Goal: Information Seeking & Learning: Learn about a topic

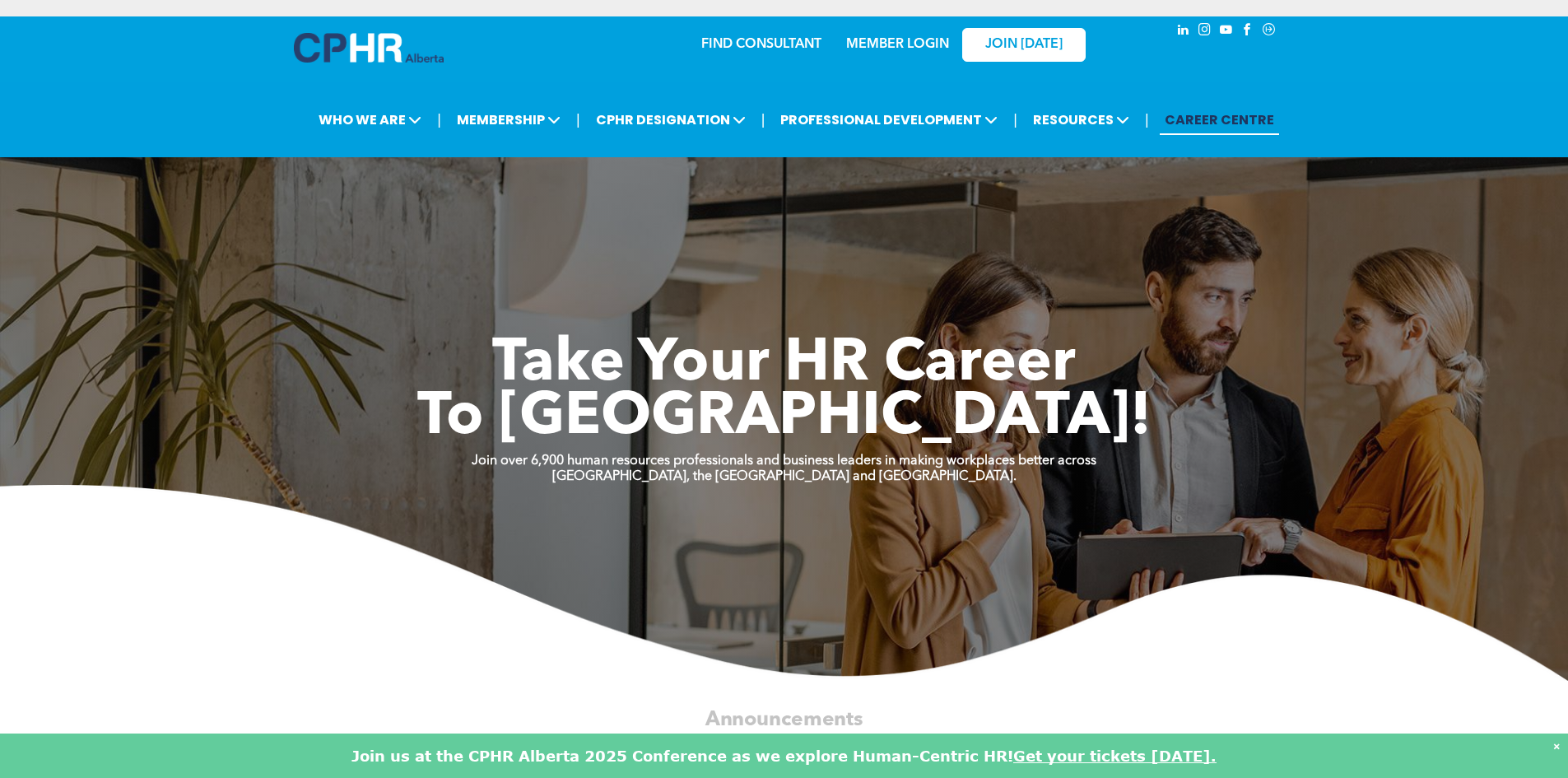
click at [1556, 746] on div "×" at bounding box center [1556, 746] width 6 height 16
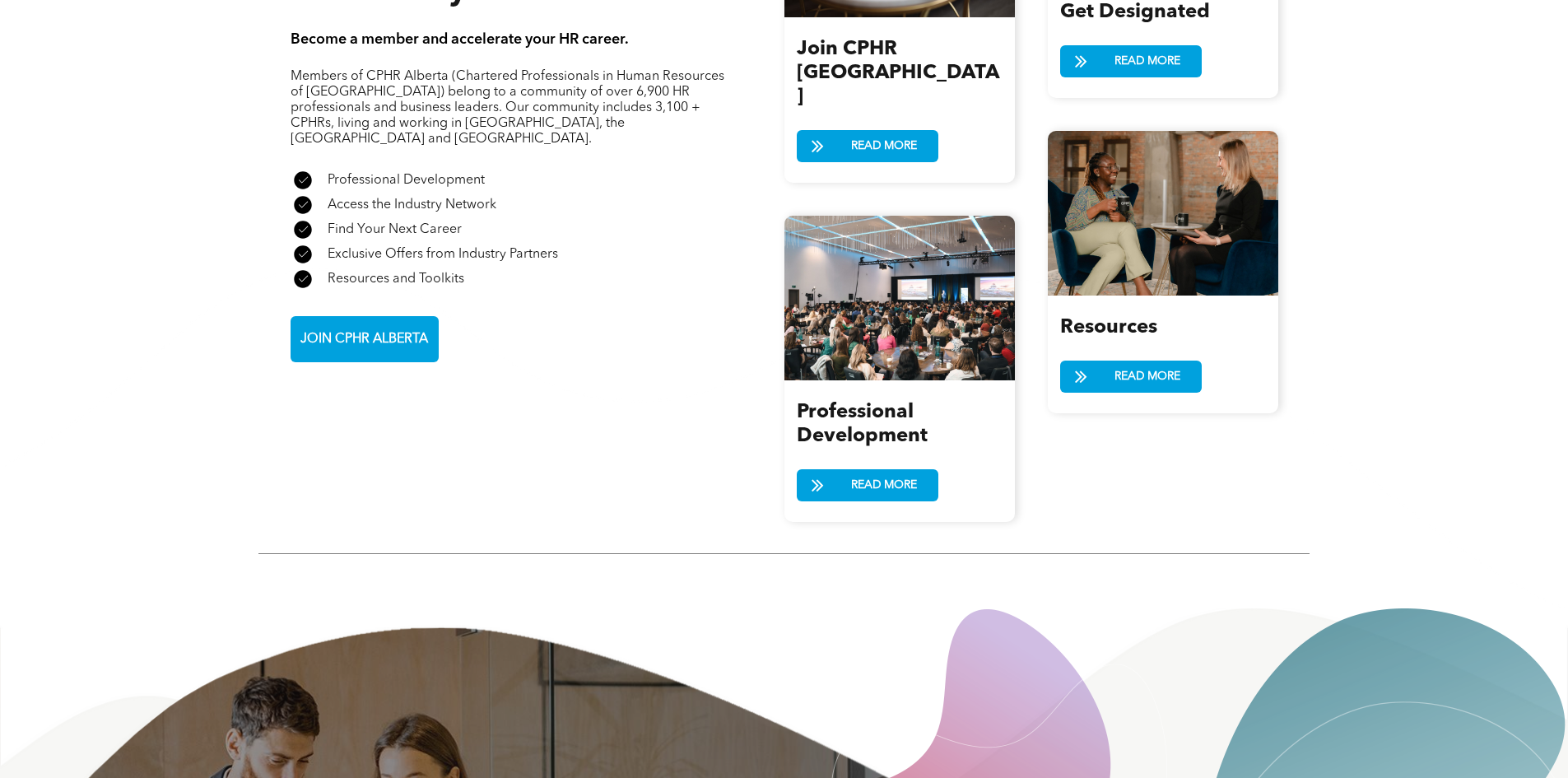
scroll to position [2043, 0]
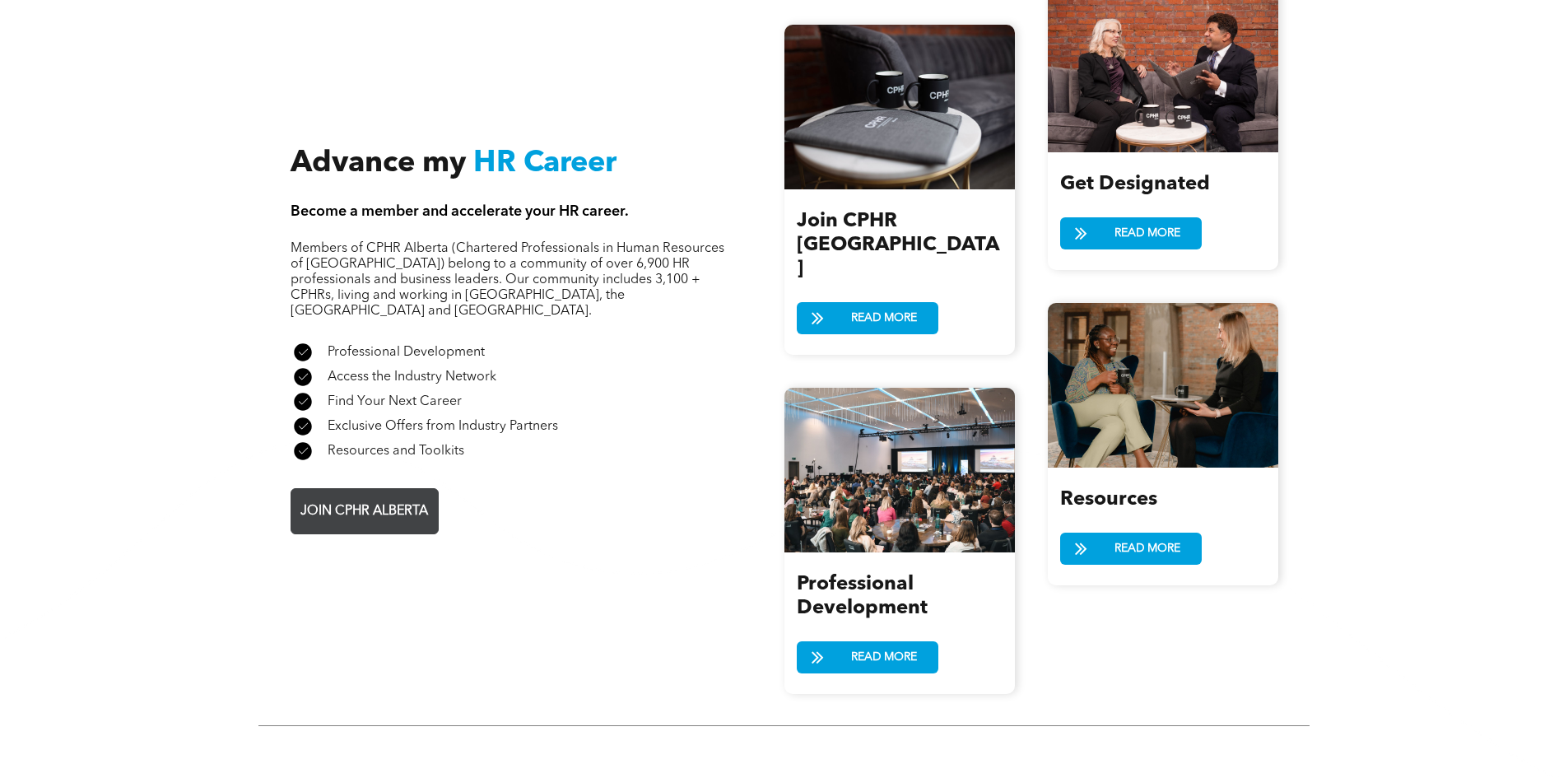
click at [378, 488] on link "JOIN CPHR ALBERTA" at bounding box center [364, 510] width 148 height 46
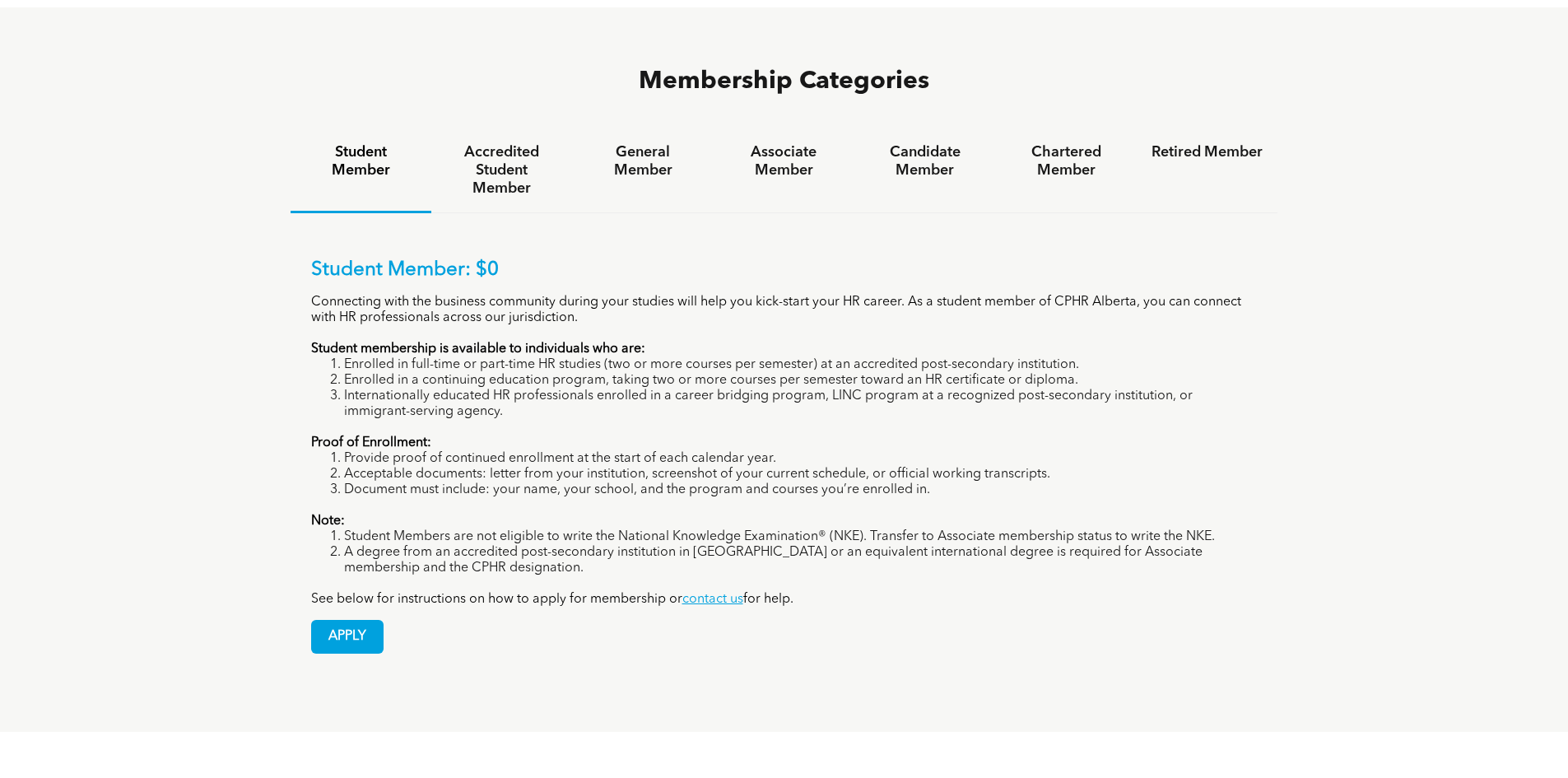
scroll to position [1070, 0]
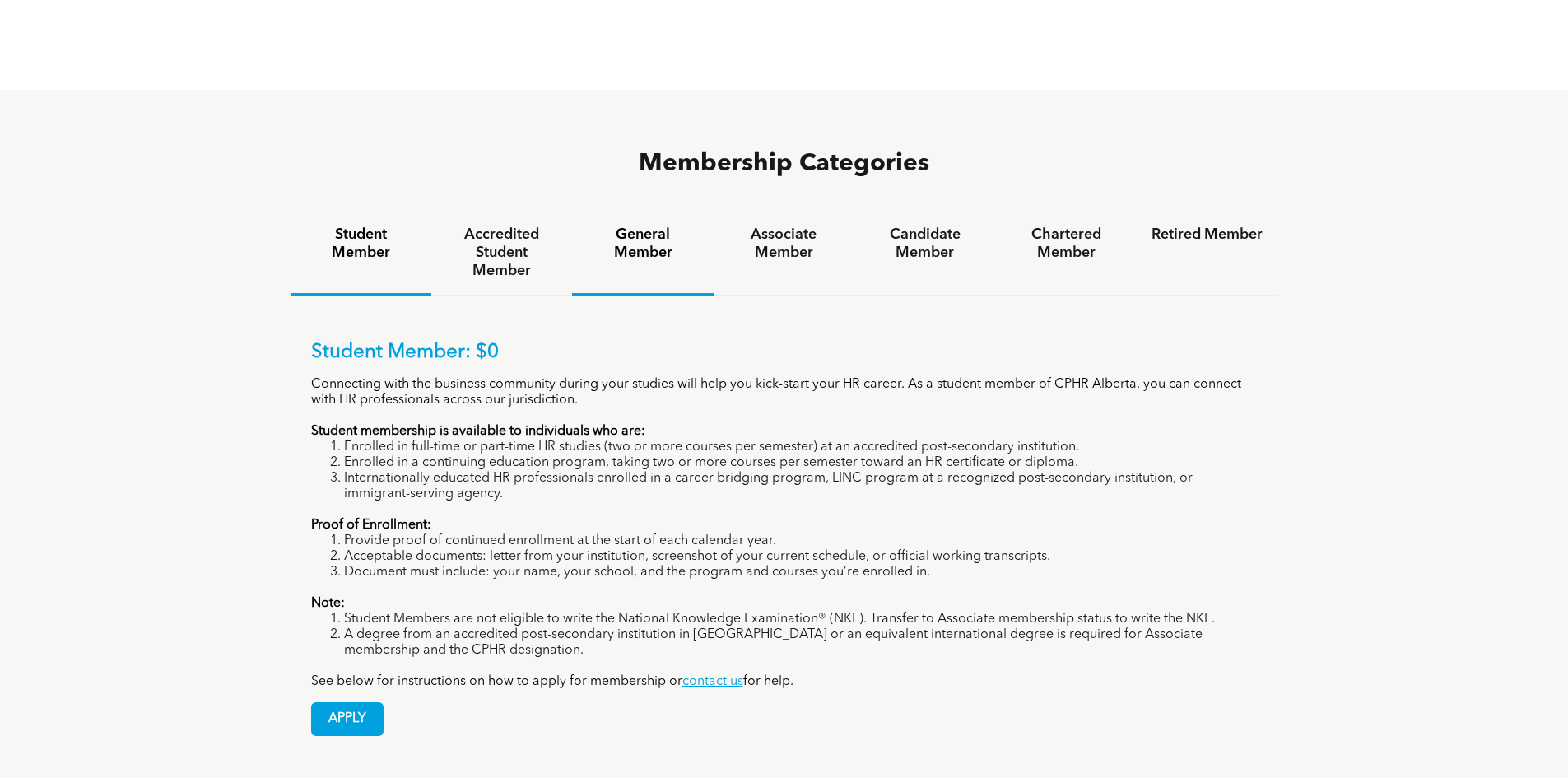
click at [624, 211] on div "General Member" at bounding box center [642, 253] width 141 height 85
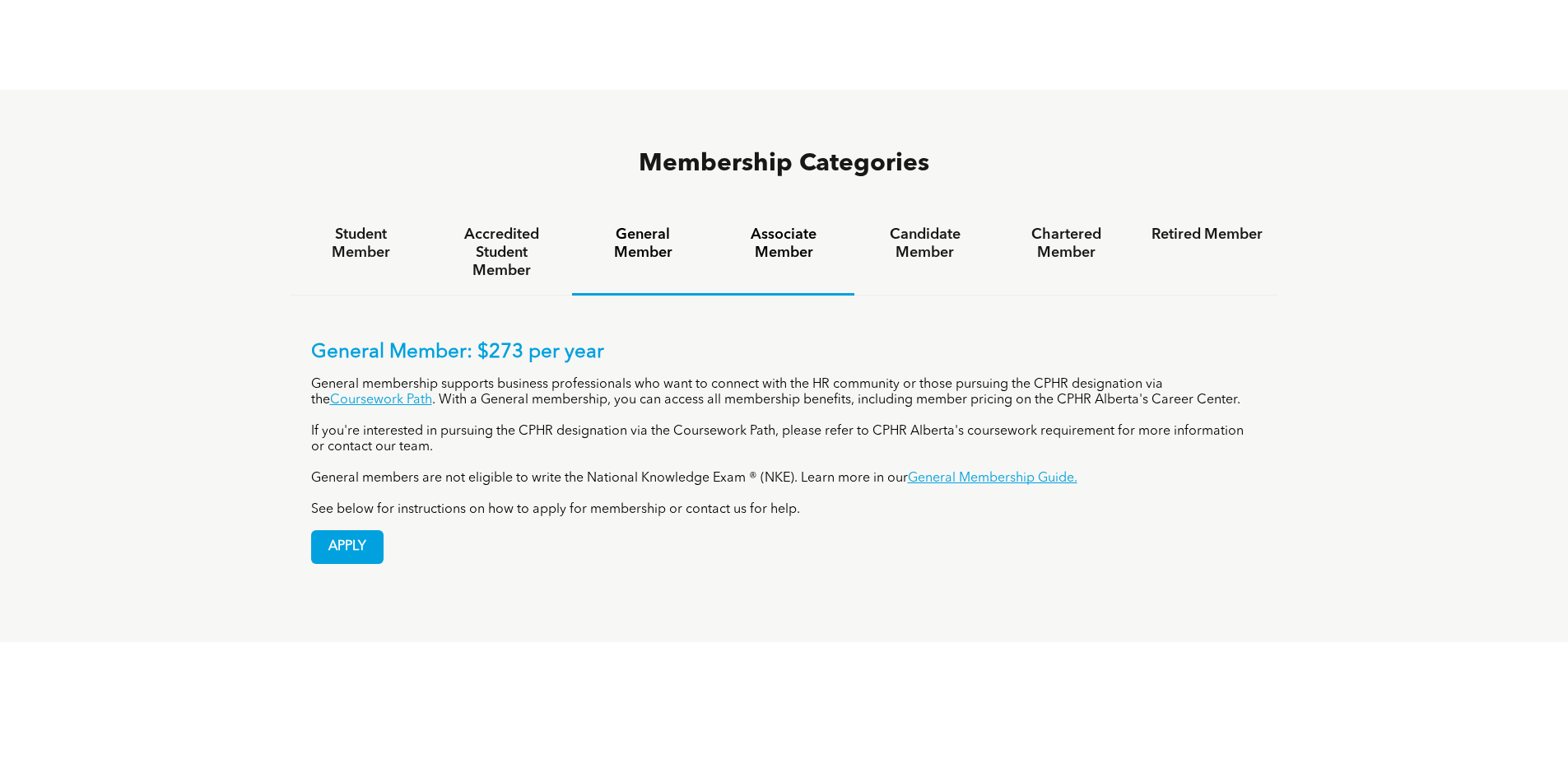
click at [726, 211] on div "Associate Member" at bounding box center [784, 253] width 141 height 85
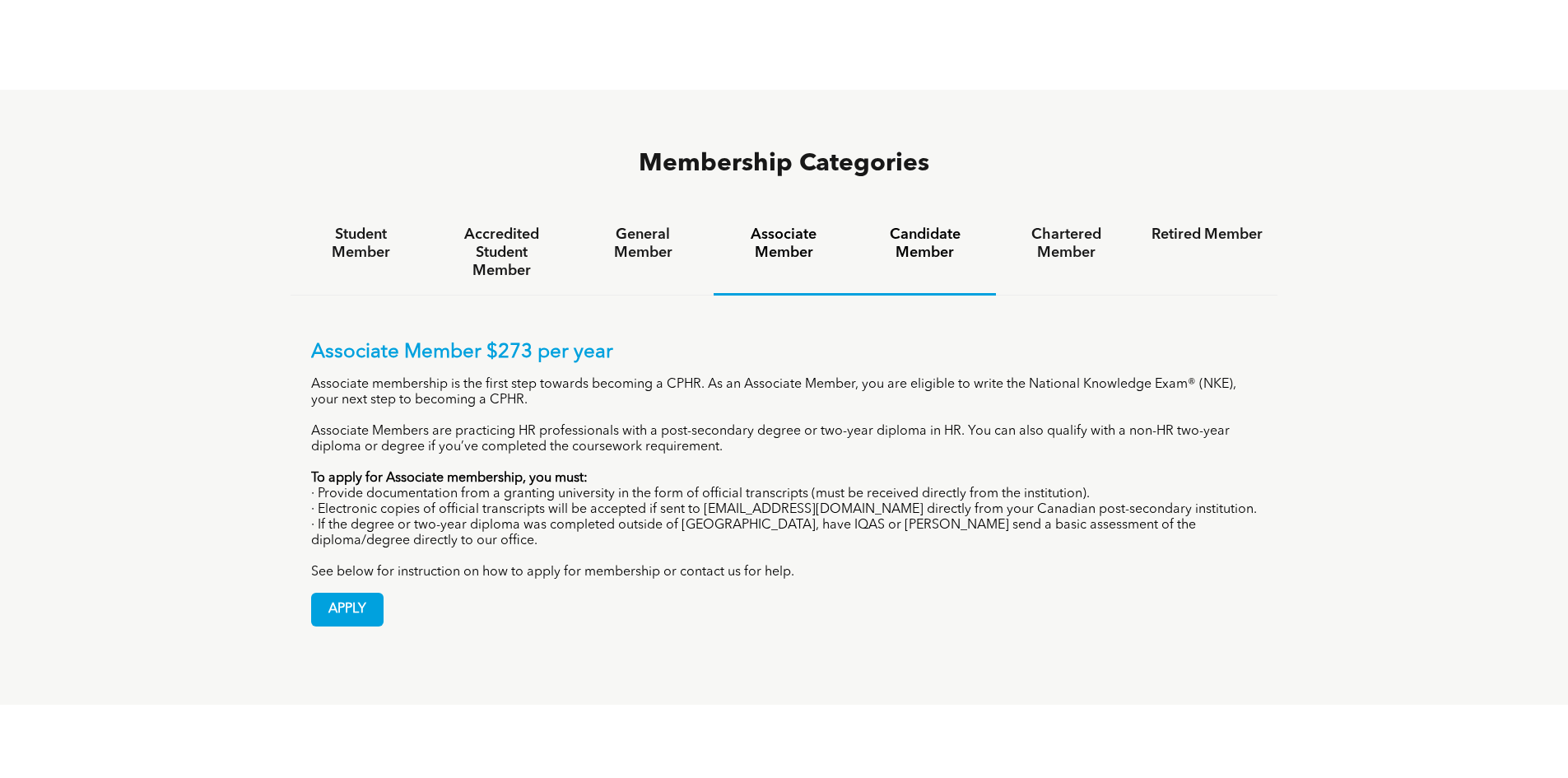
click at [895, 226] on h4 "Candidate Member" at bounding box center [925, 244] width 111 height 36
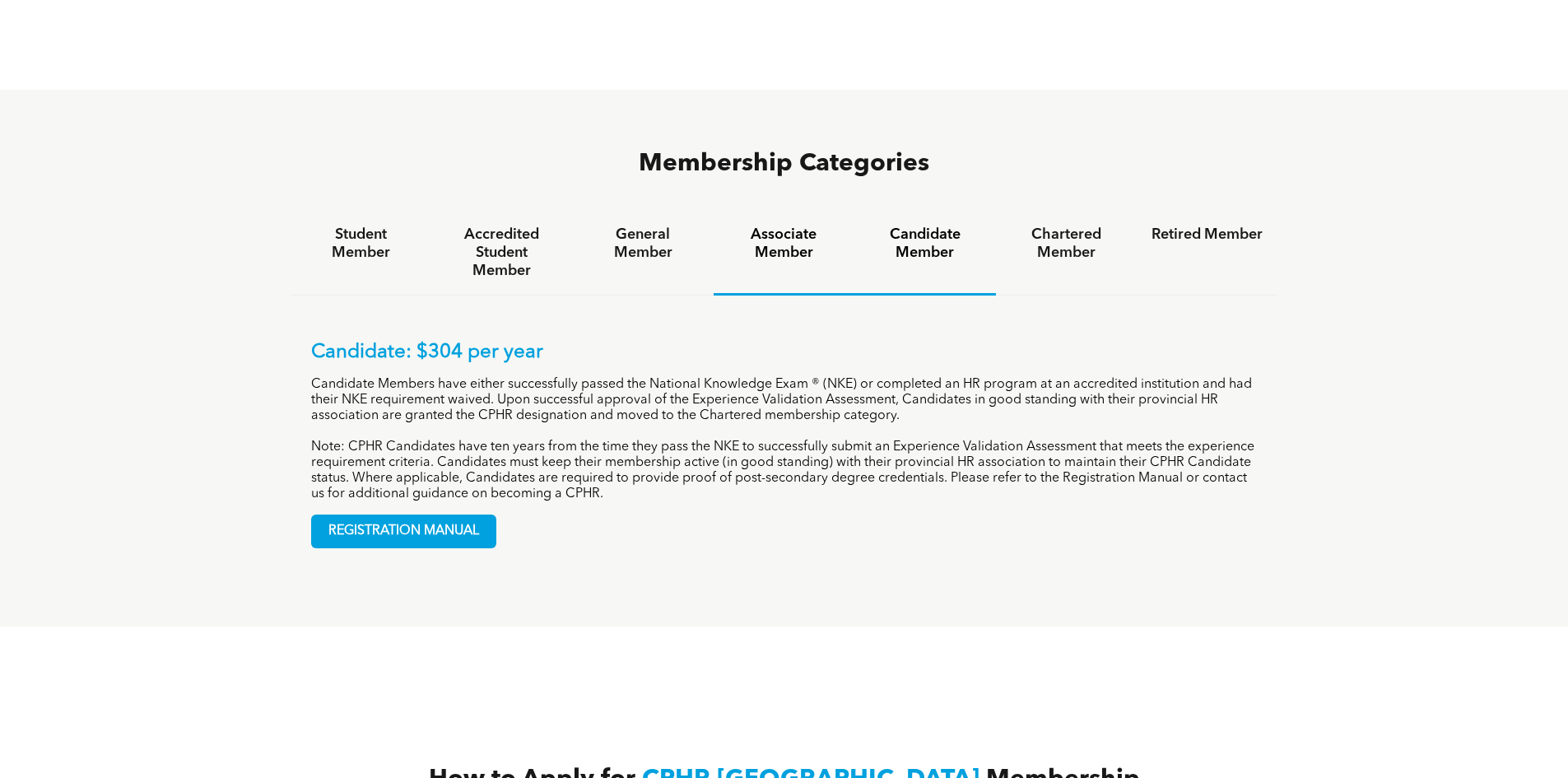
click at [772, 226] on h4 "Associate Member" at bounding box center [784, 244] width 111 height 36
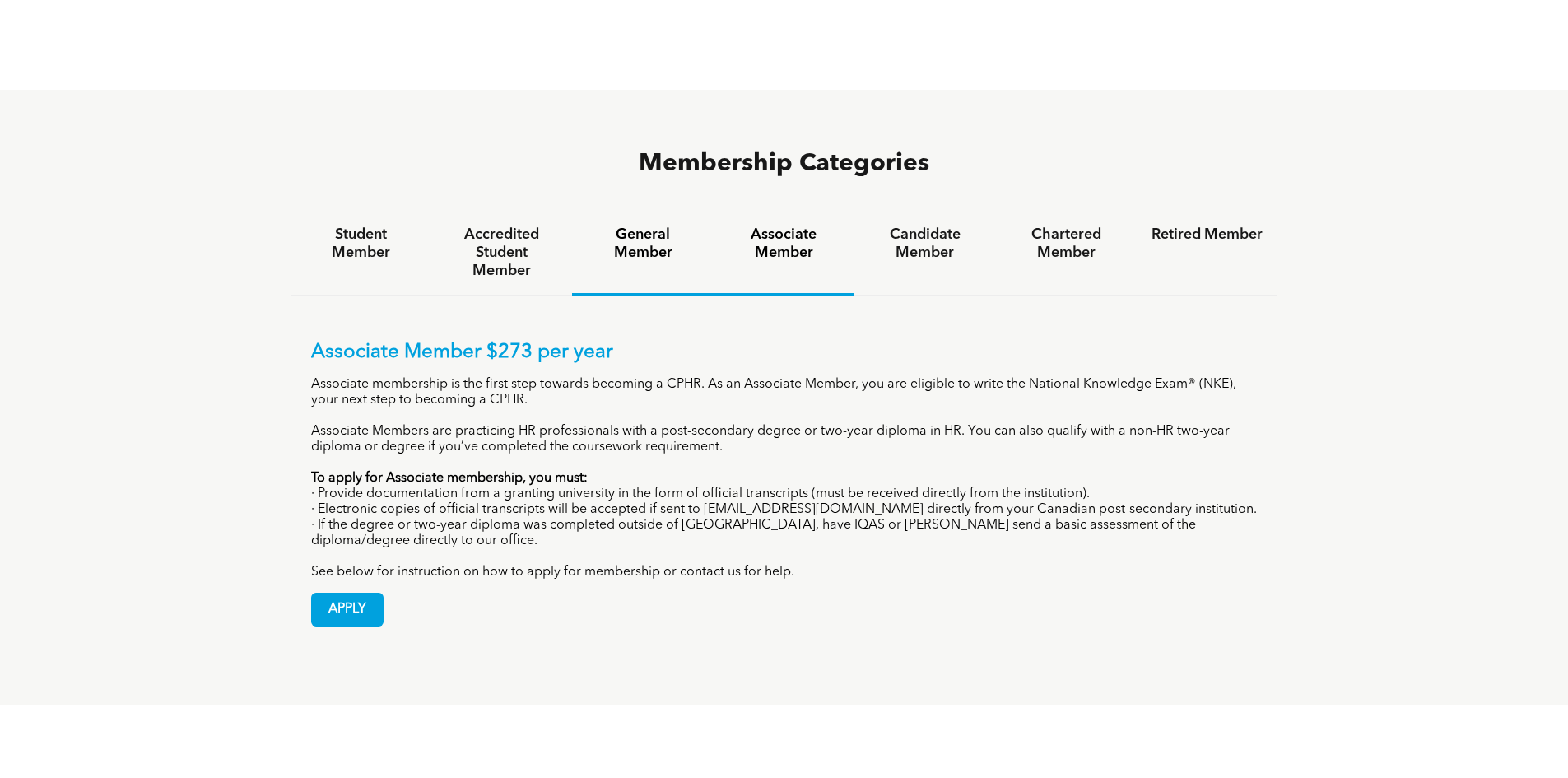
click at [675, 226] on h4 "General Member" at bounding box center [642, 244] width 111 height 36
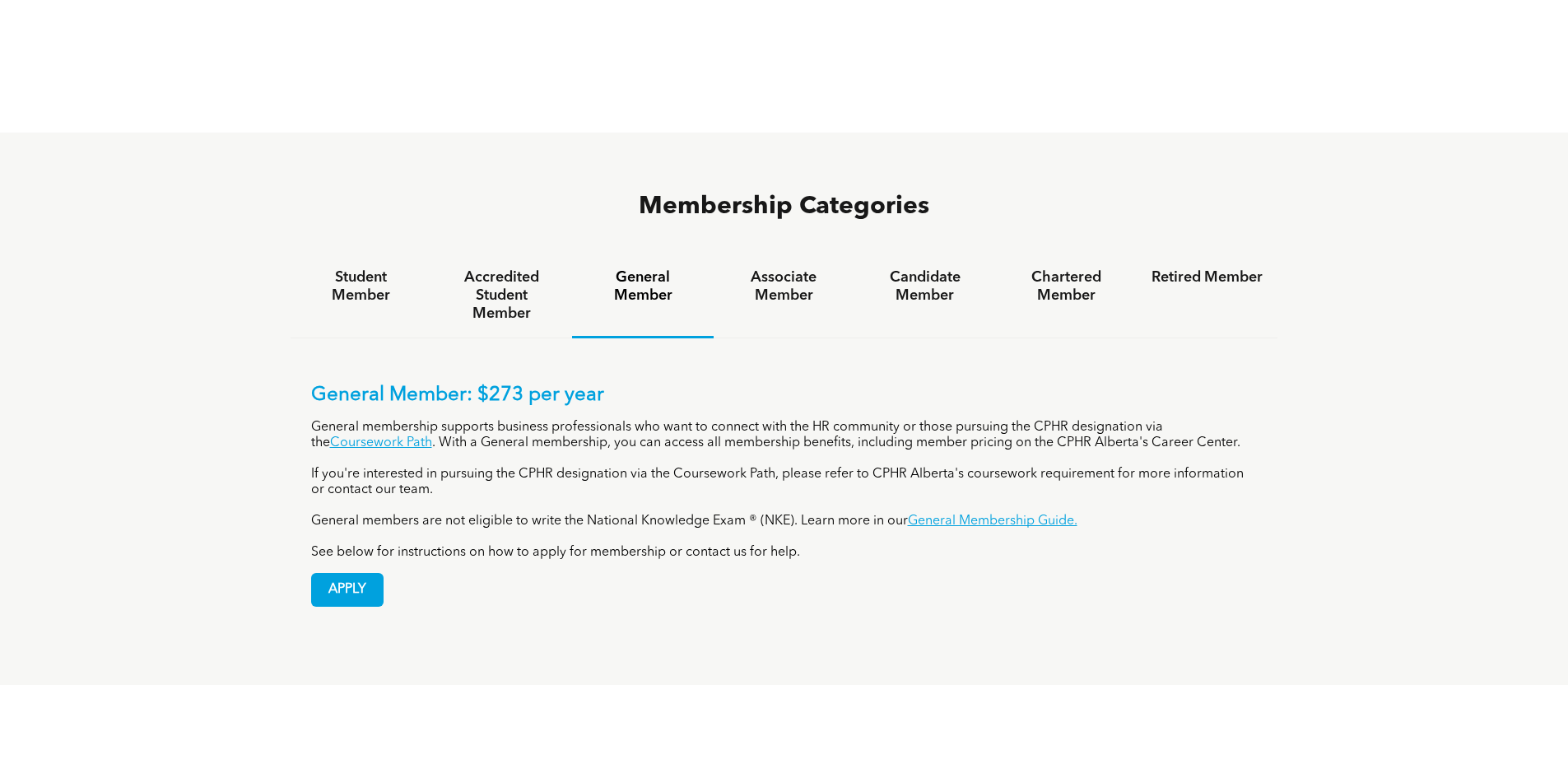
scroll to position [988, 0]
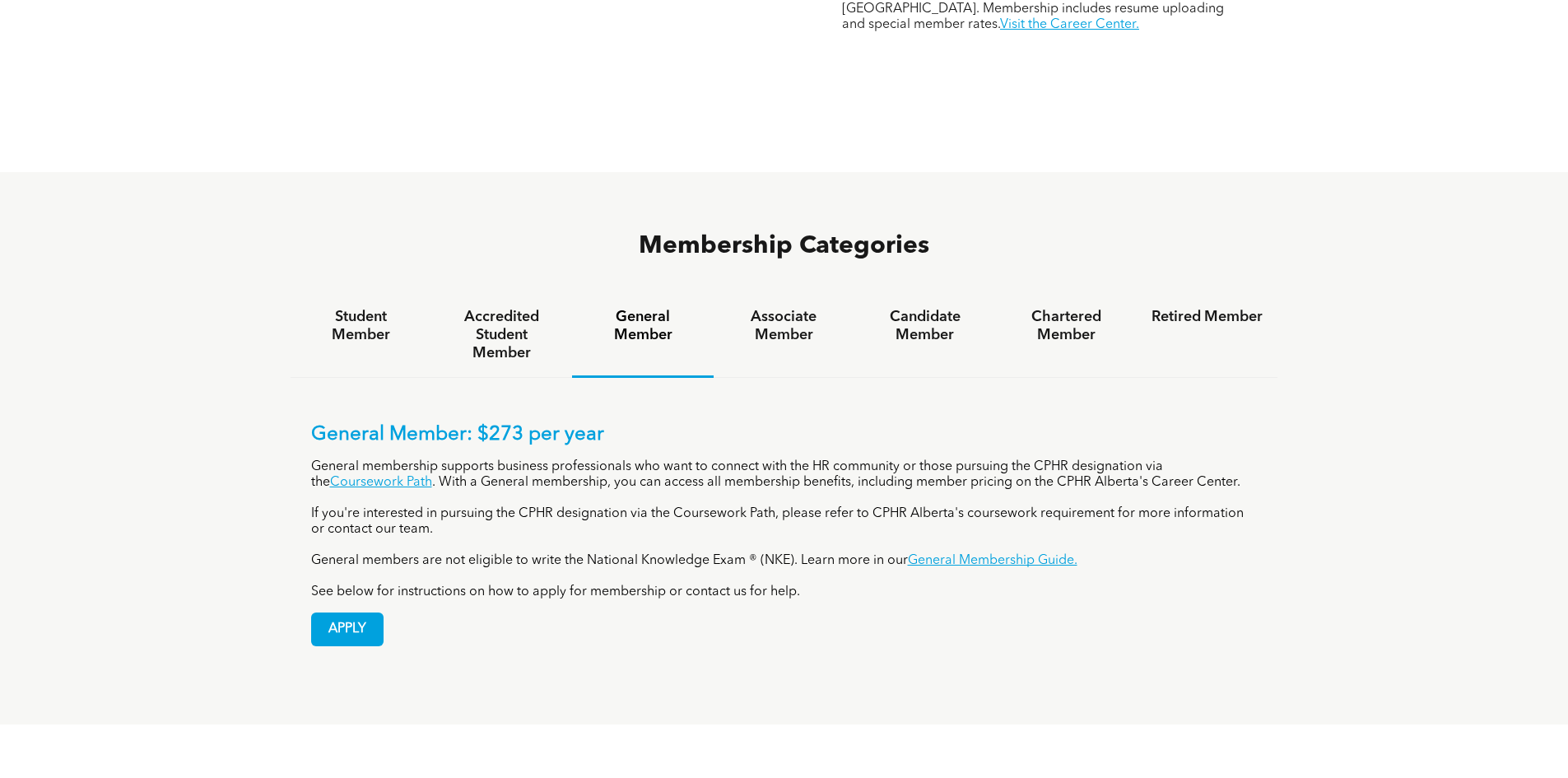
click at [149, 264] on div "Membership Categories Student Member Accredited Student Member General Member A…" at bounding box center [784, 448] width 1568 height 552
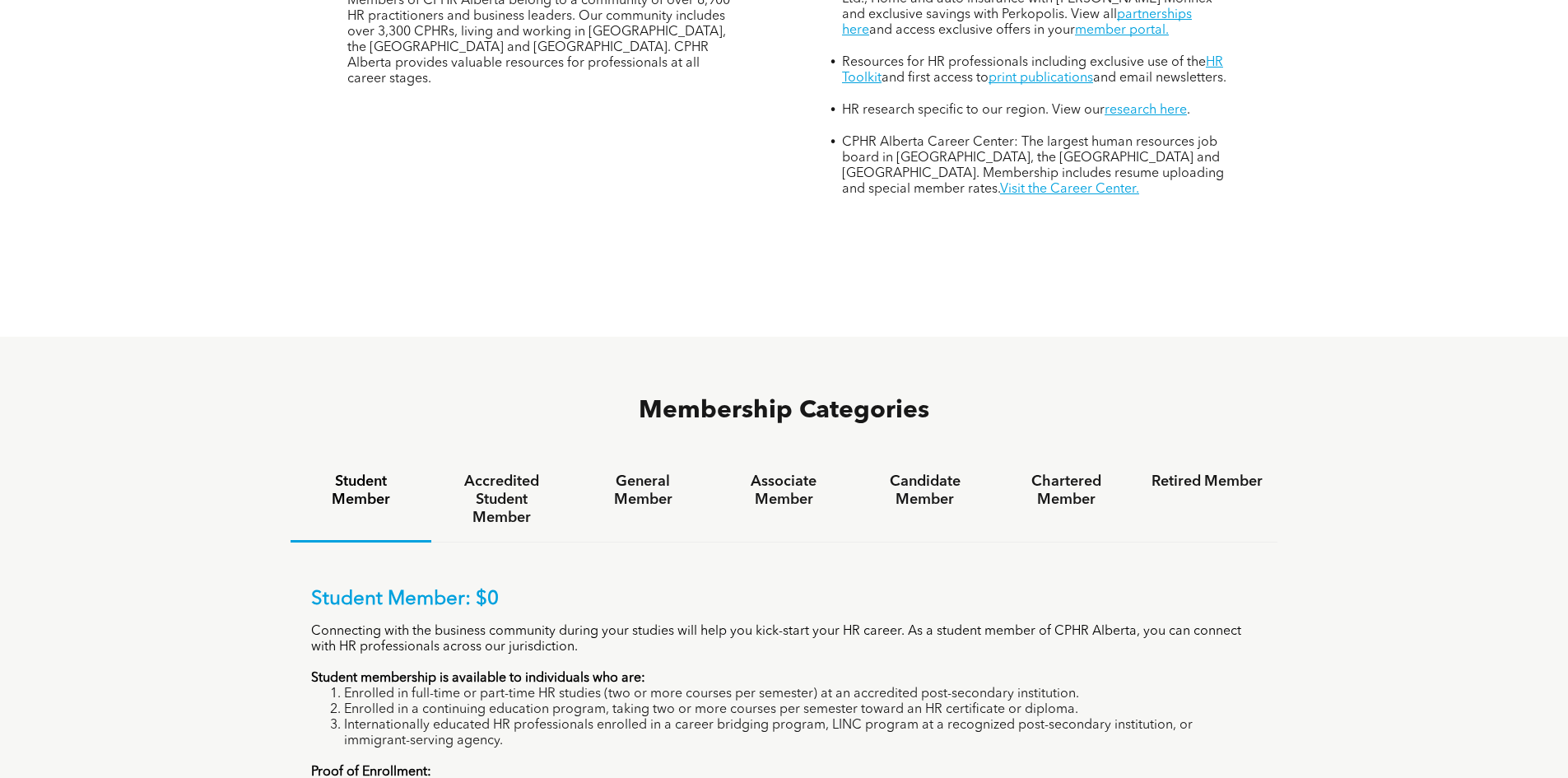
scroll to position [1070, 0]
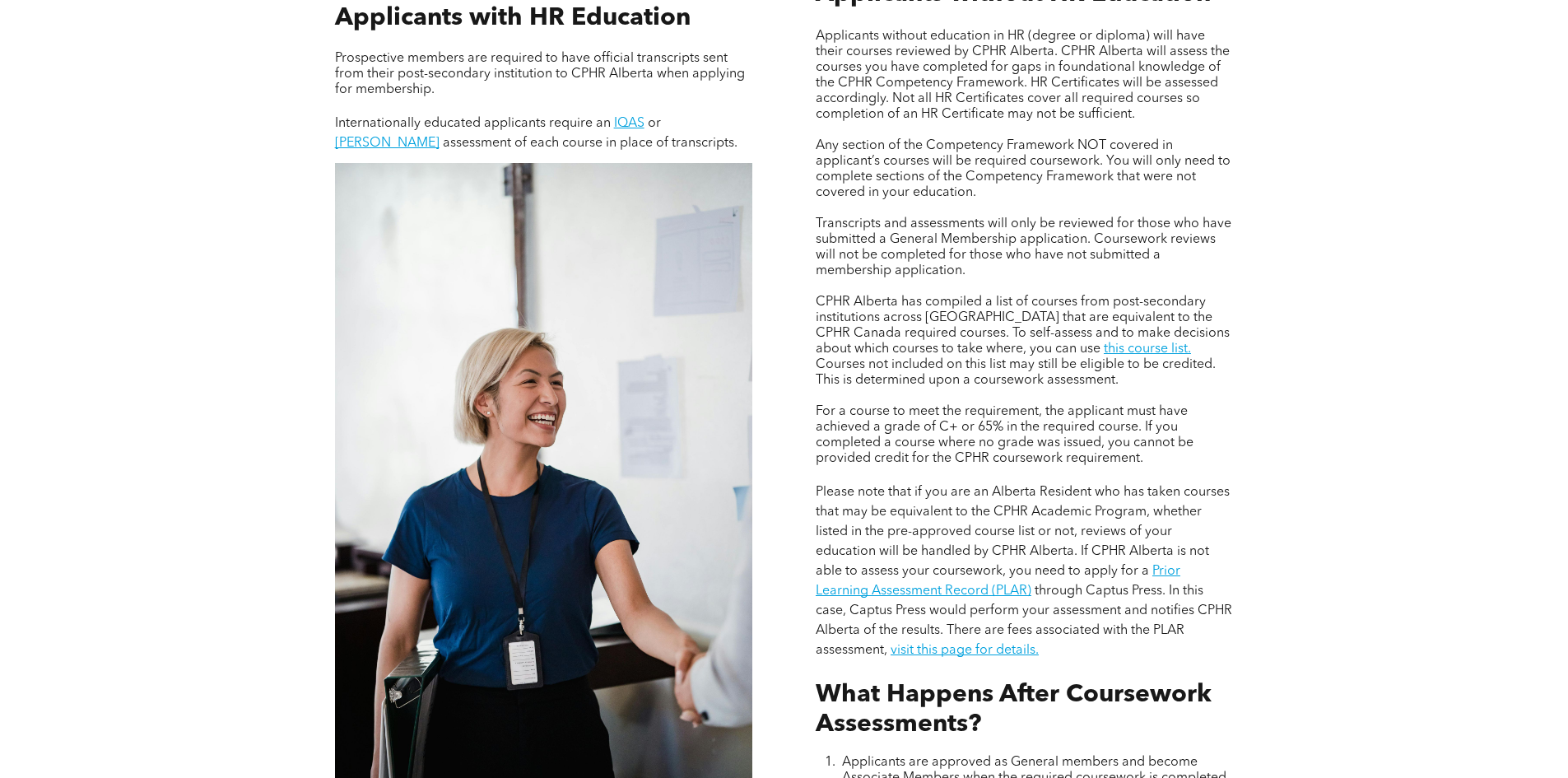
scroll to position [1317, 0]
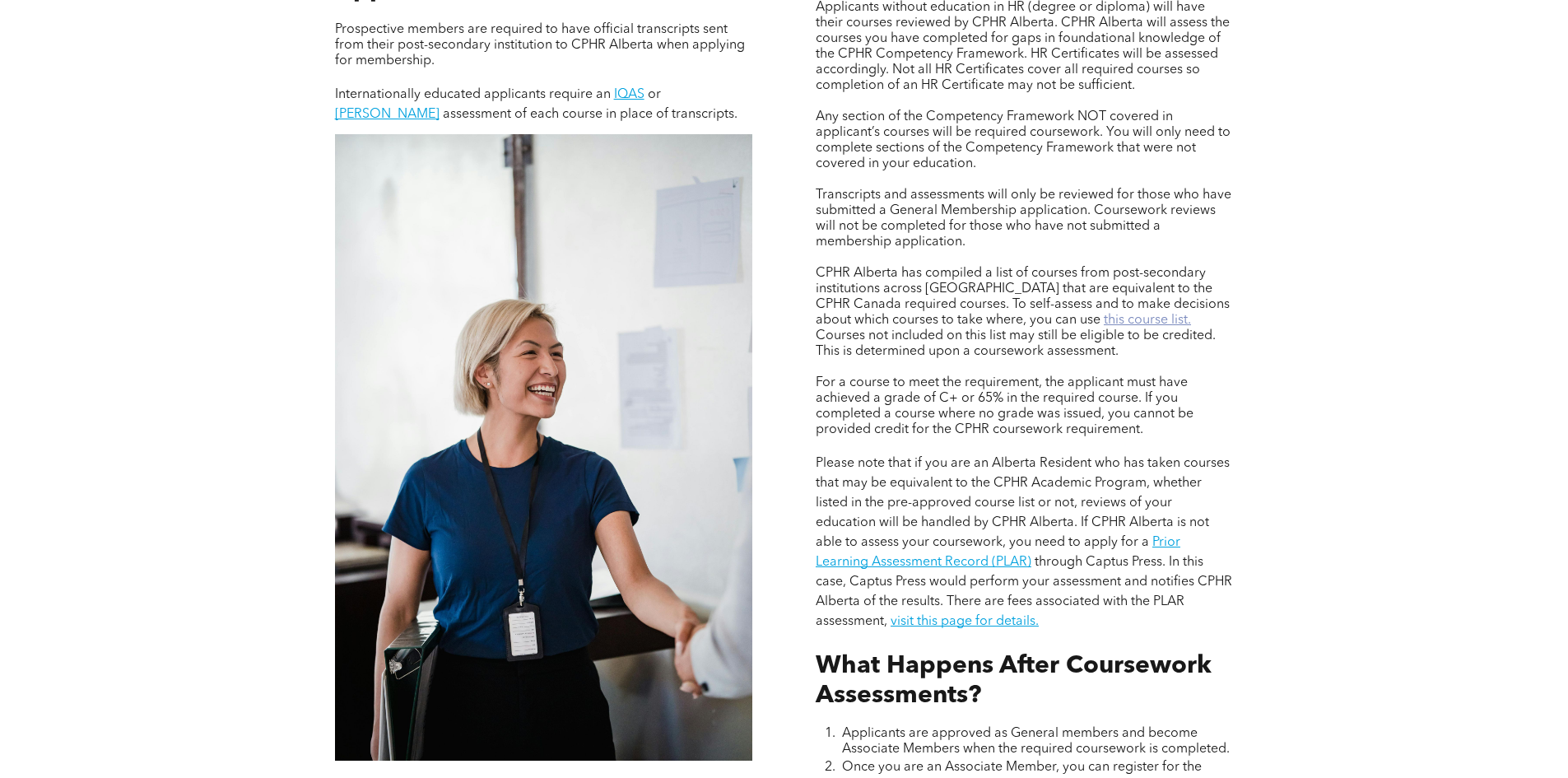
click at [1104, 314] on link "this course list." at bounding box center [1148, 320] width 87 height 13
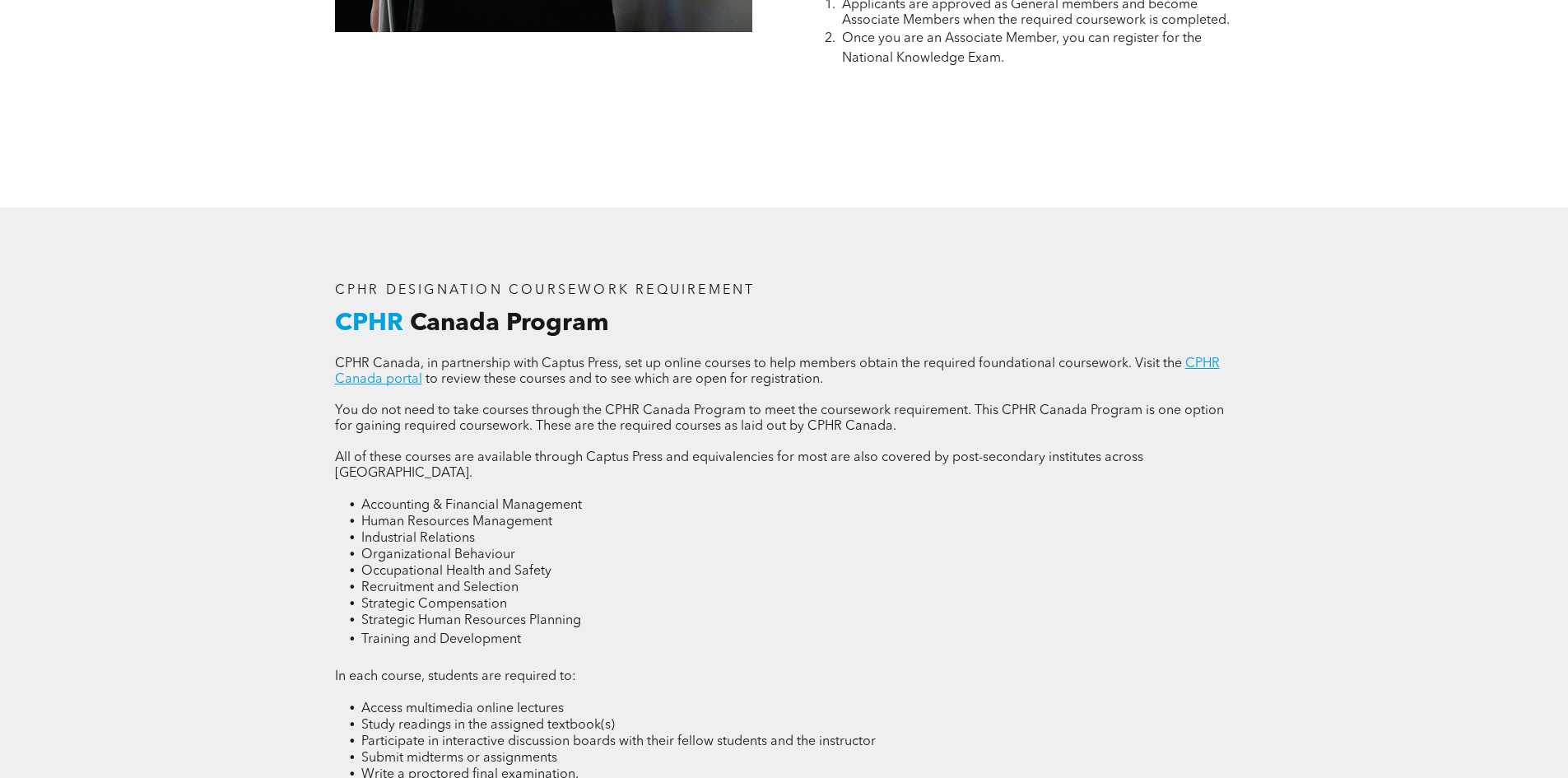
scroll to position [2140, 0]
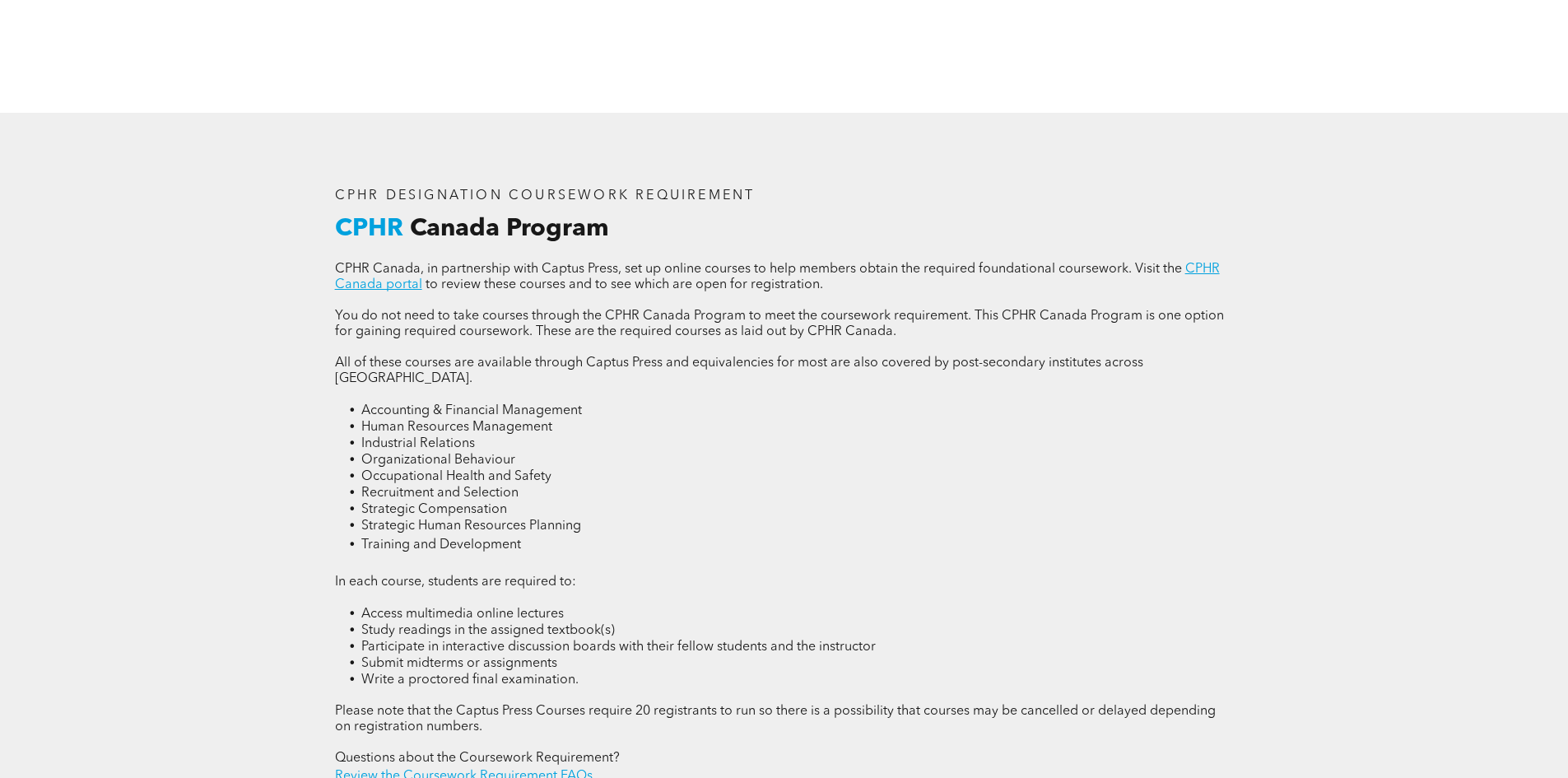
click at [362, 404] on span "Accounting & Financial Management" at bounding box center [471, 410] width 220 height 13
click at [384, 420] on span "Human Resources Management" at bounding box center [457, 427] width 191 height 13
click at [392, 437] on span "Industrial Relations" at bounding box center [418, 443] width 114 height 13
click at [408, 453] on span "Organizational Behaviour" at bounding box center [438, 460] width 154 height 13
click at [416, 470] on span "Occupational Health and Safety" at bounding box center [456, 477] width 190 height 13
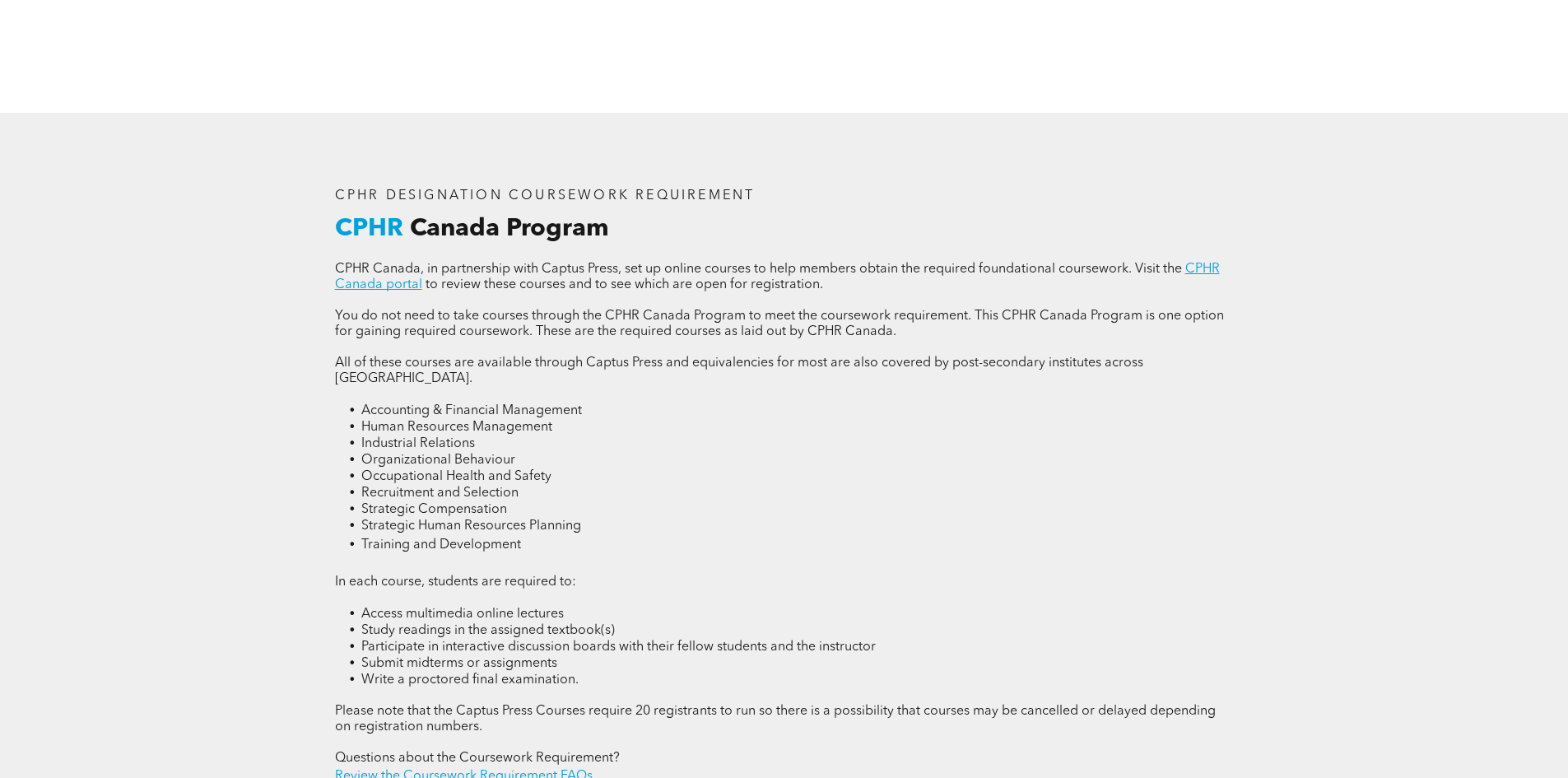
click at [423, 487] on span "Recruitment and Selection" at bounding box center [440, 493] width 157 height 13
click at [430, 503] on span "Strategic Compensation" at bounding box center [434, 510] width 146 height 13
click at [453, 520] on span "Strategic Human Resources Planning" at bounding box center [471, 526] width 220 height 13
click at [460, 539] on span "Training and Development" at bounding box center [440, 545] width 159 height 13
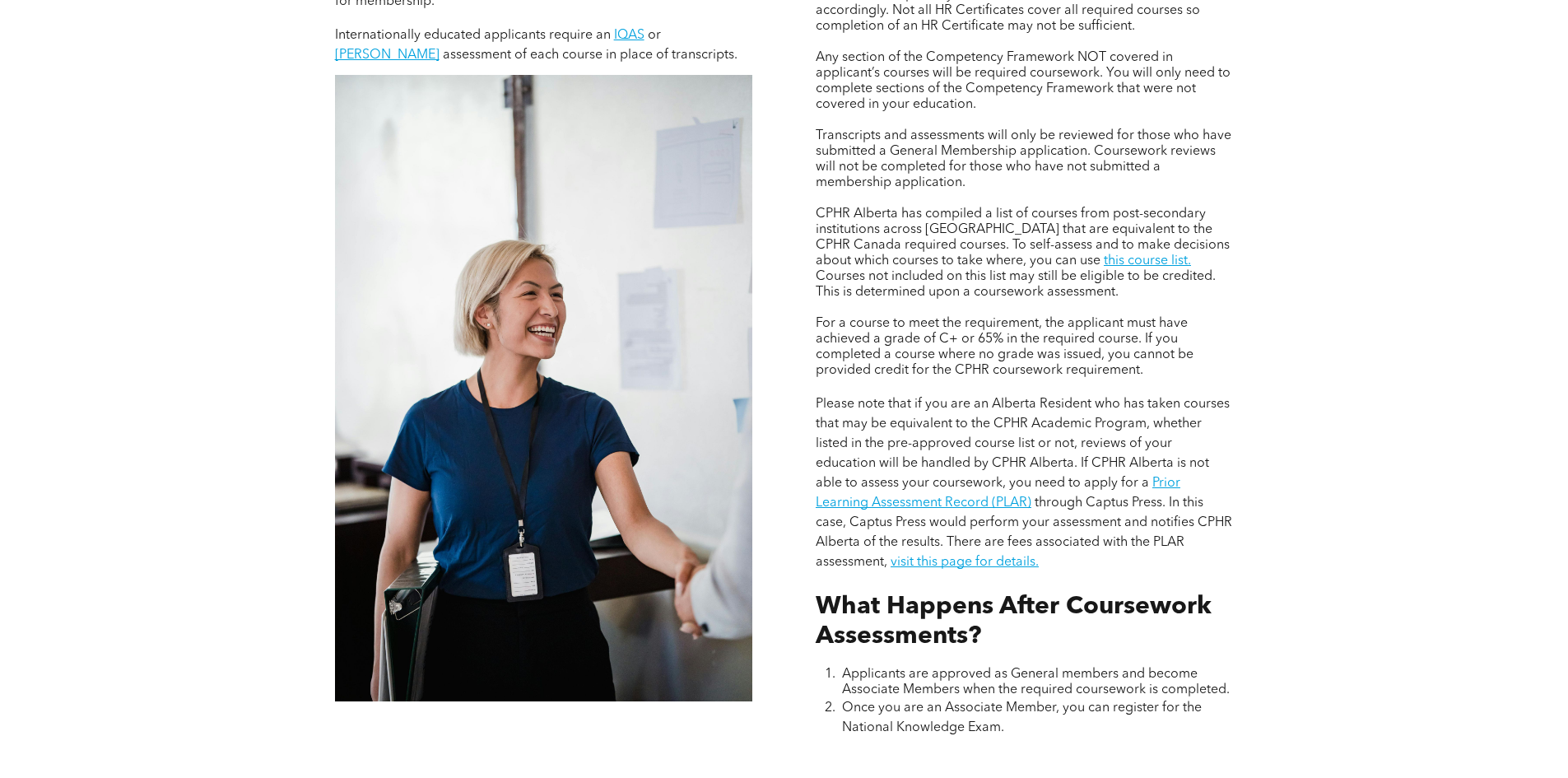
scroll to position [0, 0]
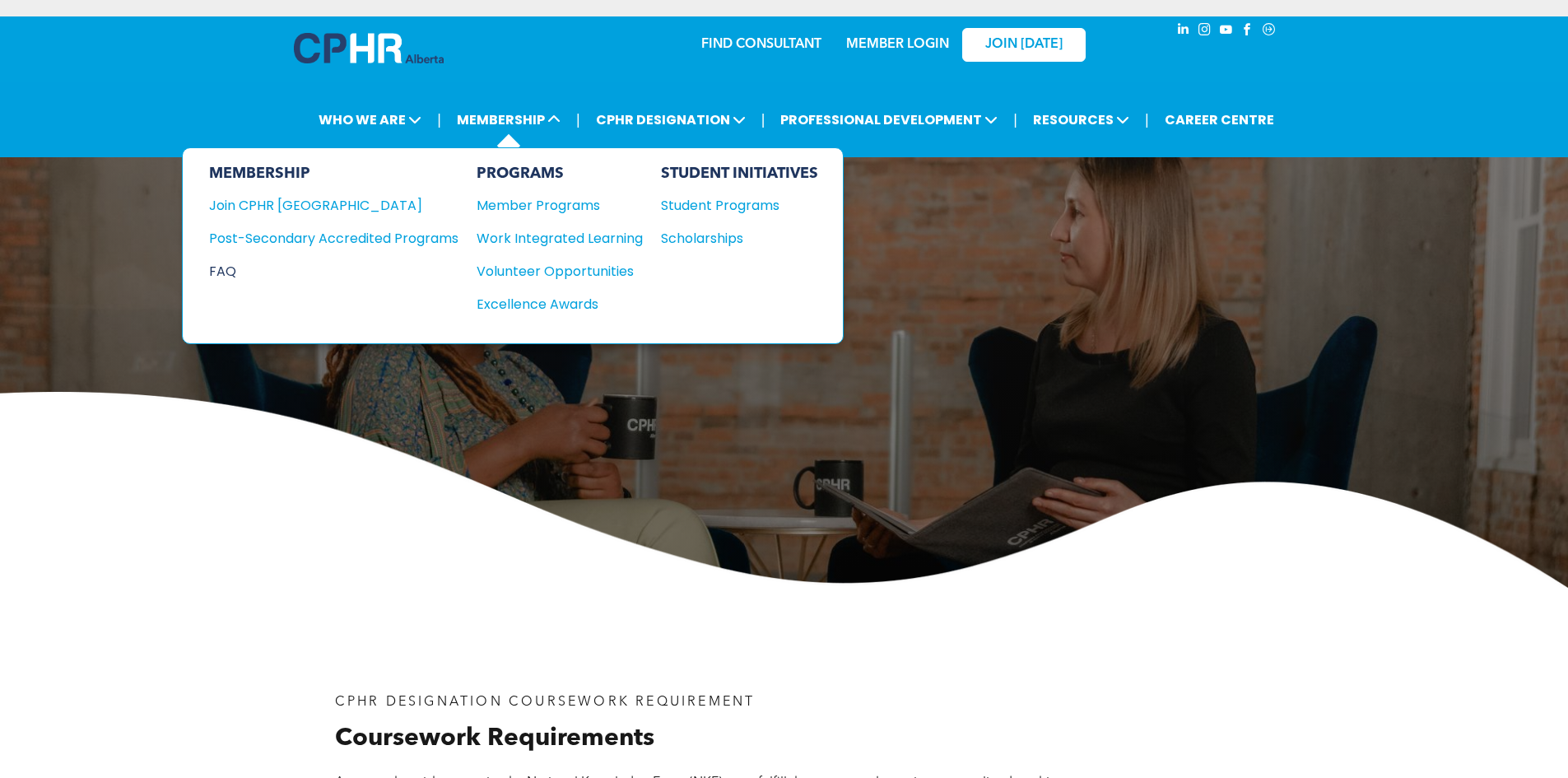
click at [228, 268] on div "FAQ" at bounding box center [321, 271] width 225 height 21
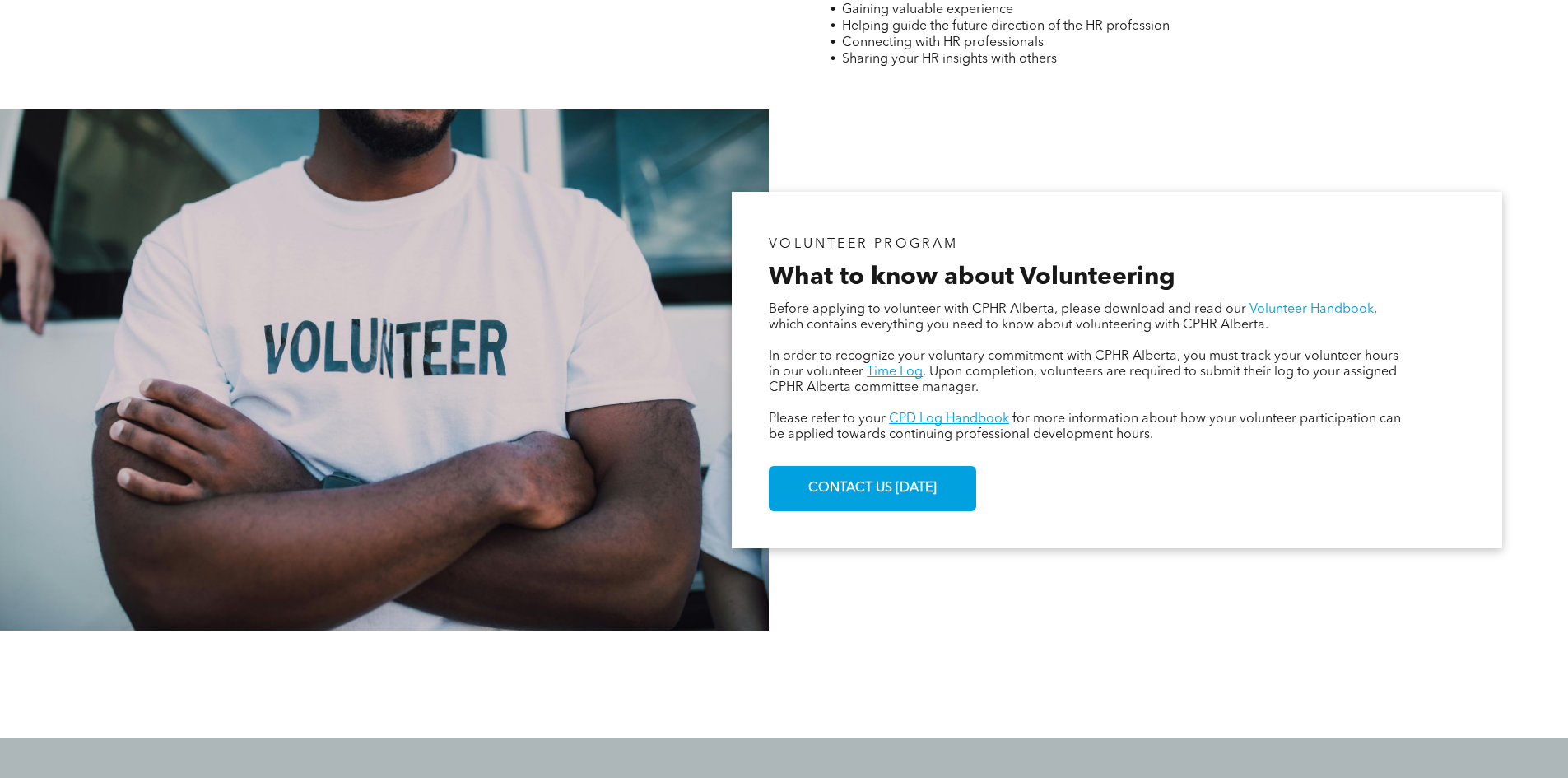
scroll to position [823, 0]
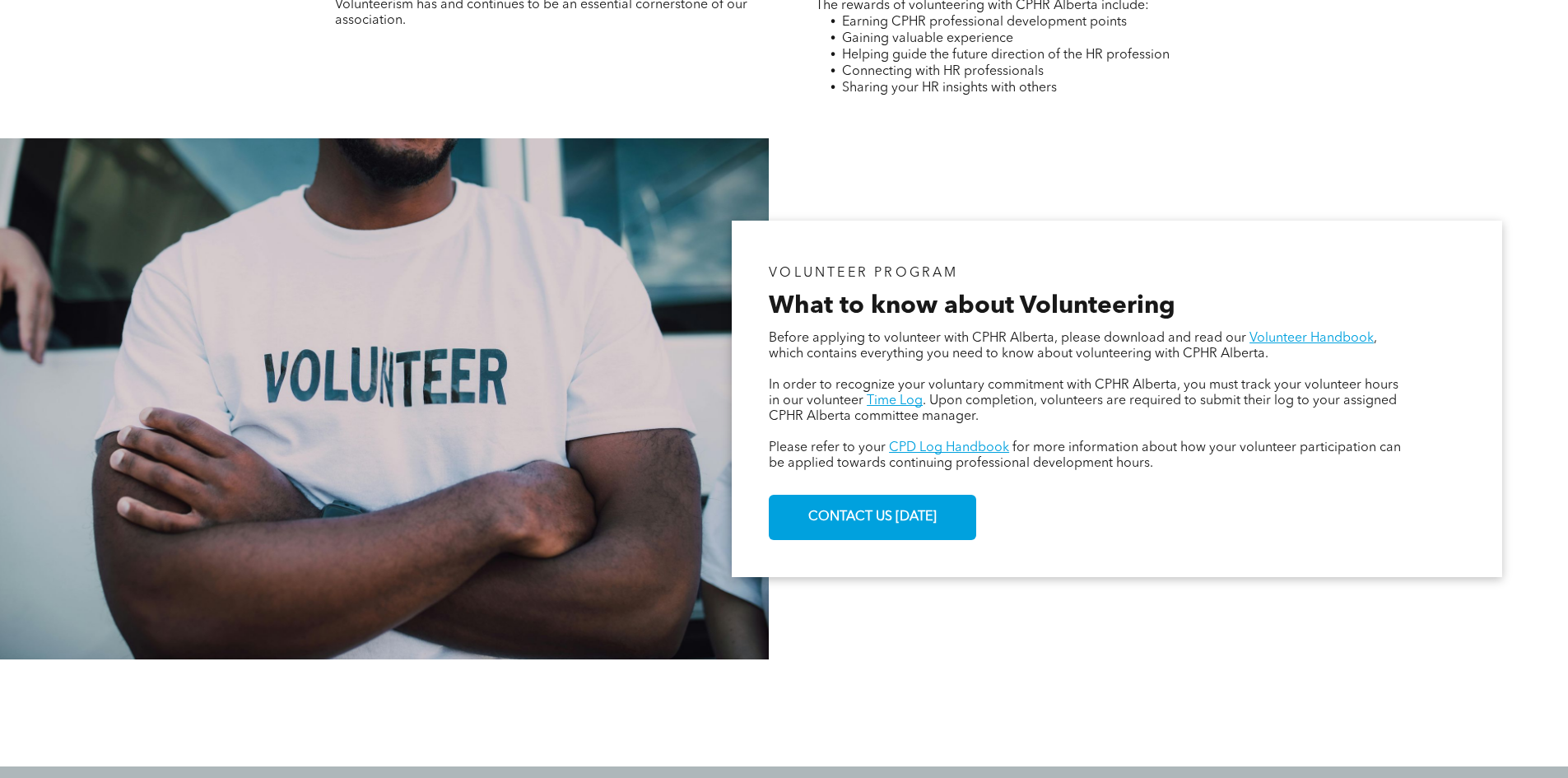
click at [1137, 398] on span ". Upon completion, volunteers are required to submit their log to your assigned…" at bounding box center [1083, 409] width 628 height 29
click at [982, 413] on p "In order to recognize your voluntary commitment with CPHR Alberta, you must tra…" at bounding box center [1088, 401] width 640 height 47
click at [1205, 392] on span "In order to recognize your voluntary commitment with CPHR Alberta, you must tra…" at bounding box center [1084, 393] width 630 height 29
click at [1113, 384] on span "In order to recognize your voluntary commitment with CPHR Alberta, you must tra…" at bounding box center [1084, 393] width 630 height 29
click at [1140, 393] on span "In order to recognize your voluntary commitment with CPHR Alberta, you must tra…" at bounding box center [1084, 393] width 630 height 29
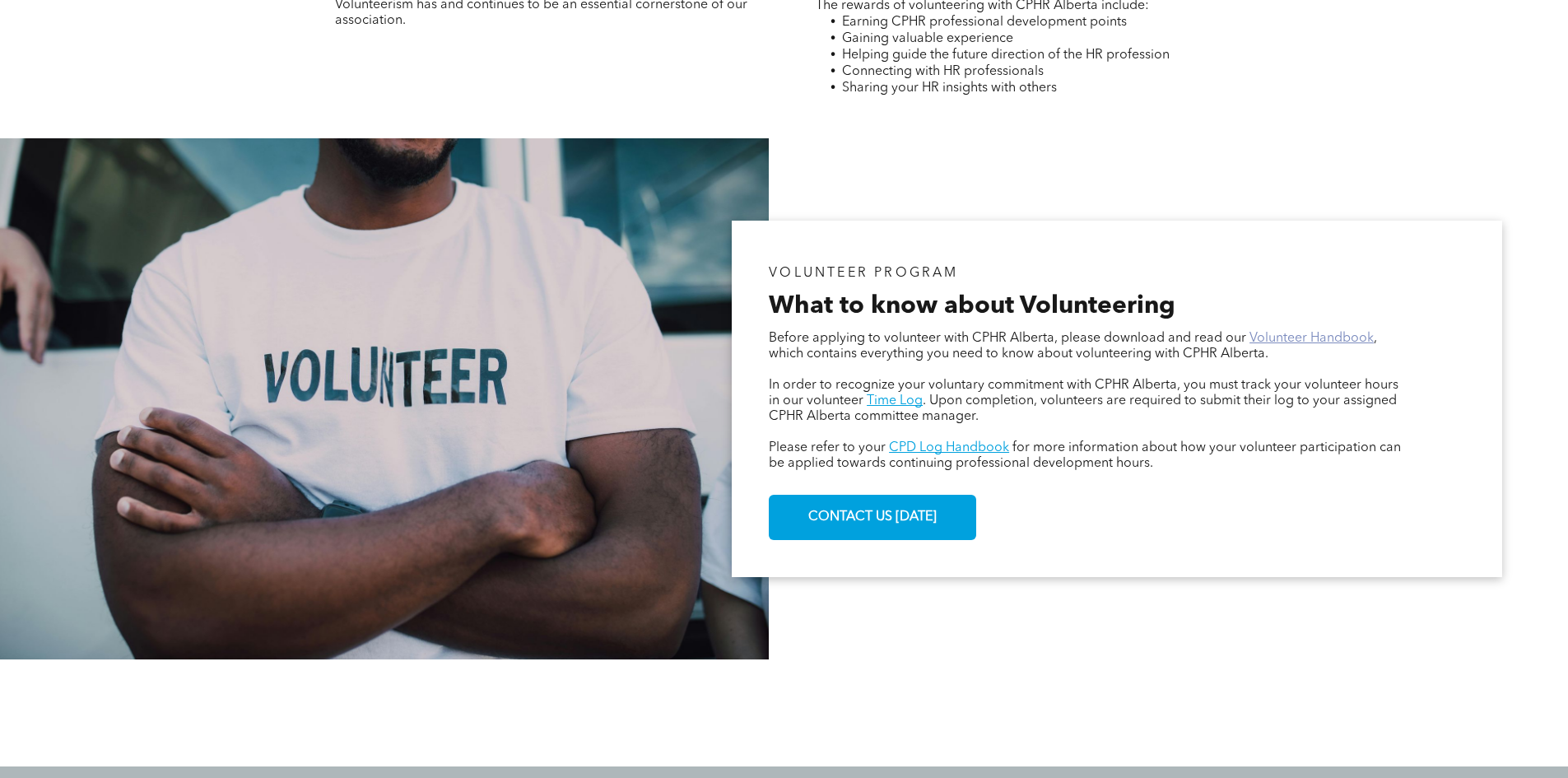
click at [1316, 338] on link "Volunteer Handbook" at bounding box center [1311, 338] width 125 height 13
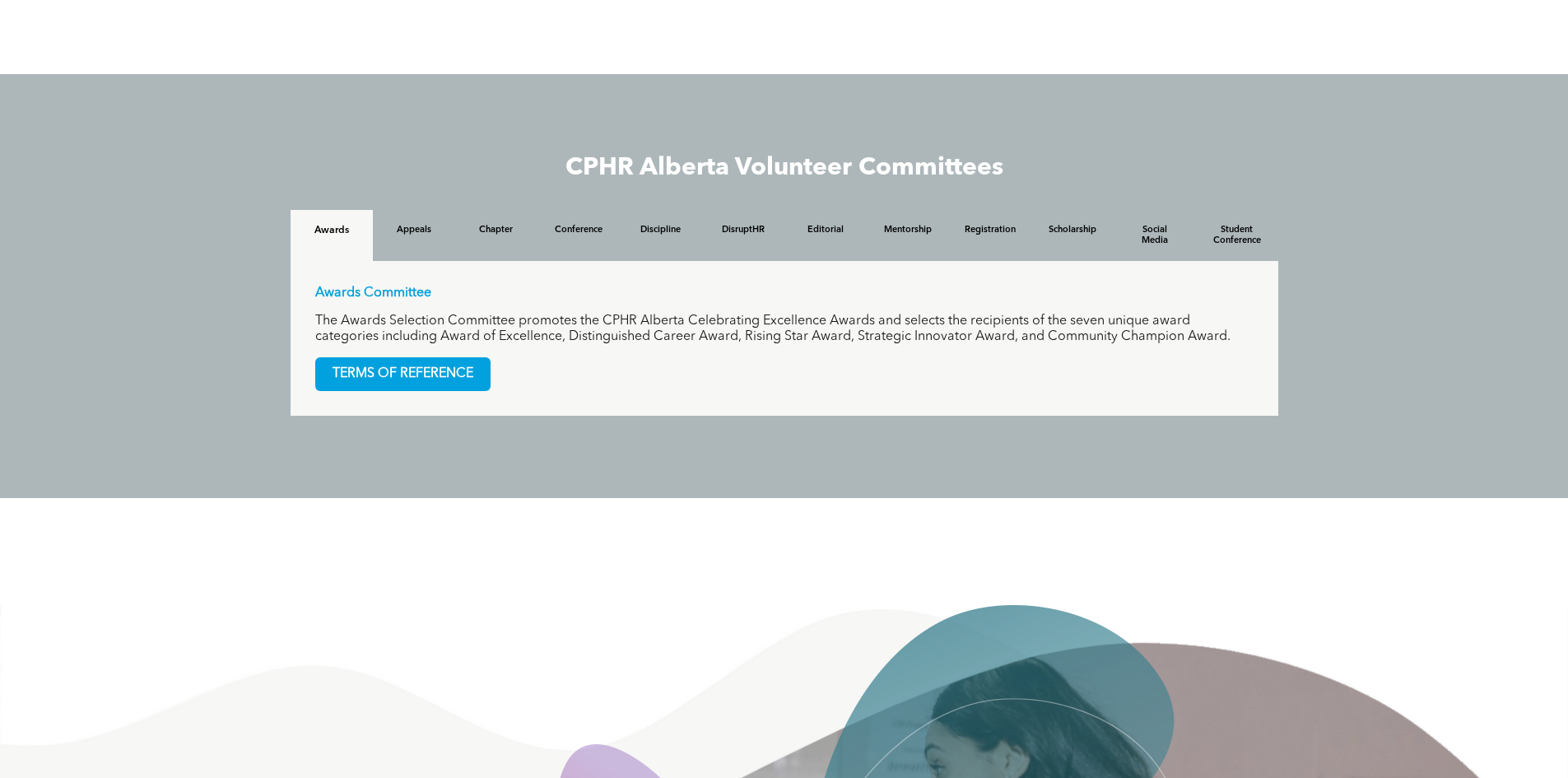
scroll to position [1437, 0]
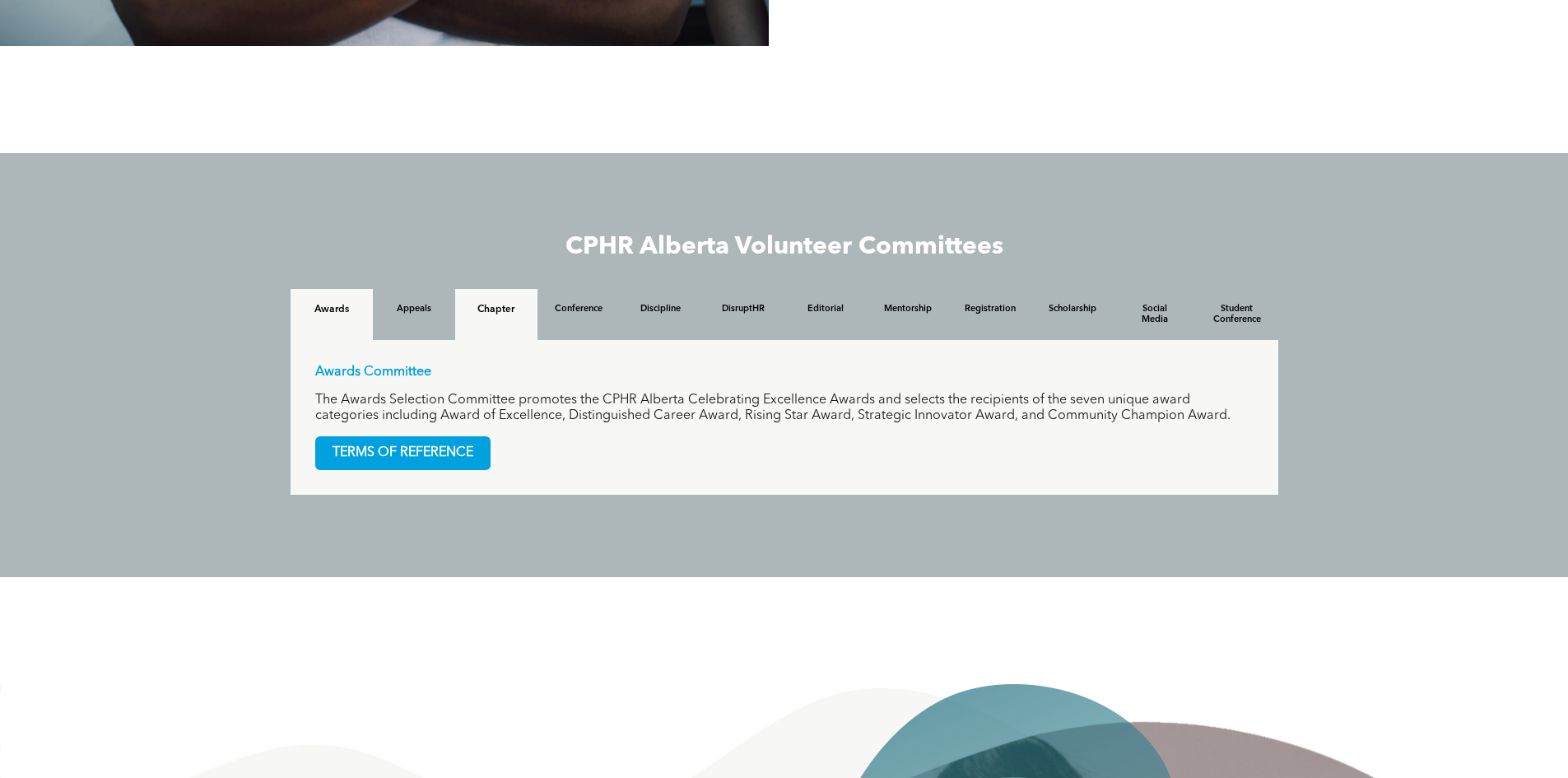
click at [477, 319] on div "Chapter" at bounding box center [496, 315] width 82 height 51
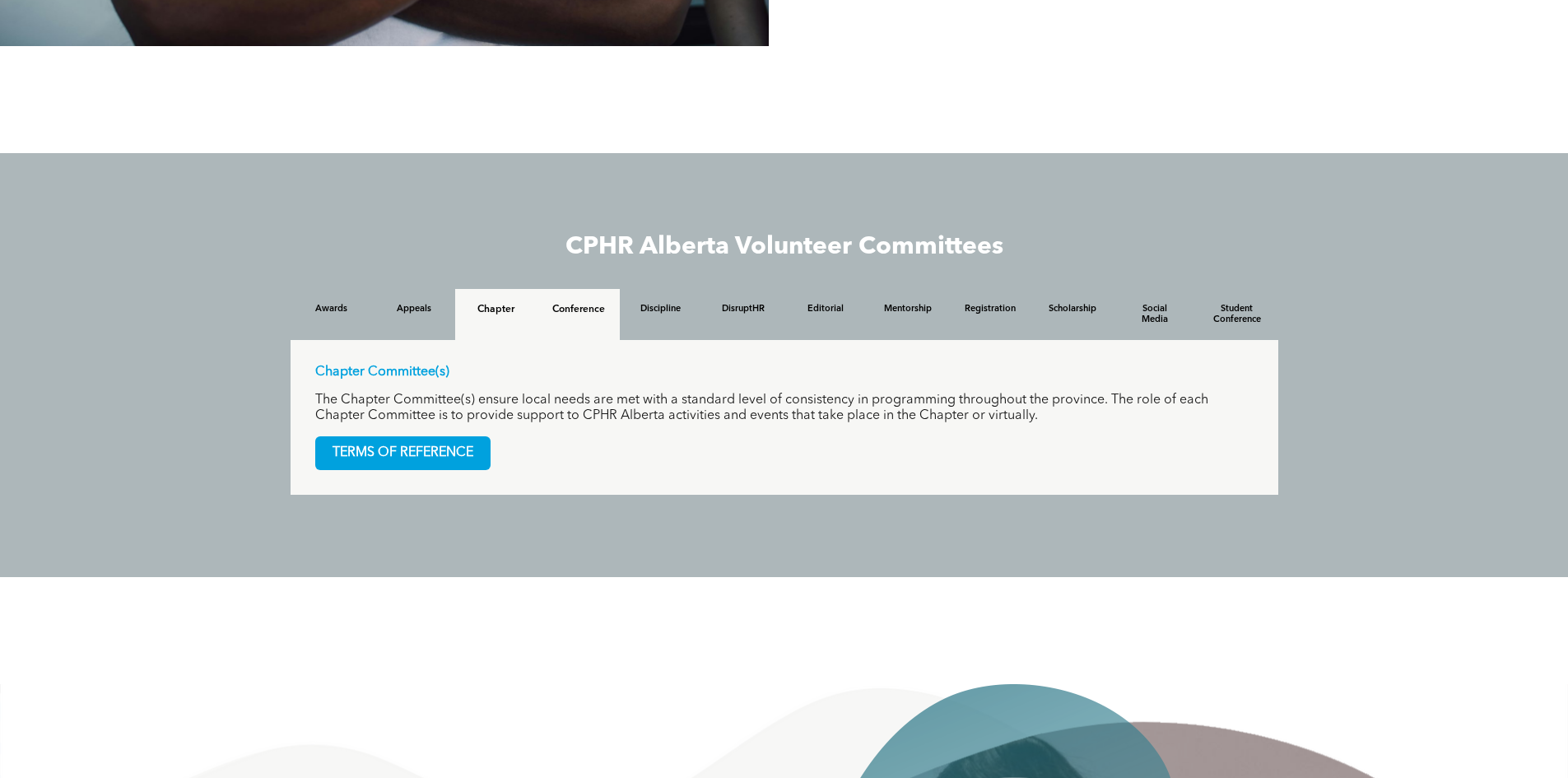
click at [581, 310] on h4 "Conference" at bounding box center [579, 309] width 53 height 12
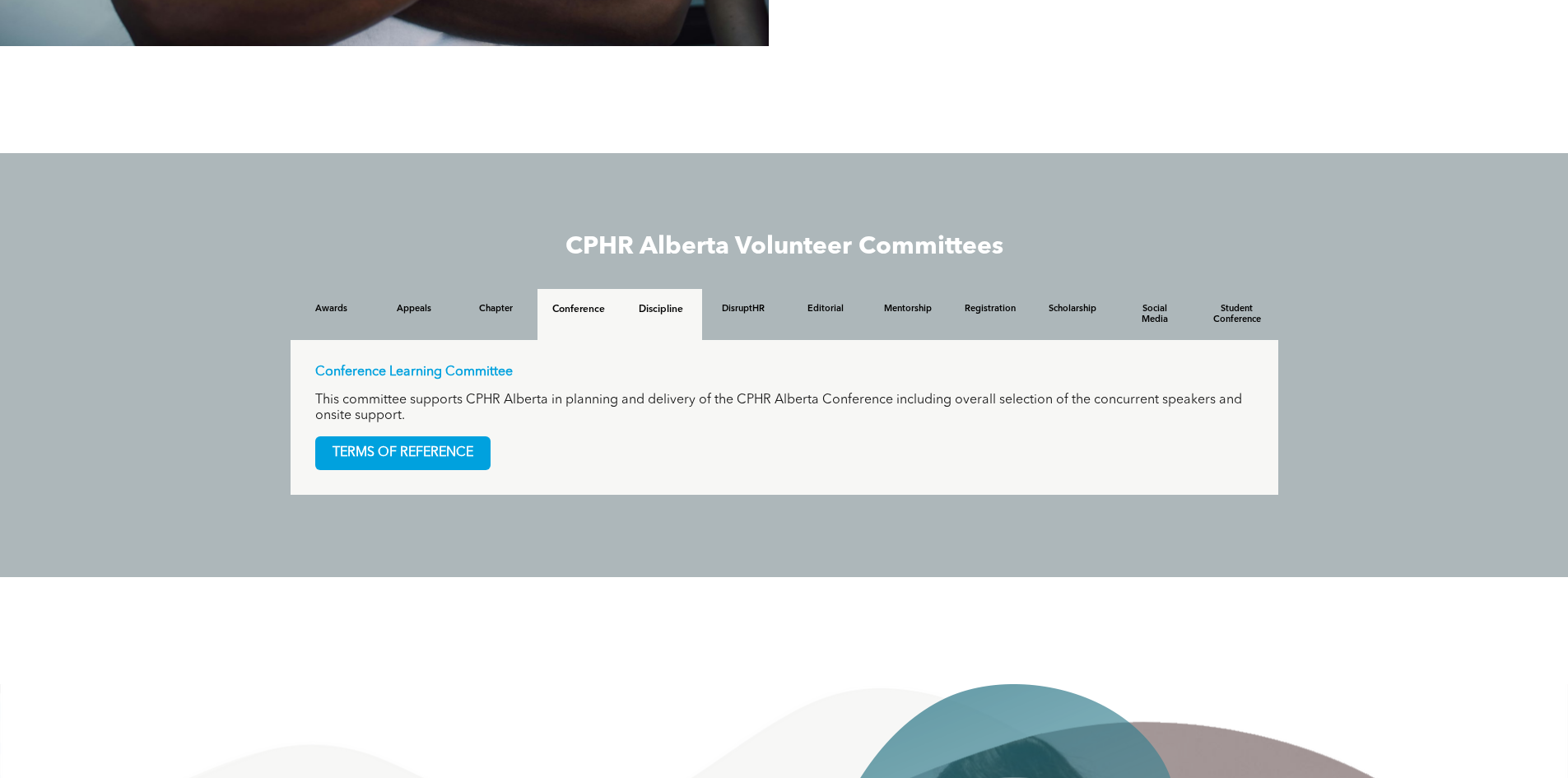
click at [682, 327] on div "Discipline" at bounding box center [661, 315] width 82 height 51
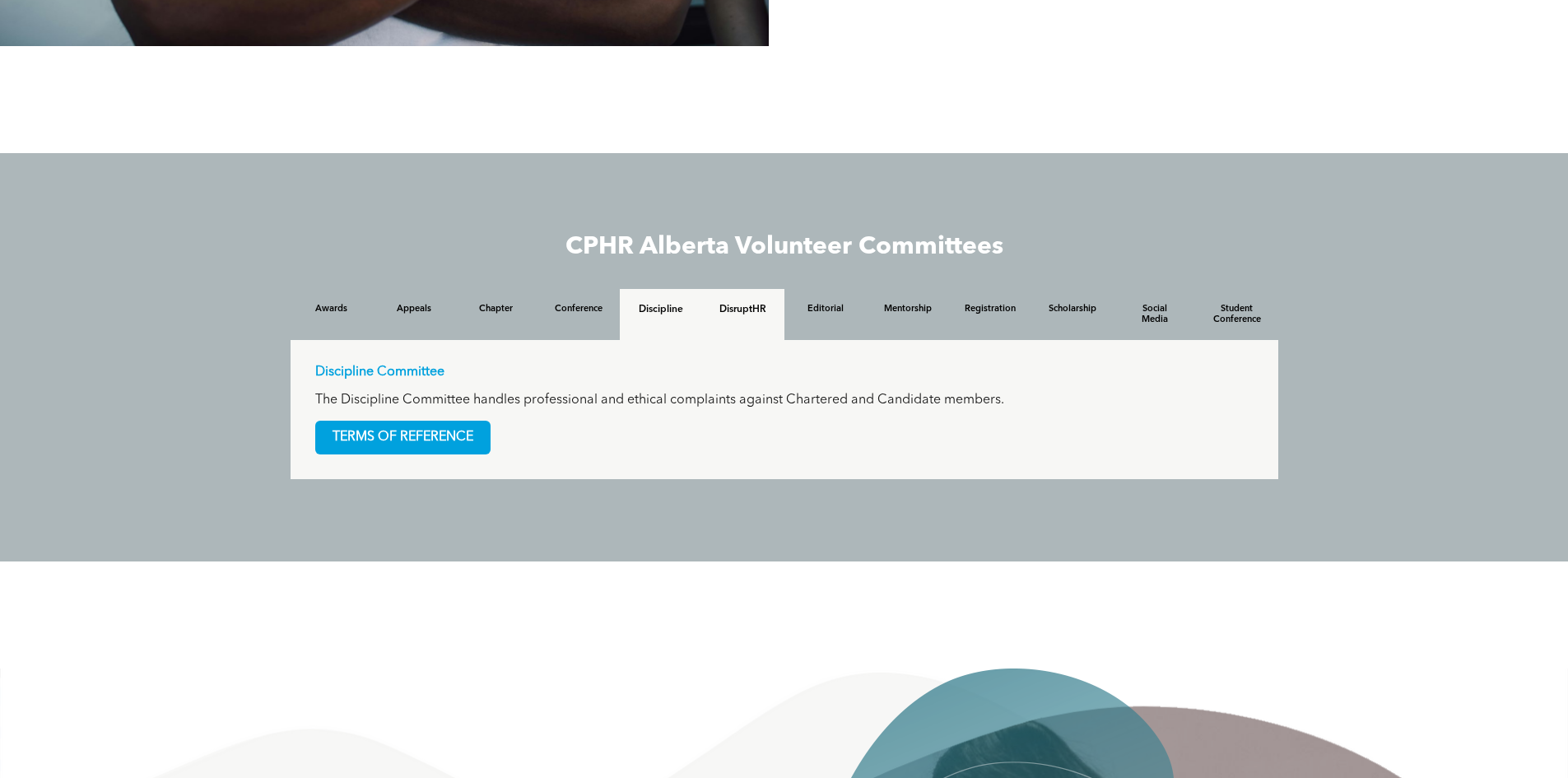
click at [757, 325] on div "DisruptHR" at bounding box center [744, 315] width 82 height 51
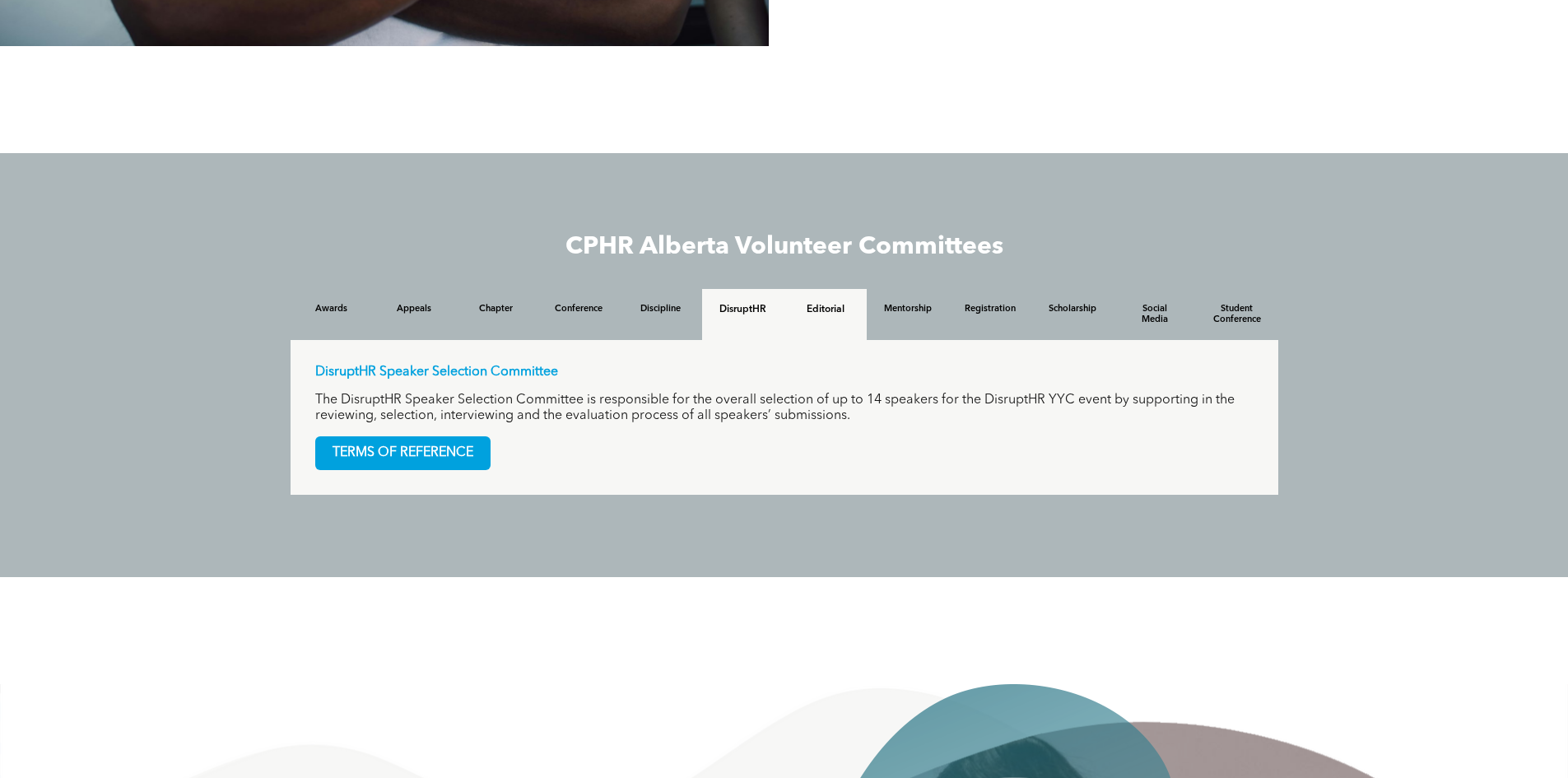
click at [838, 309] on h4 "Editorial" at bounding box center [825, 309] width 53 height 12
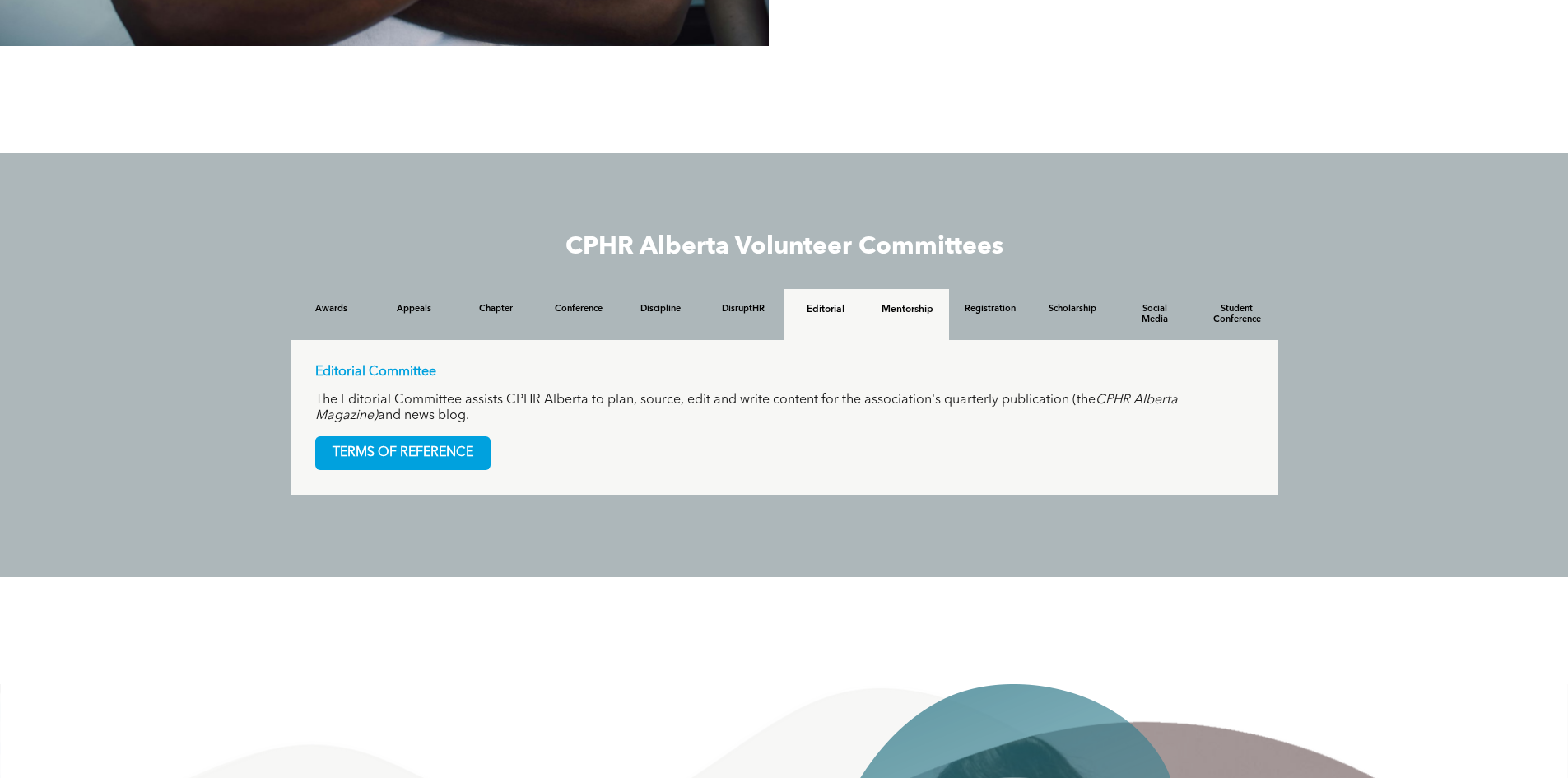
click at [910, 315] on h4 "Mentorship" at bounding box center [908, 309] width 53 height 12
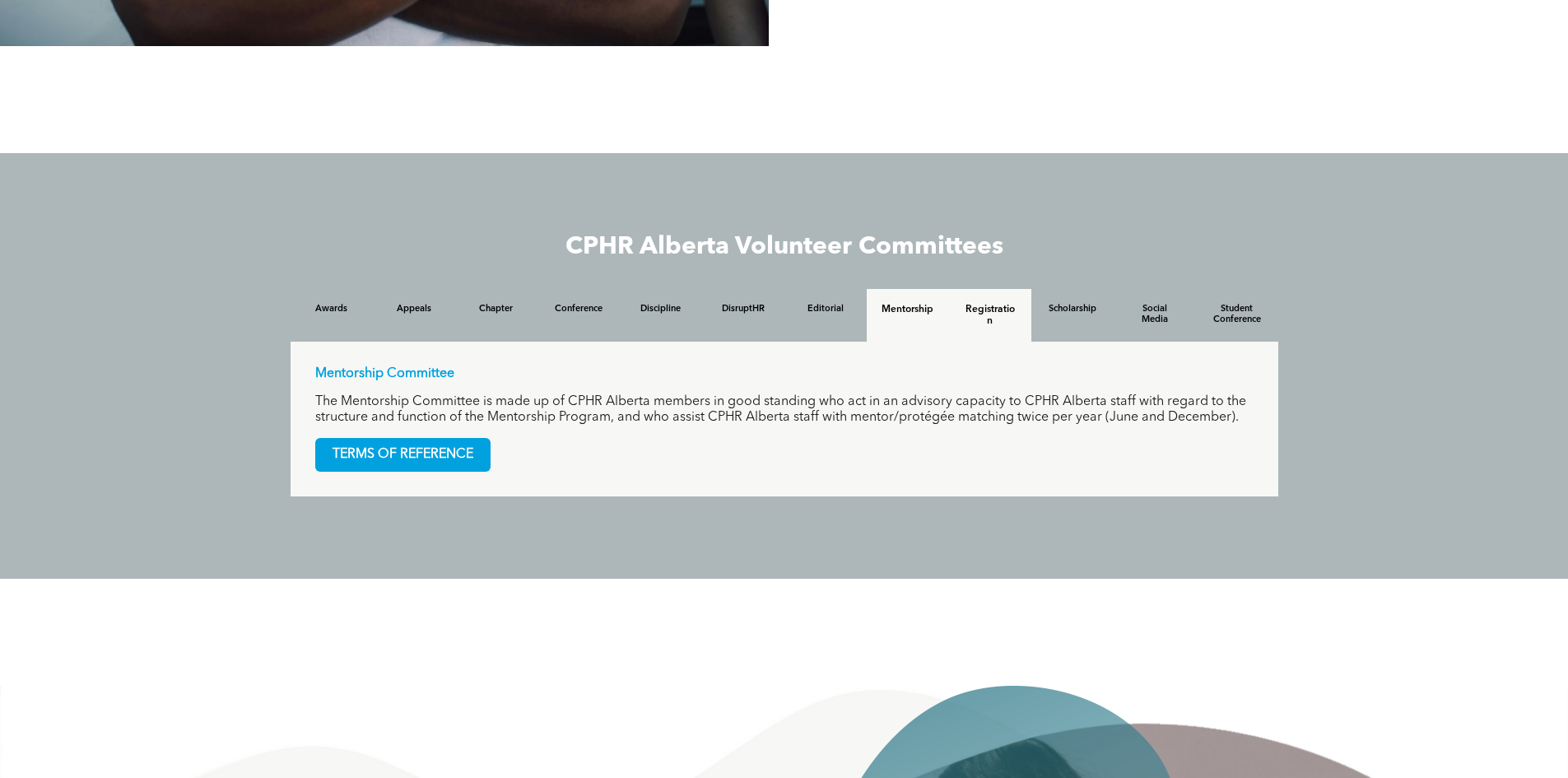
click at [989, 327] on h4 "Registration" at bounding box center [990, 315] width 53 height 23
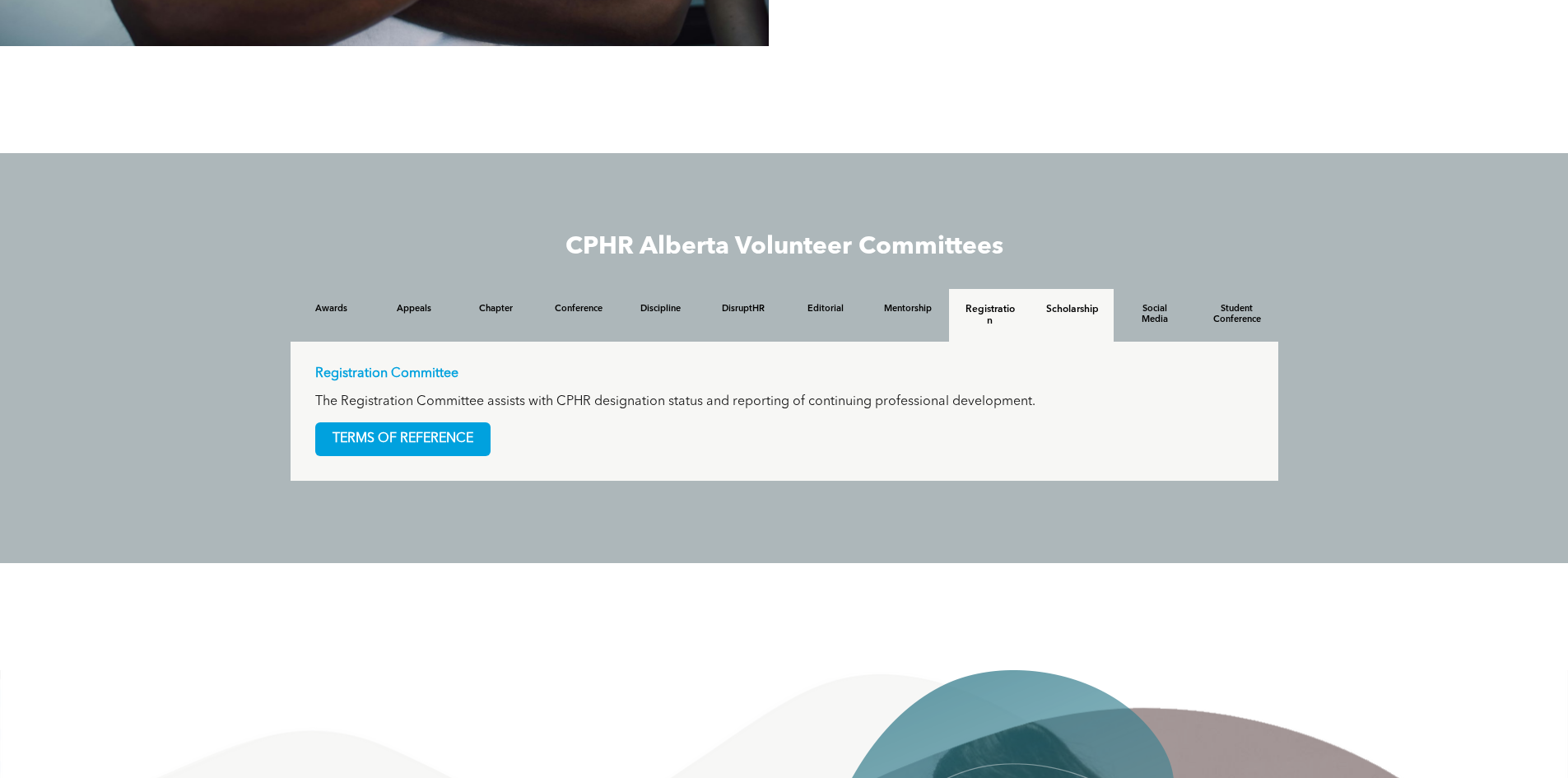
click at [1066, 315] on h4 "Scholarship" at bounding box center [1073, 309] width 53 height 12
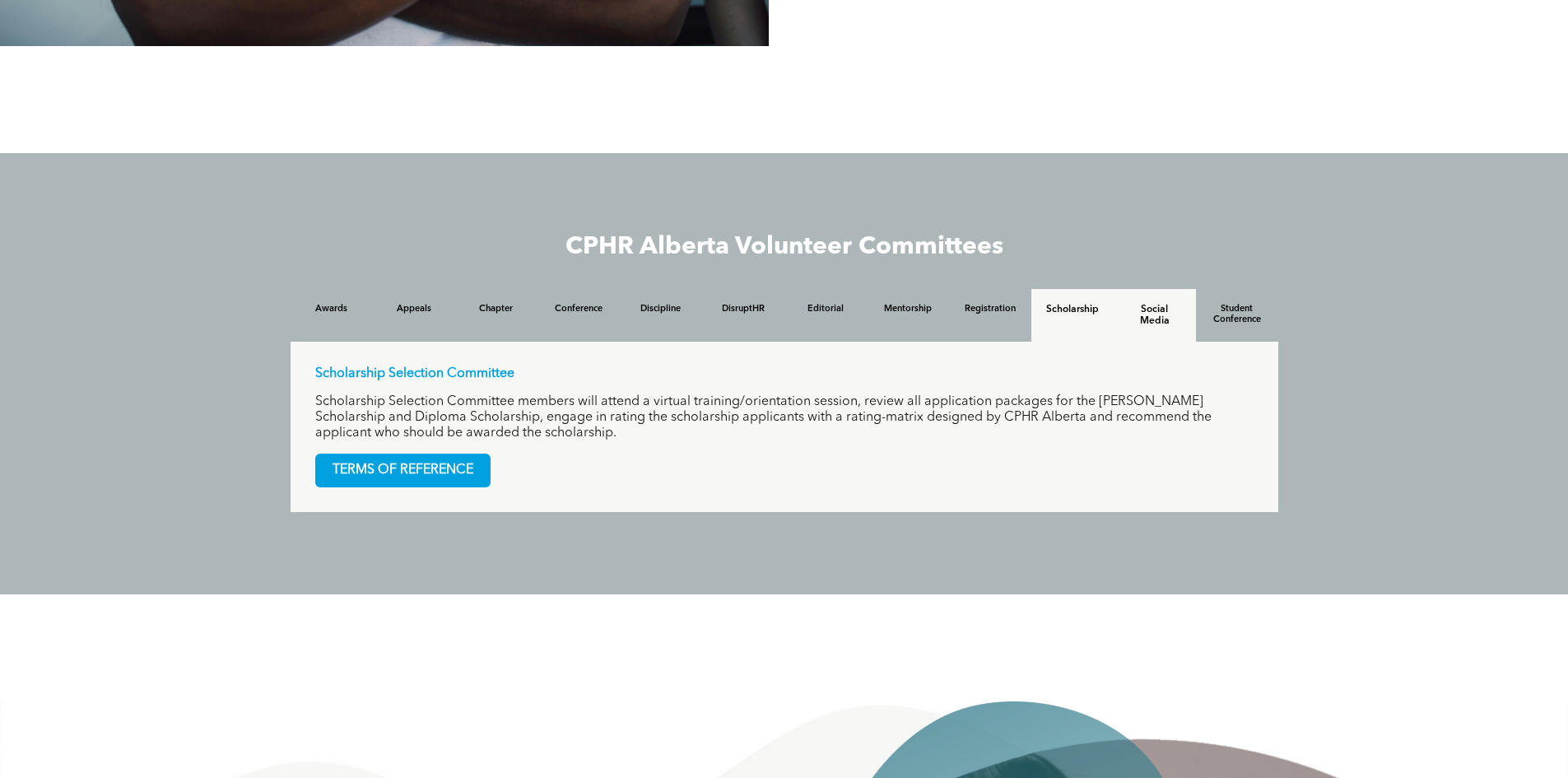
click at [1152, 327] on h4 "Social Media" at bounding box center [1155, 315] width 53 height 23
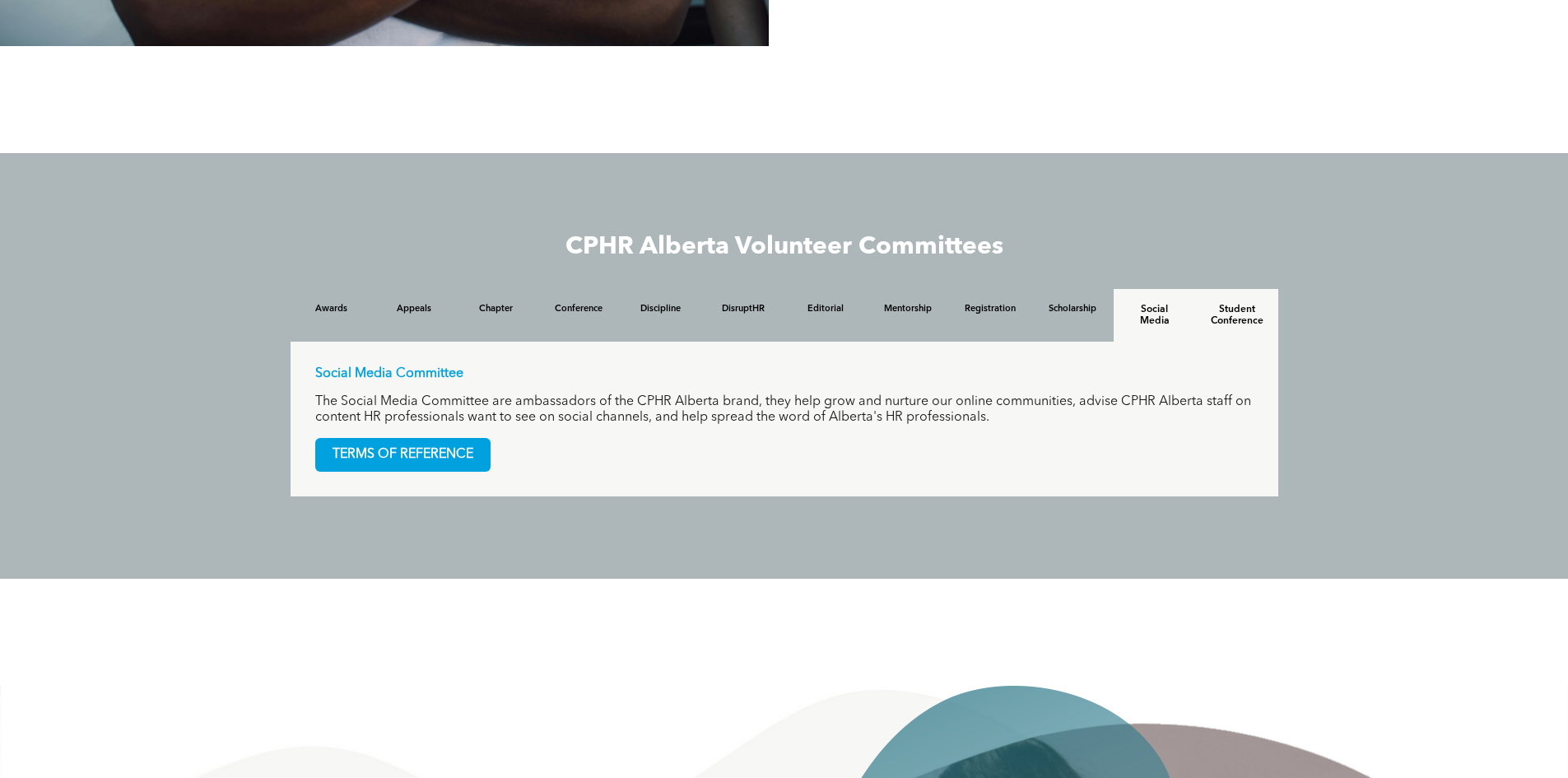
click at [1240, 324] on h4 "Student Conference" at bounding box center [1238, 315] width 53 height 23
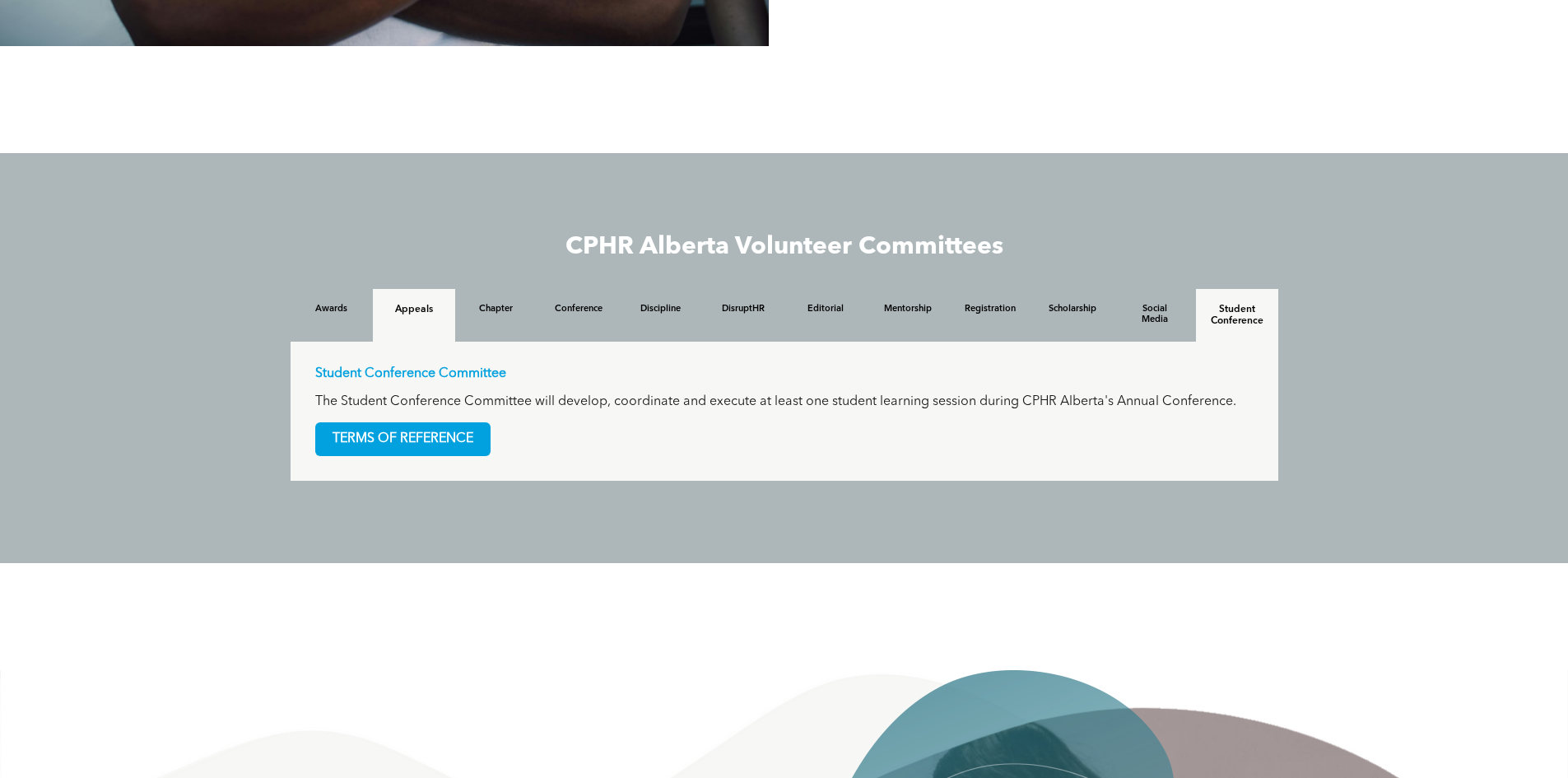
click at [431, 328] on div "Appeals" at bounding box center [414, 316] width 82 height 53
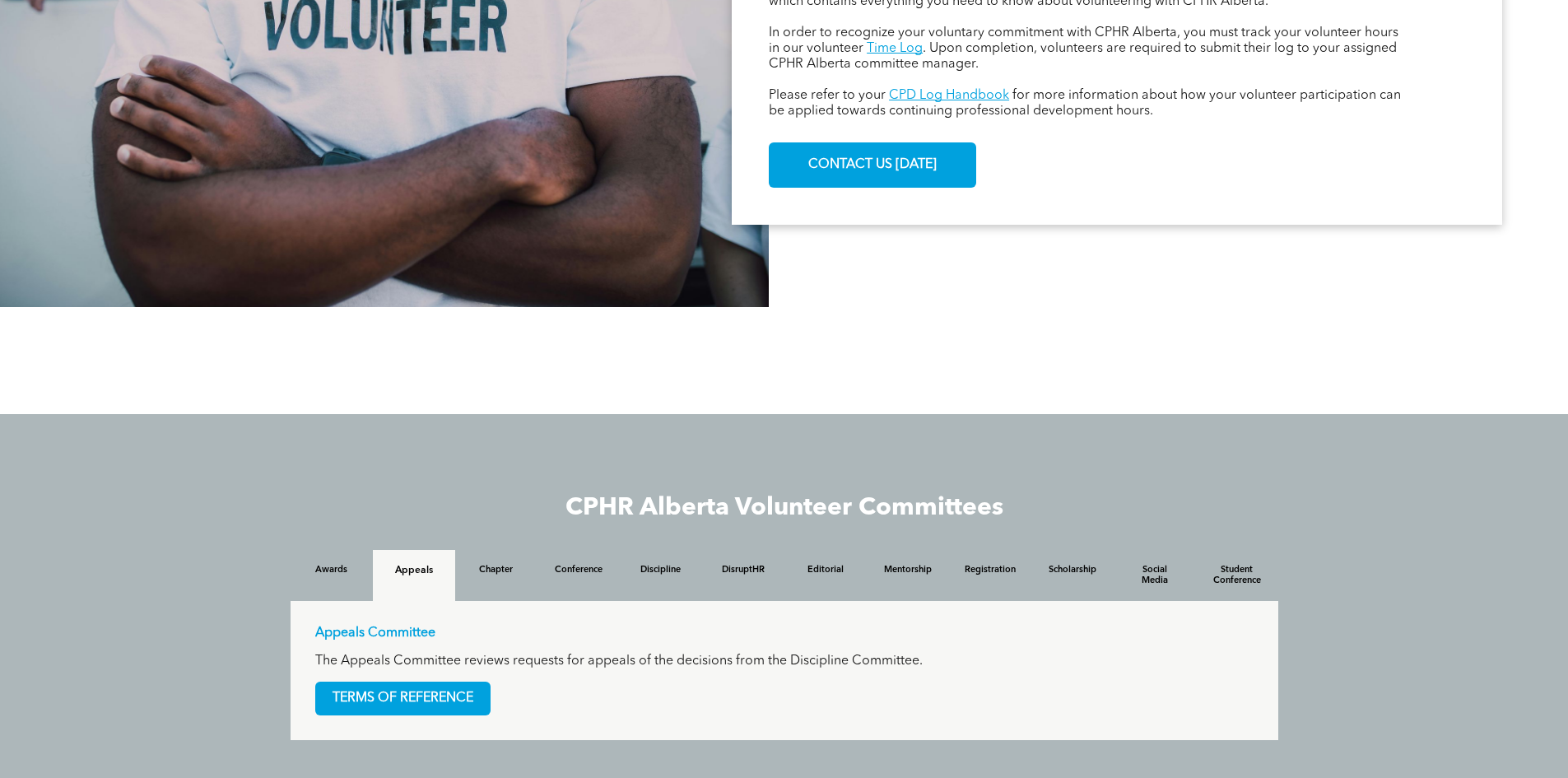
scroll to position [943, 0]
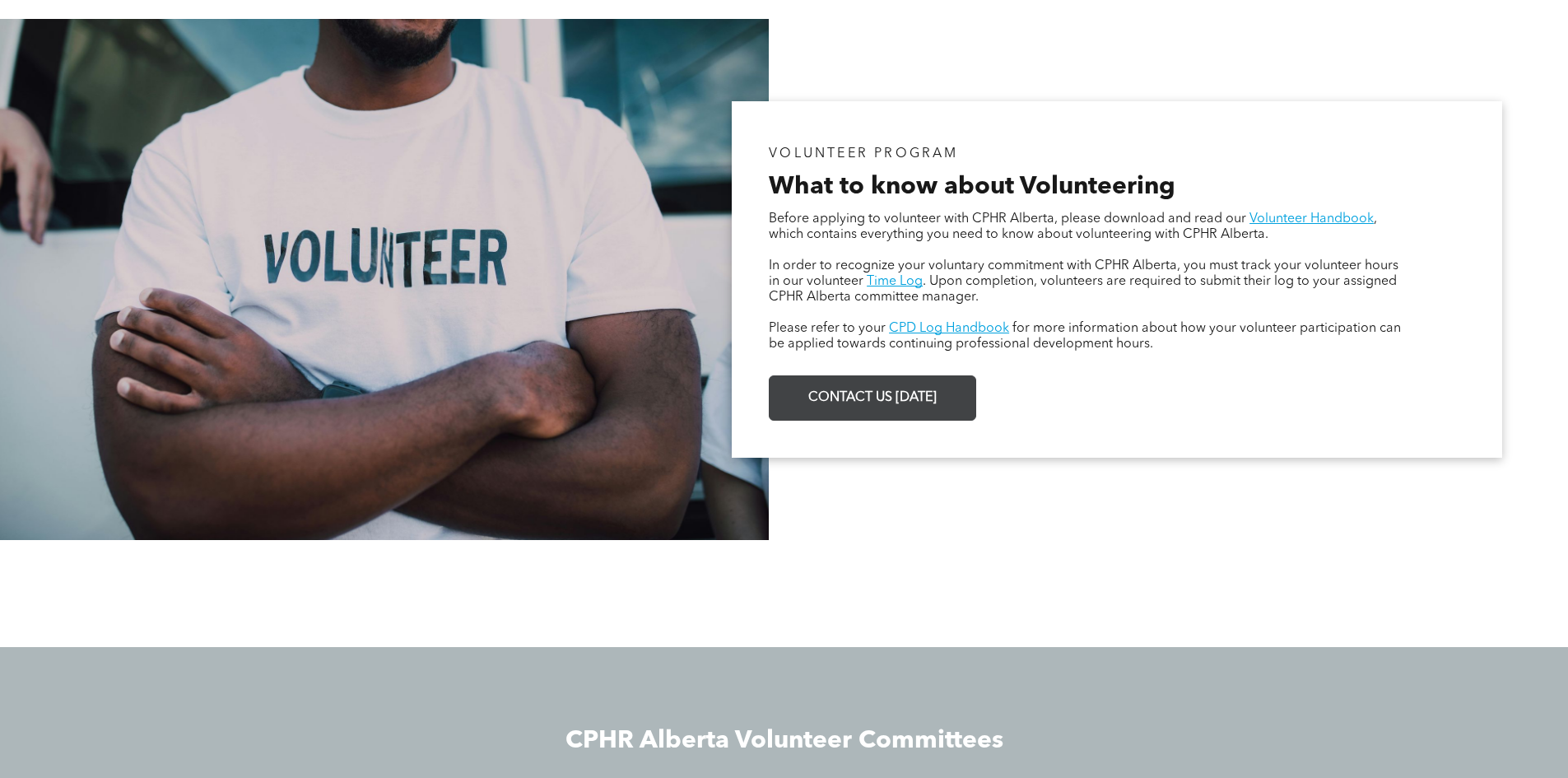
click at [845, 400] on span "CONTACT US TODAY" at bounding box center [873, 398] width 140 height 32
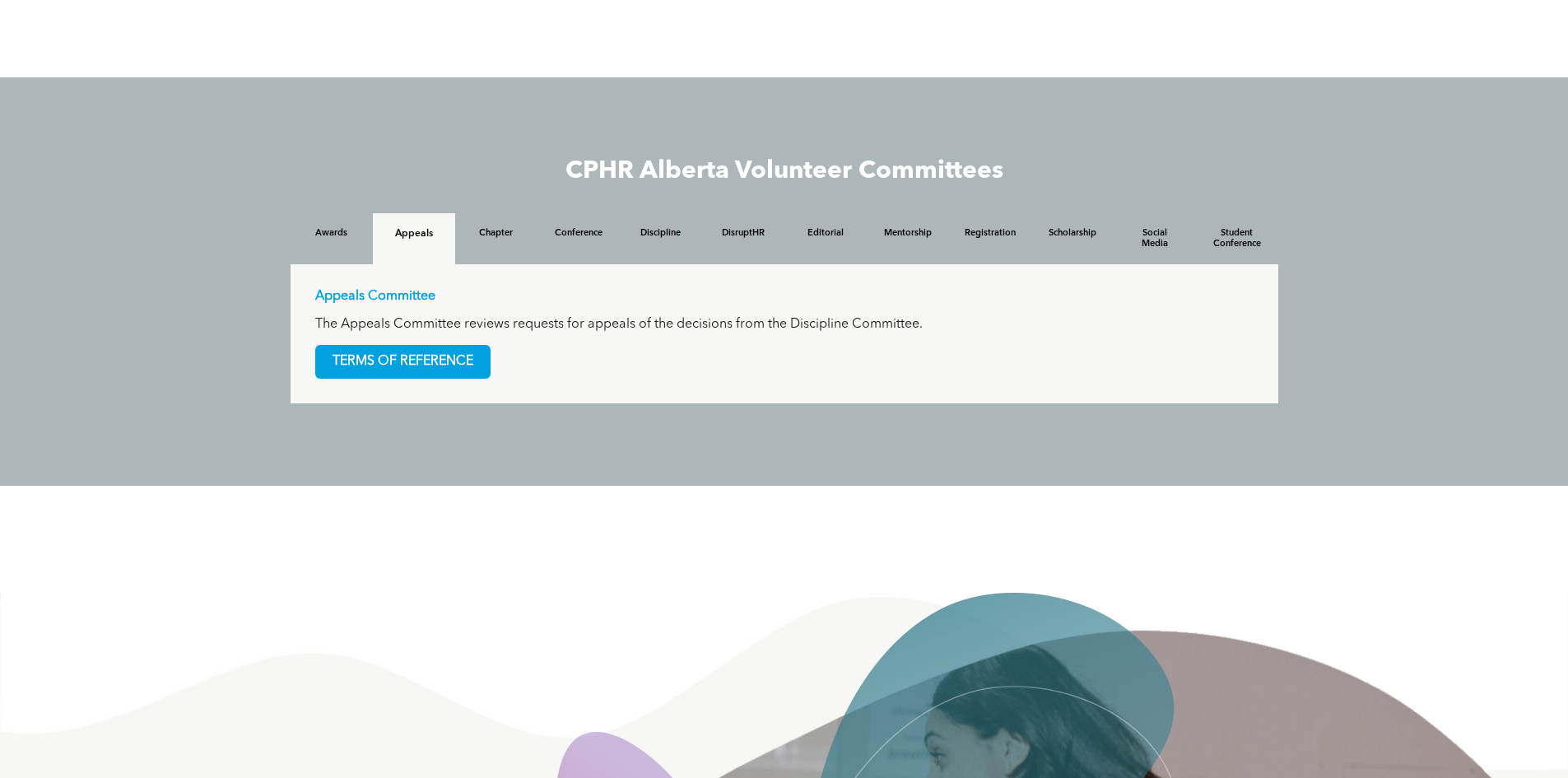
scroll to position [1519, 0]
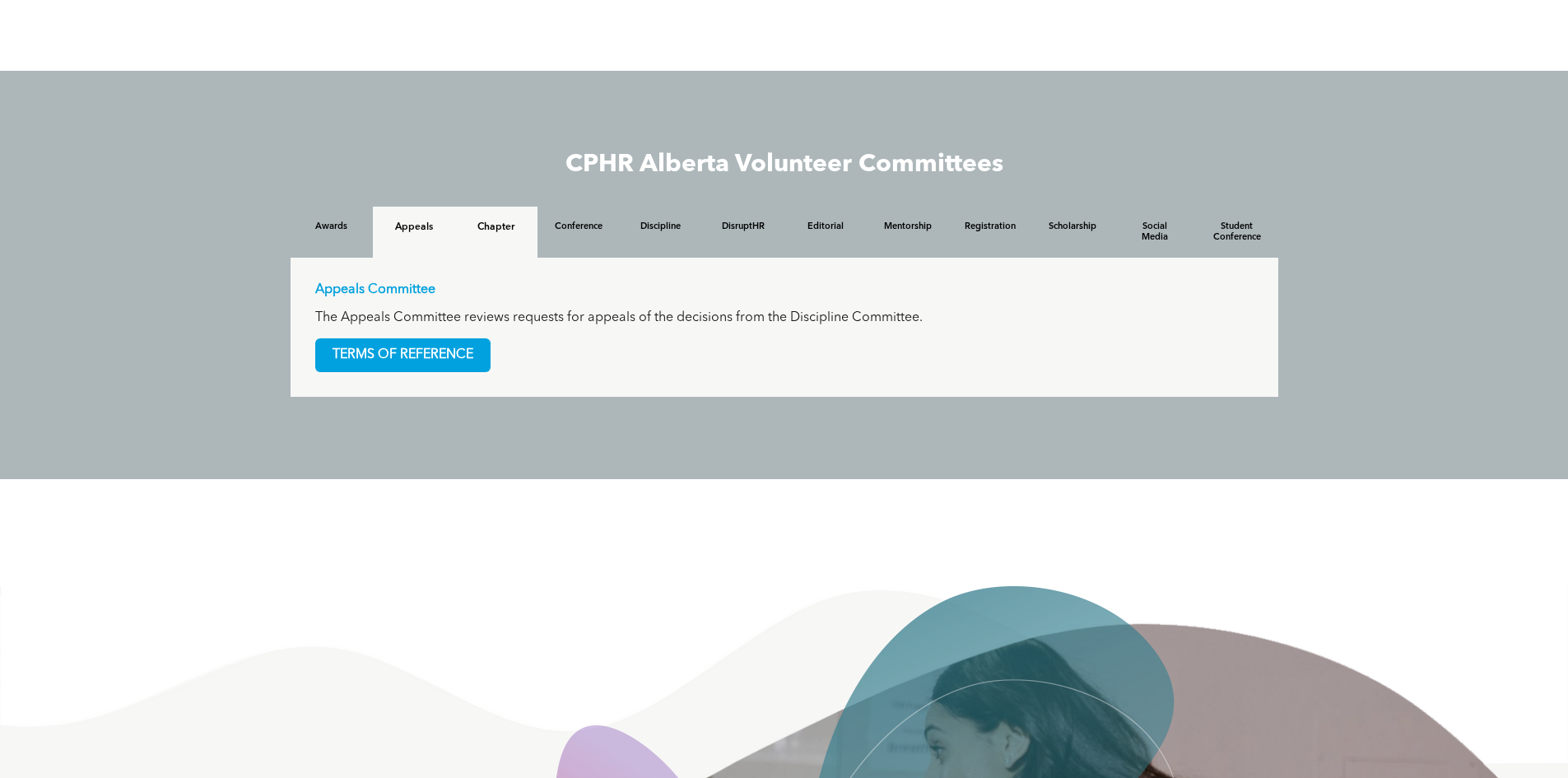
click at [494, 237] on div "Chapter" at bounding box center [496, 232] width 82 height 51
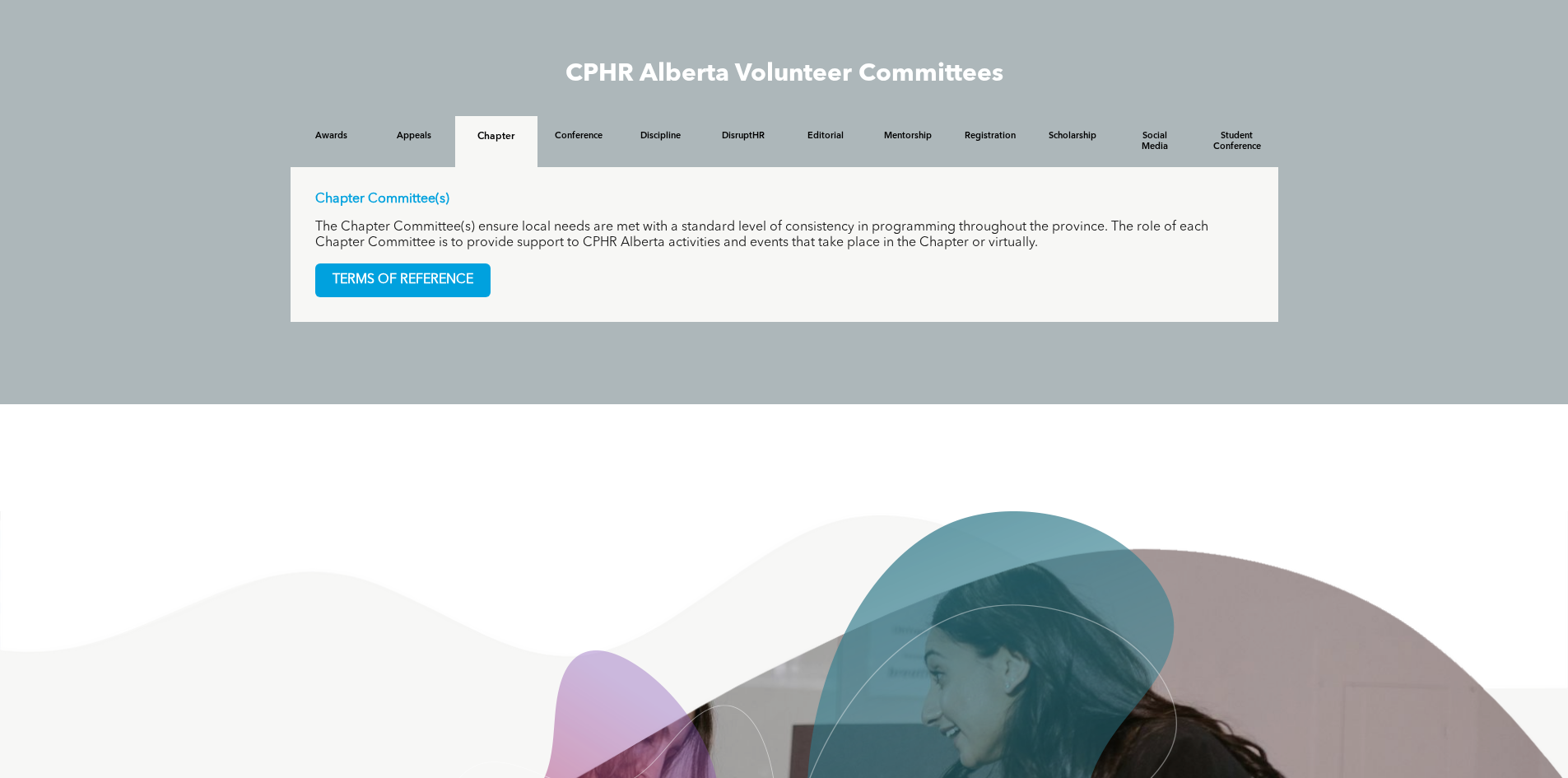
scroll to position [1601, 0]
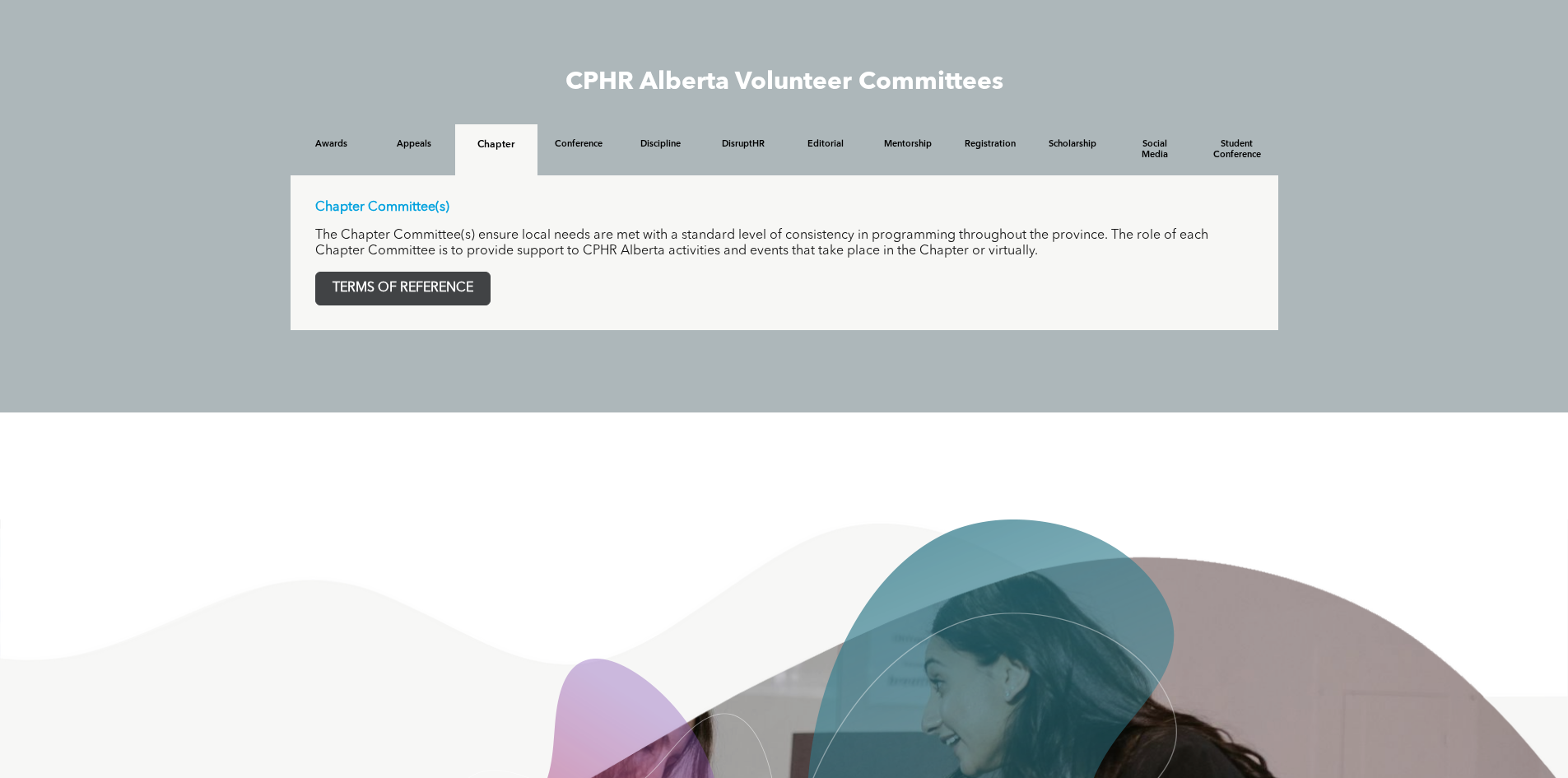
click at [394, 277] on span "TERMS OF REFERENCE" at bounding box center [402, 288] width 174 height 32
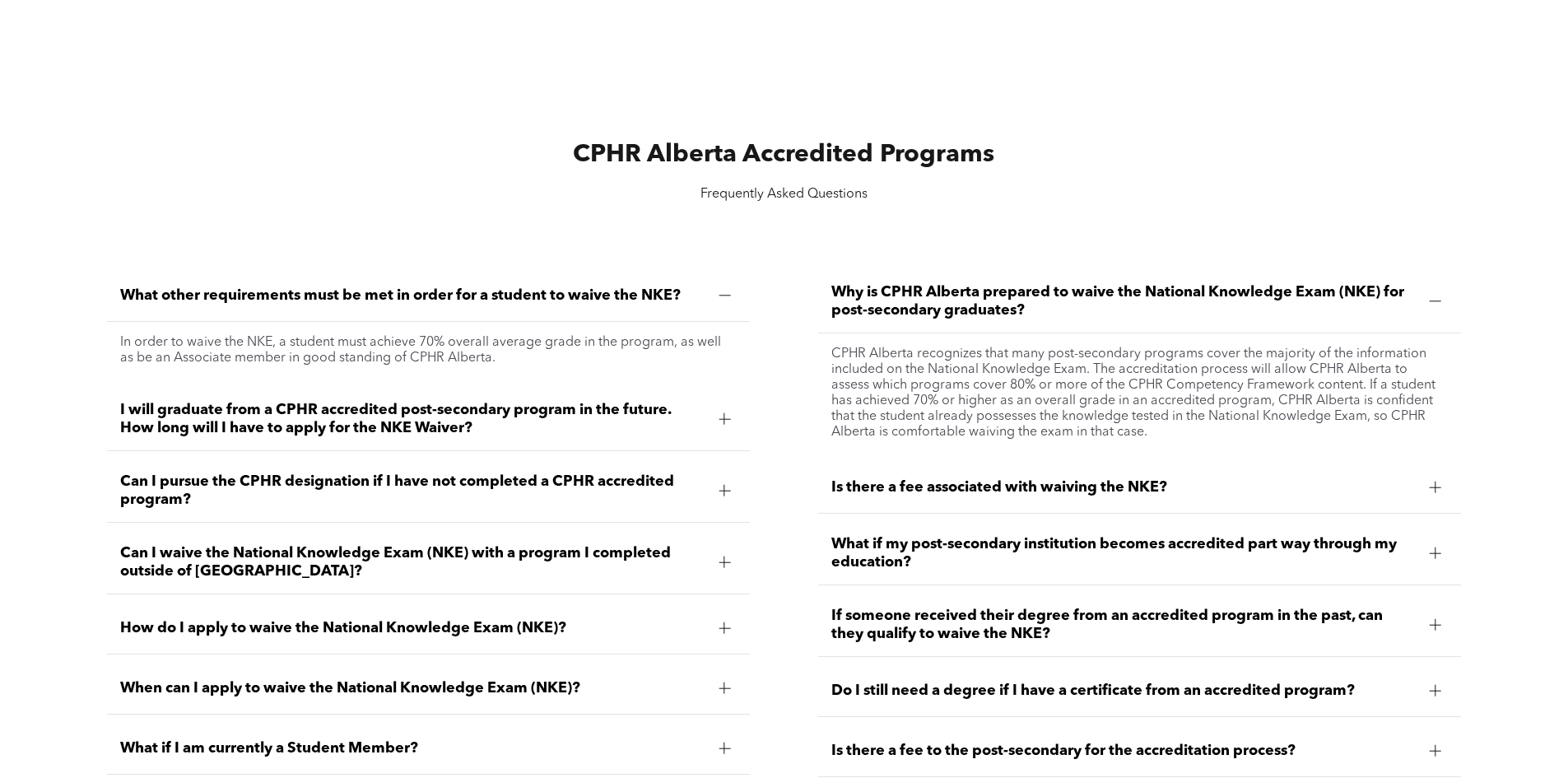
scroll to position [2140, 0]
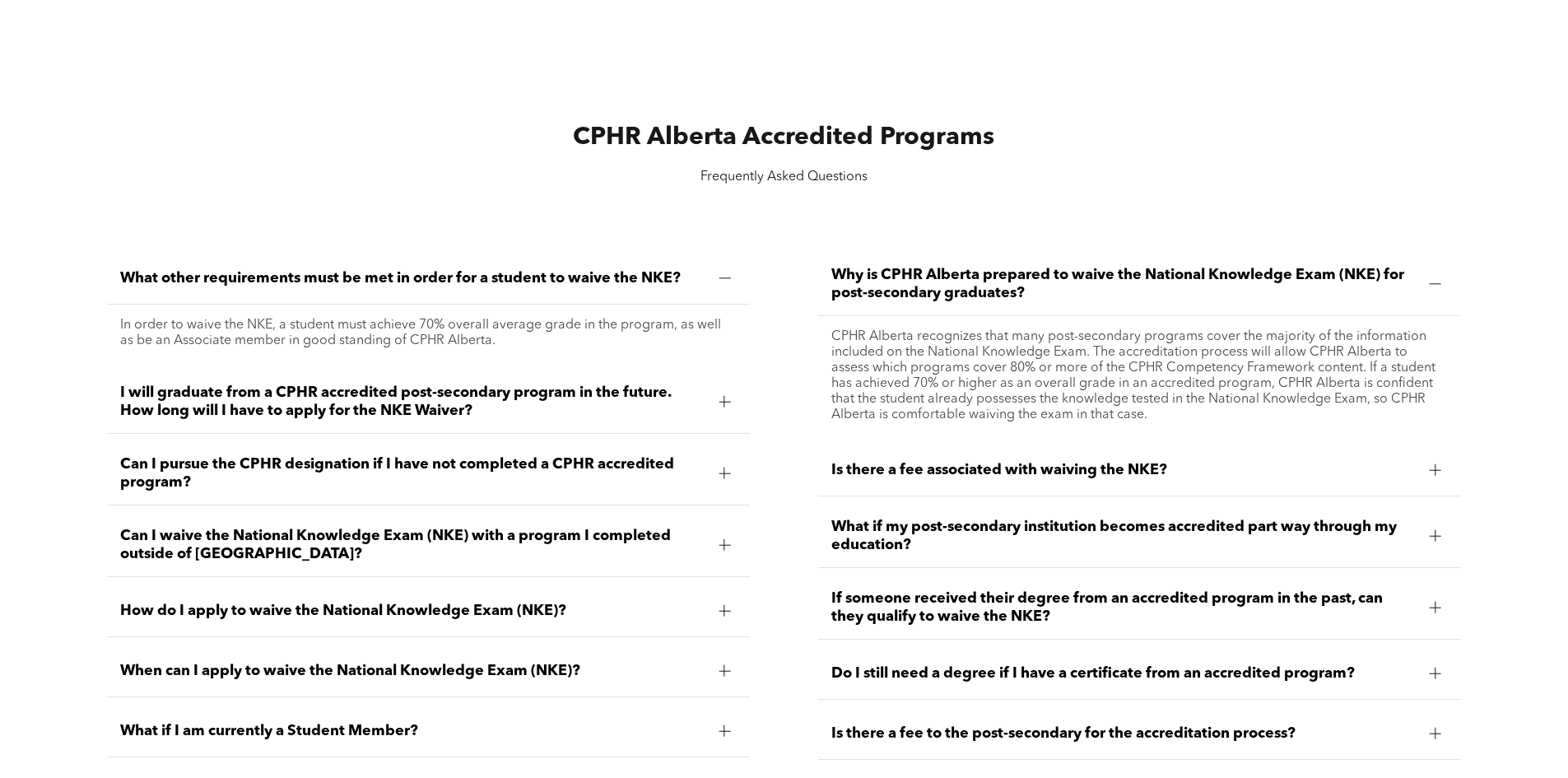
click at [736, 280] on div at bounding box center [723, 278] width 25 height 25
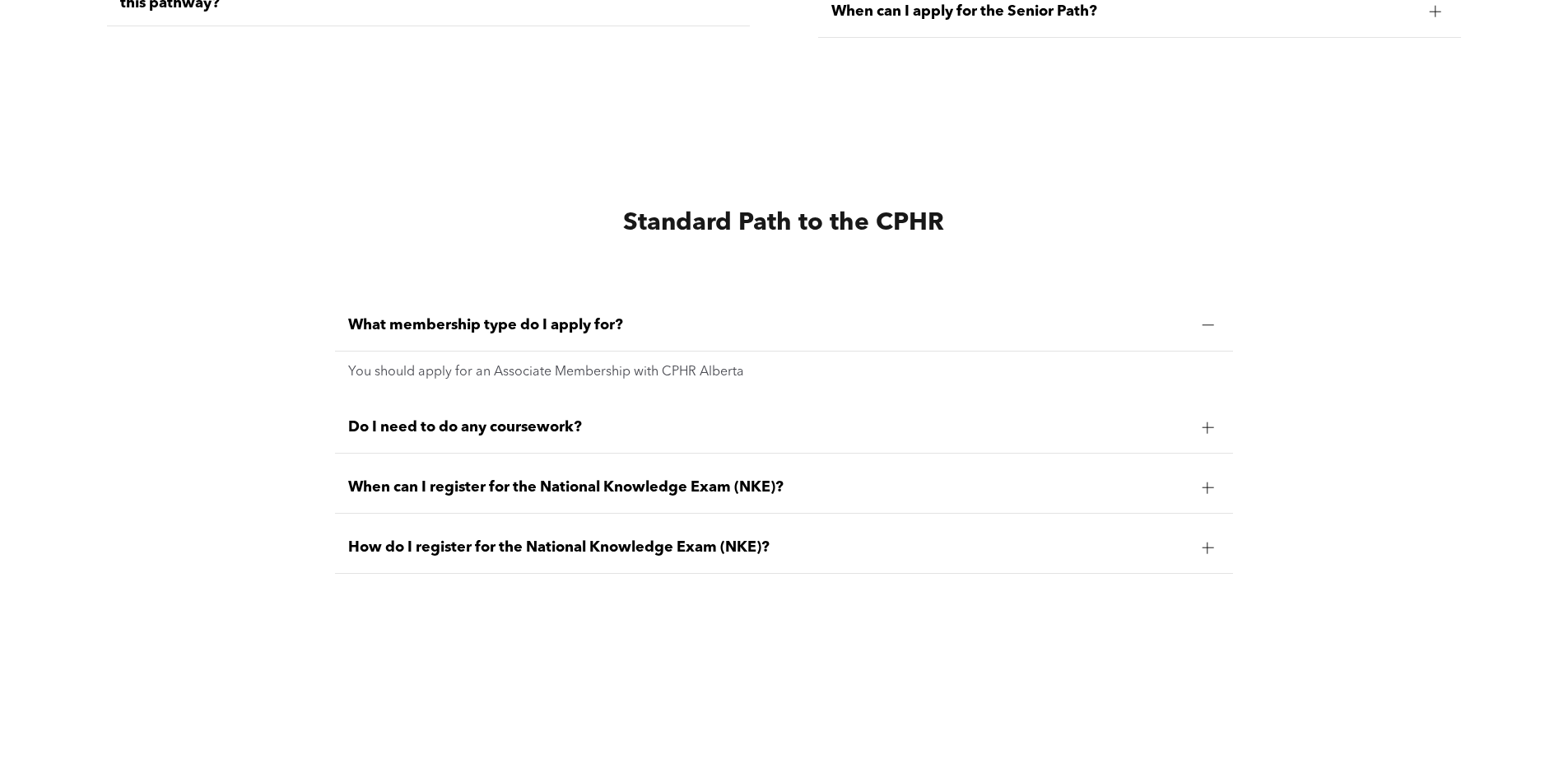
scroll to position [3951, 0]
click at [1214, 420] on div at bounding box center [1207, 426] width 25 height 25
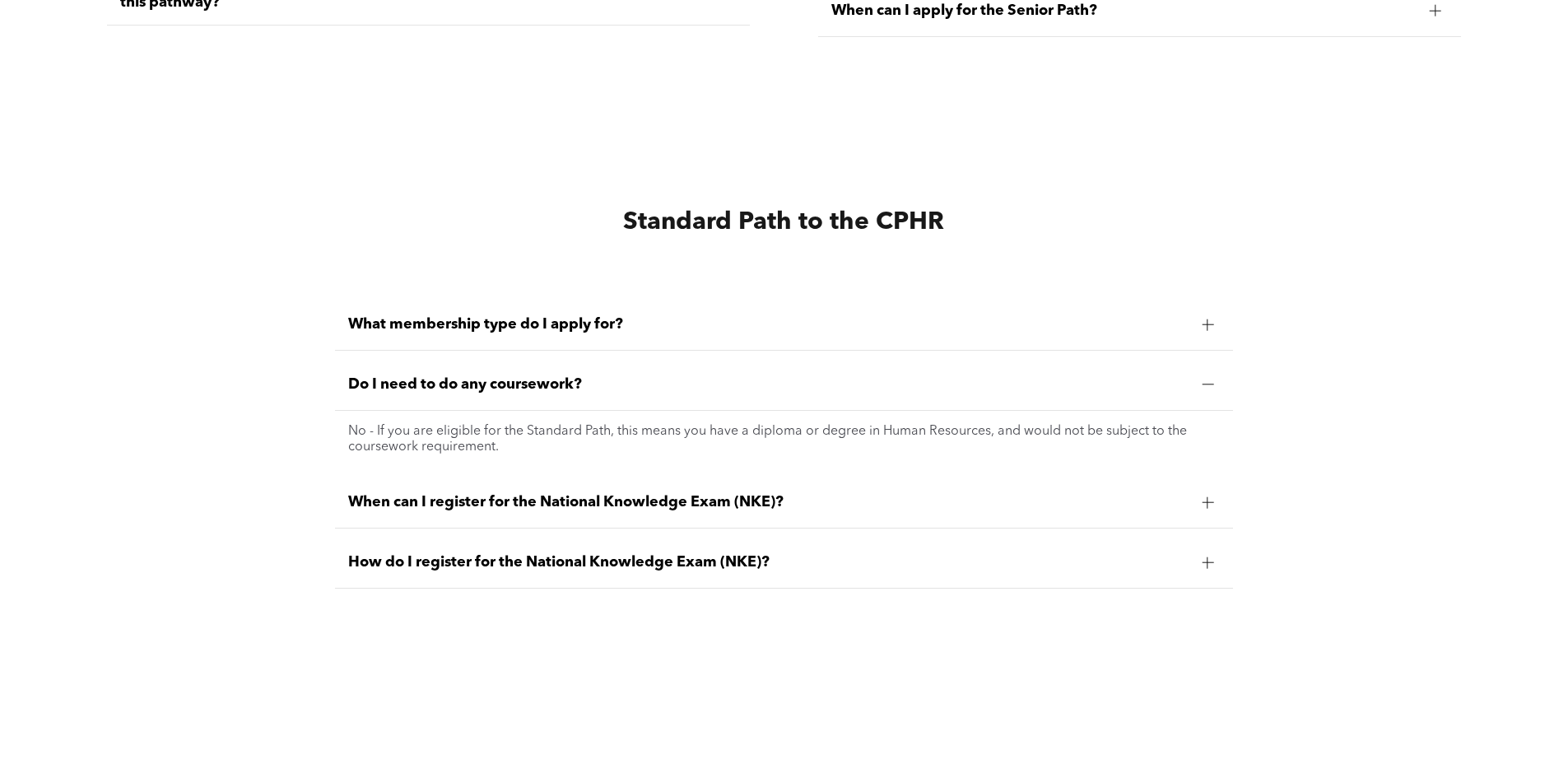
click at [1211, 379] on div at bounding box center [1208, 384] width 12 height 12
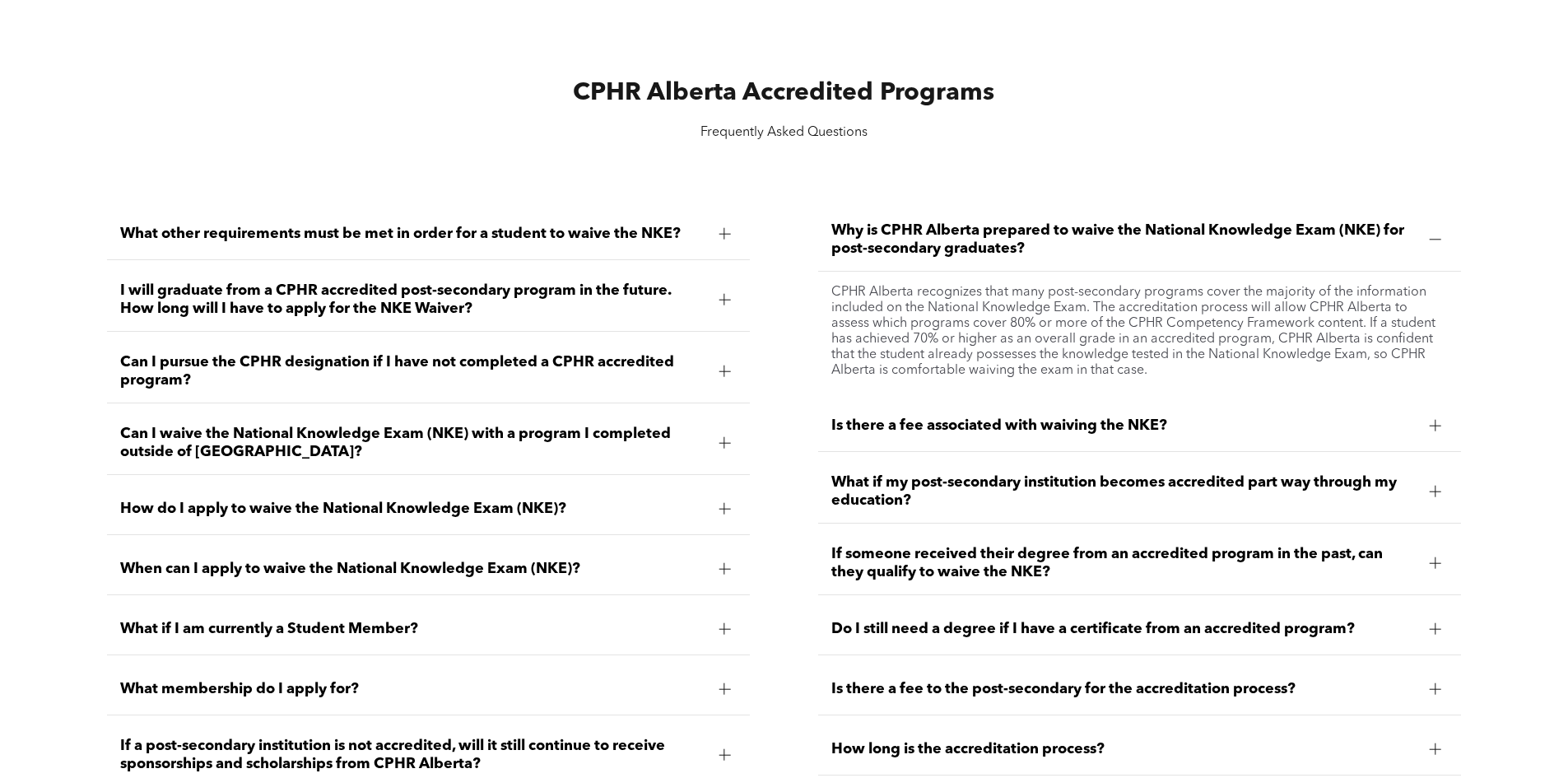
scroll to position [2222, 0]
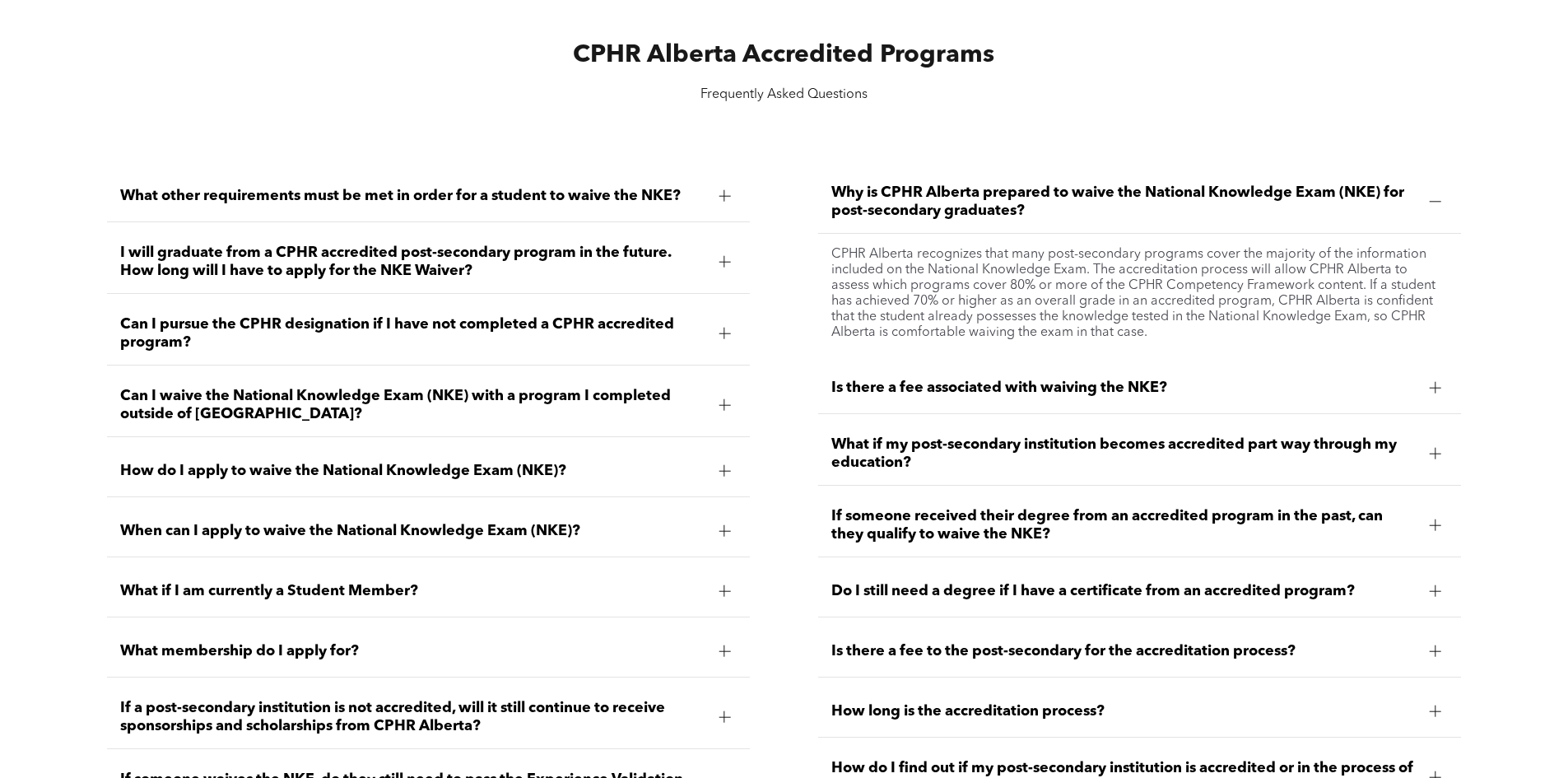
click at [726, 197] on div at bounding box center [724, 196] width 12 height 12
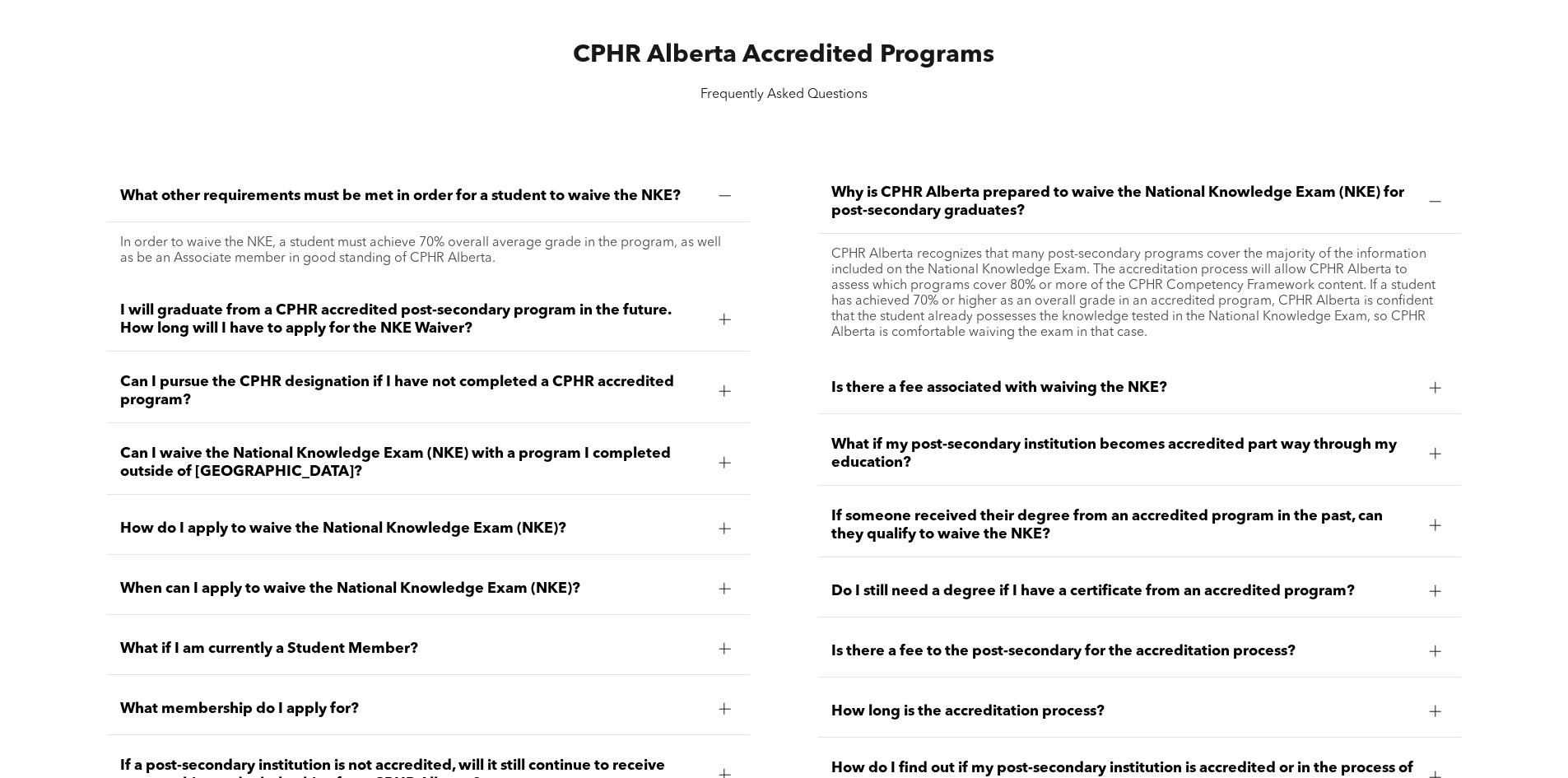
click at [726, 197] on div at bounding box center [724, 196] width 12 height 12
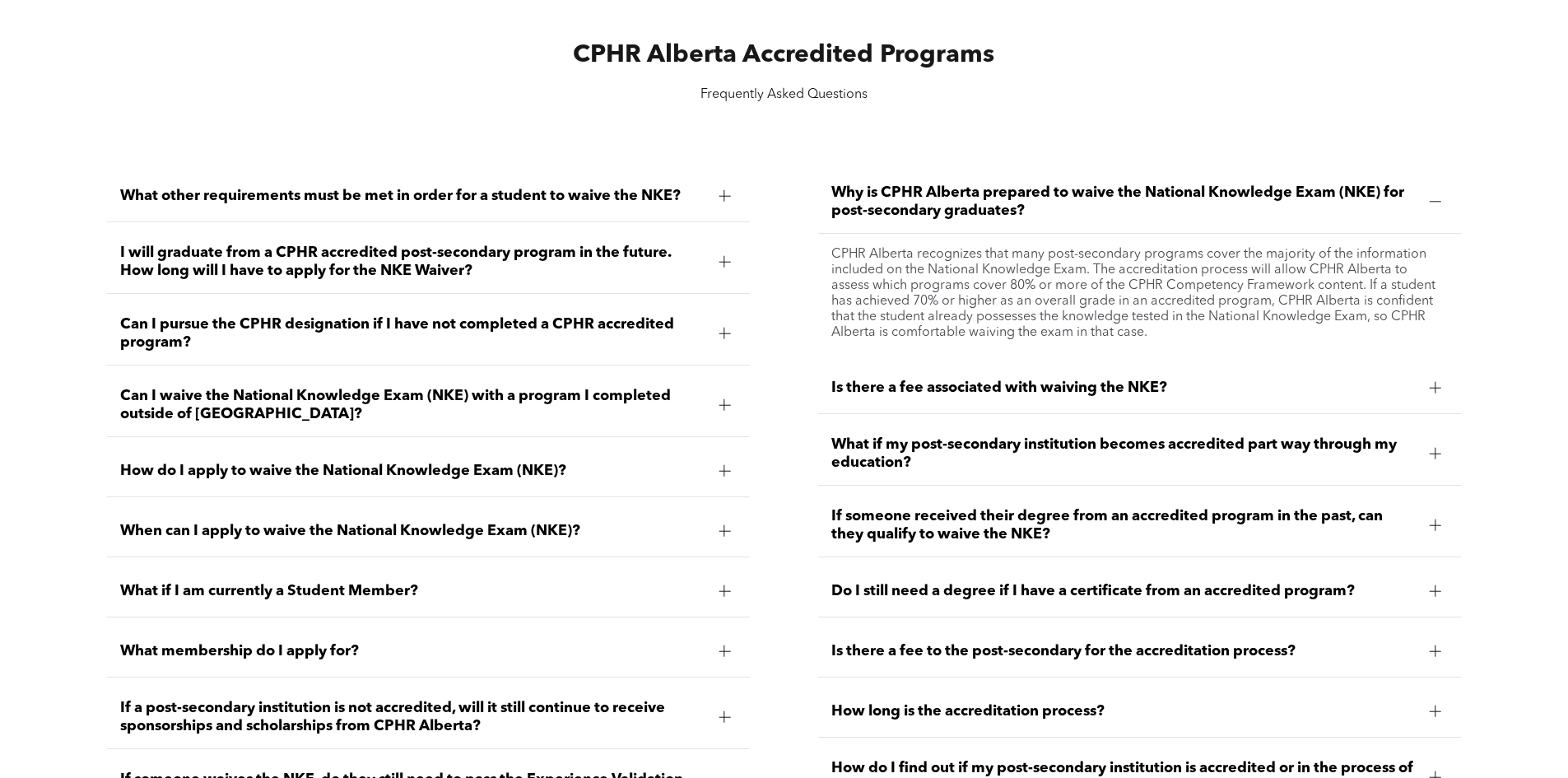
click at [737, 332] on div "Can I pursue the CPHR designation if I have not completed a CPHR accredited pro…" at bounding box center [429, 334] width 642 height 64
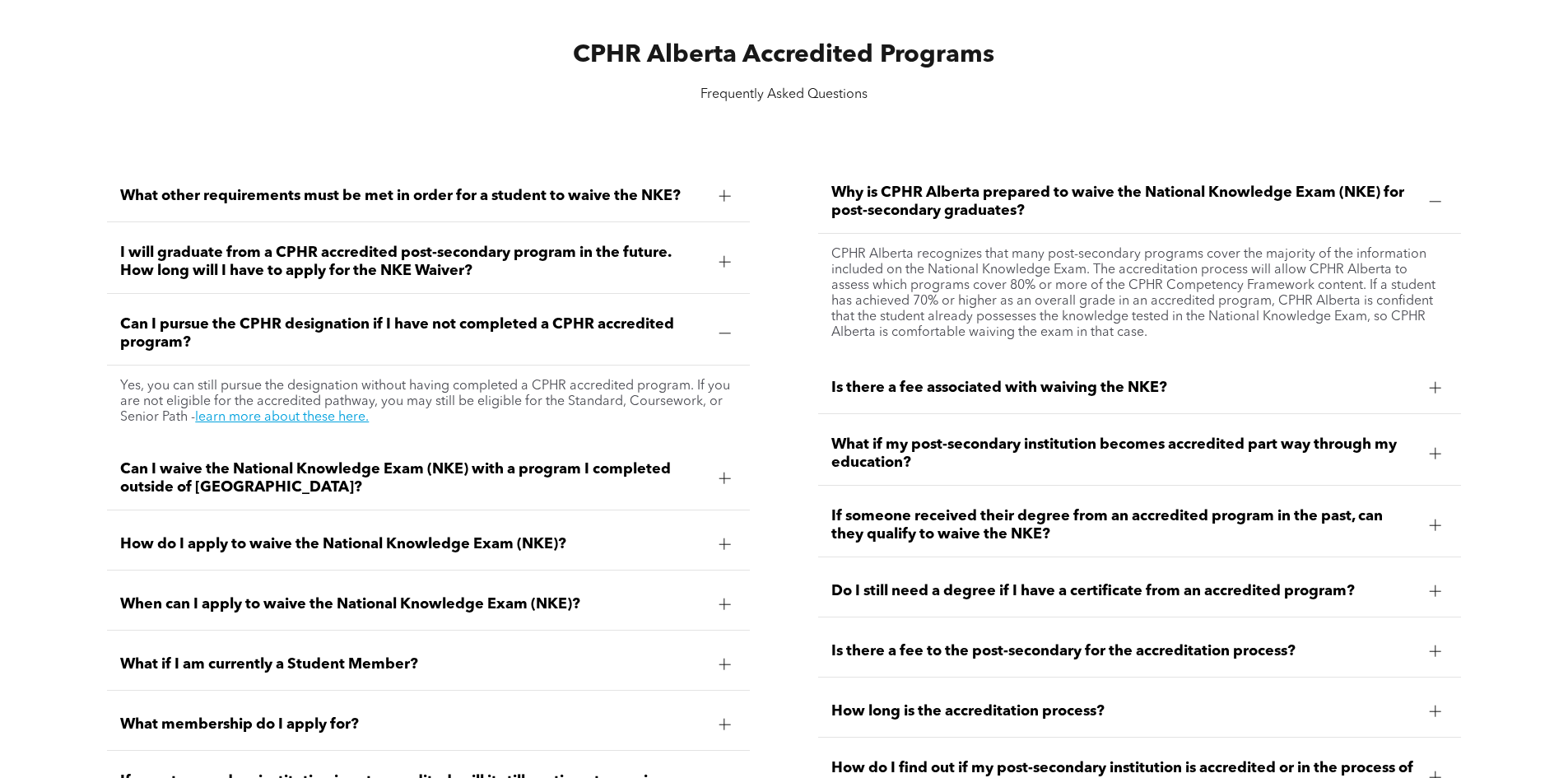
click at [732, 327] on div at bounding box center [723, 333] width 25 height 25
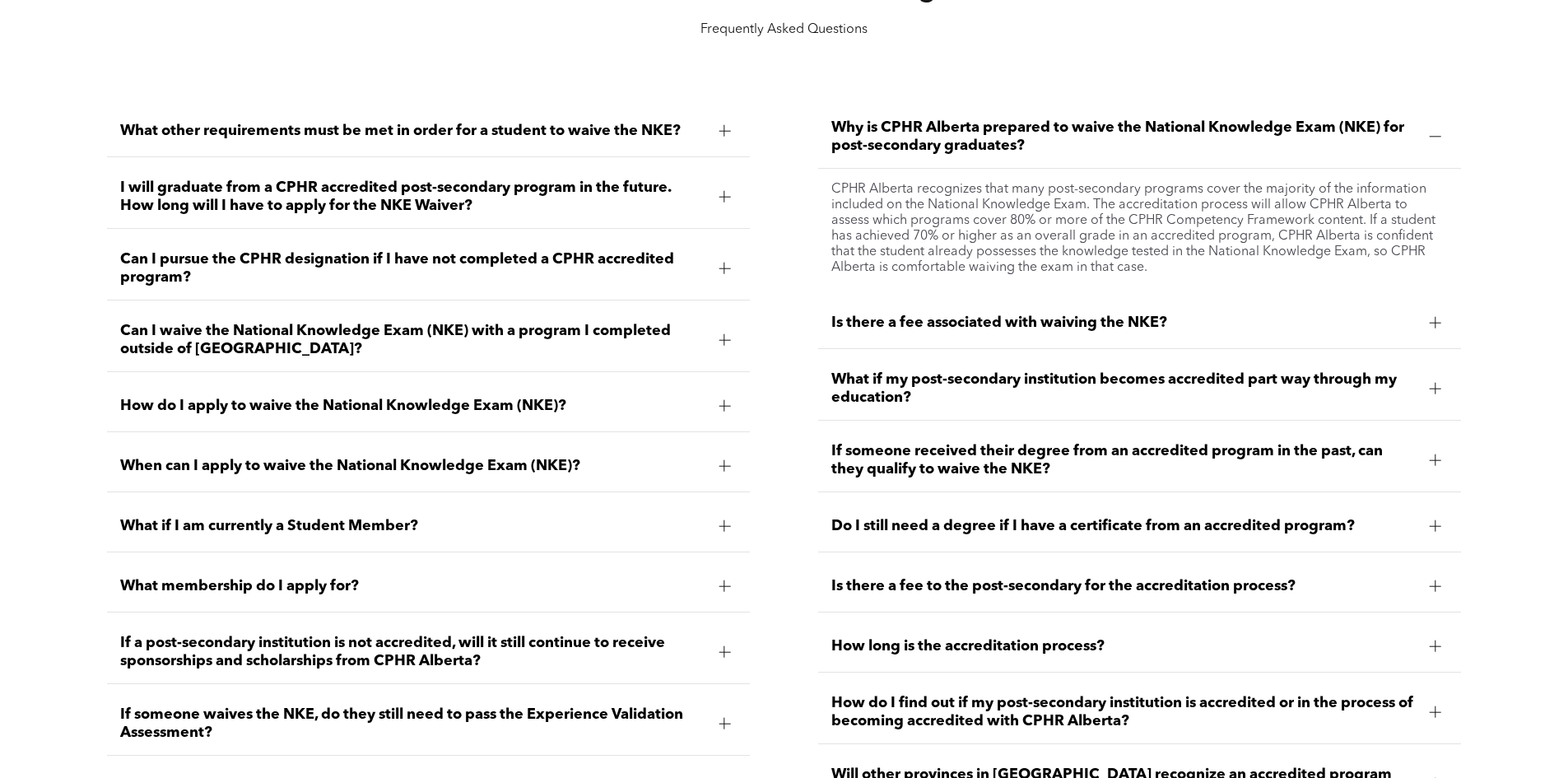
scroll to position [2387, 0]
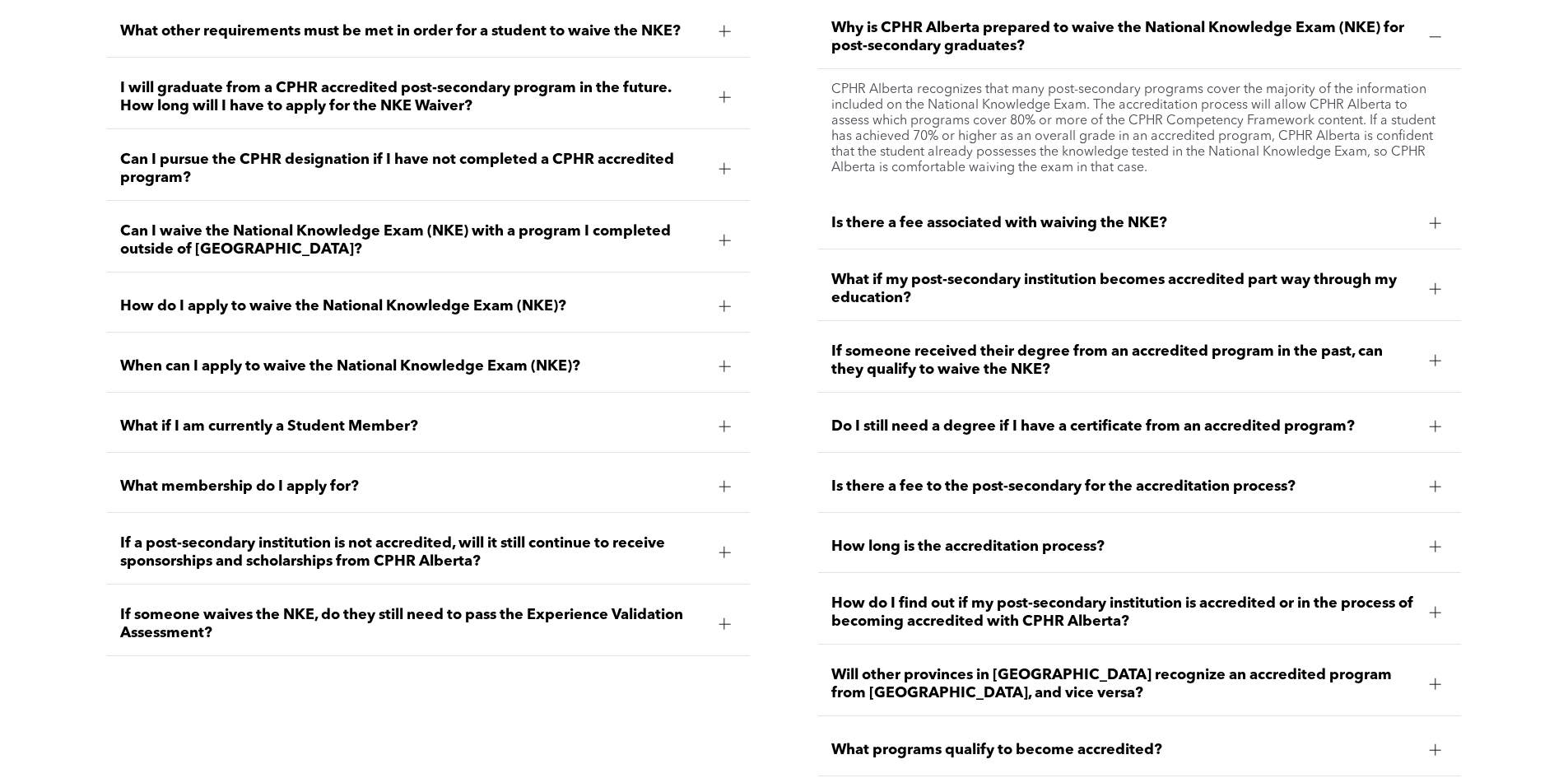
click at [679, 555] on span "If a post-secondary institution is not accredited, will it still continue to re…" at bounding box center [412, 552] width 585 height 36
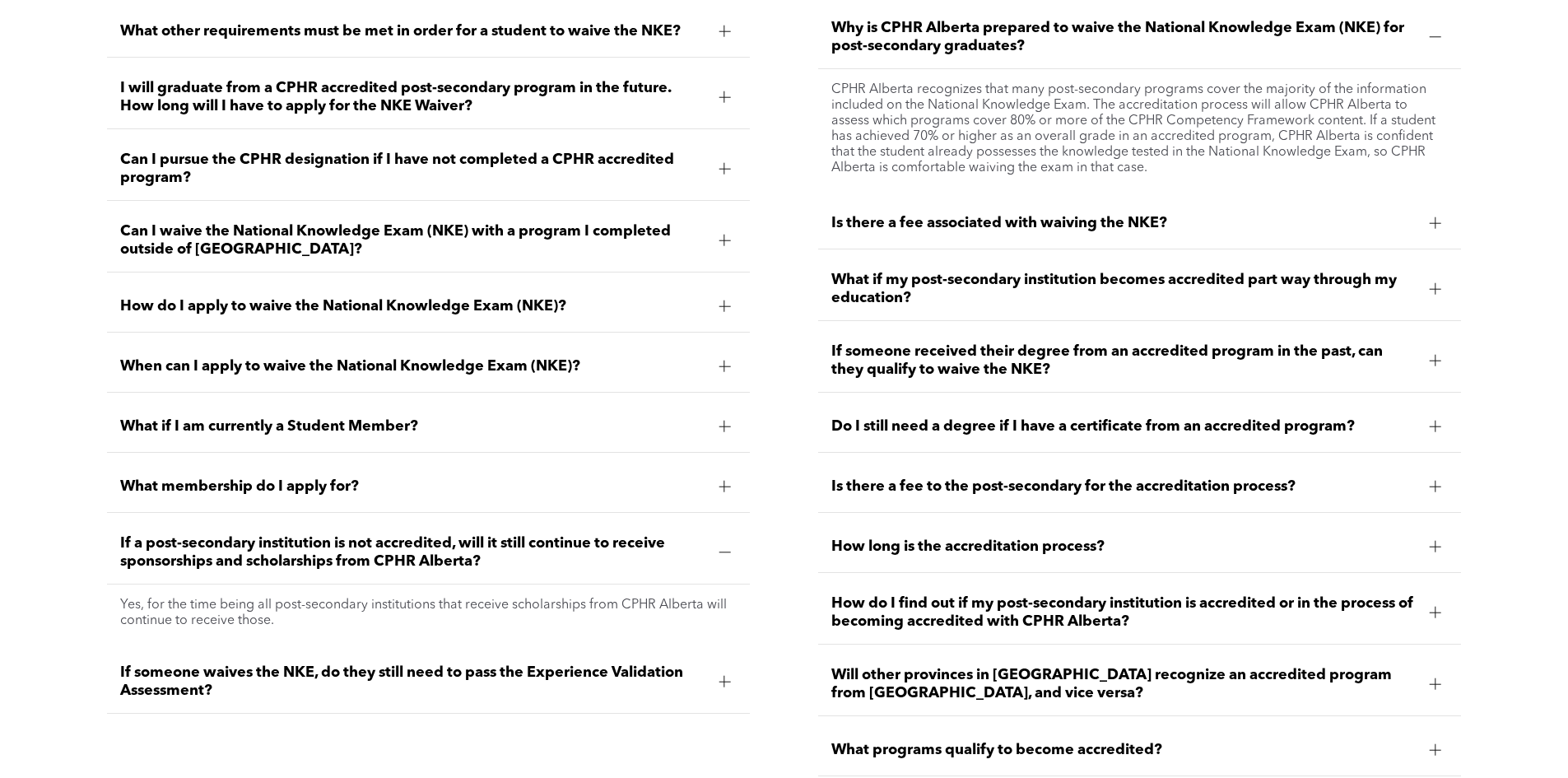
click at [677, 552] on span "If a post-secondary institution is not accredited, will it still continue to re…" at bounding box center [412, 552] width 585 height 36
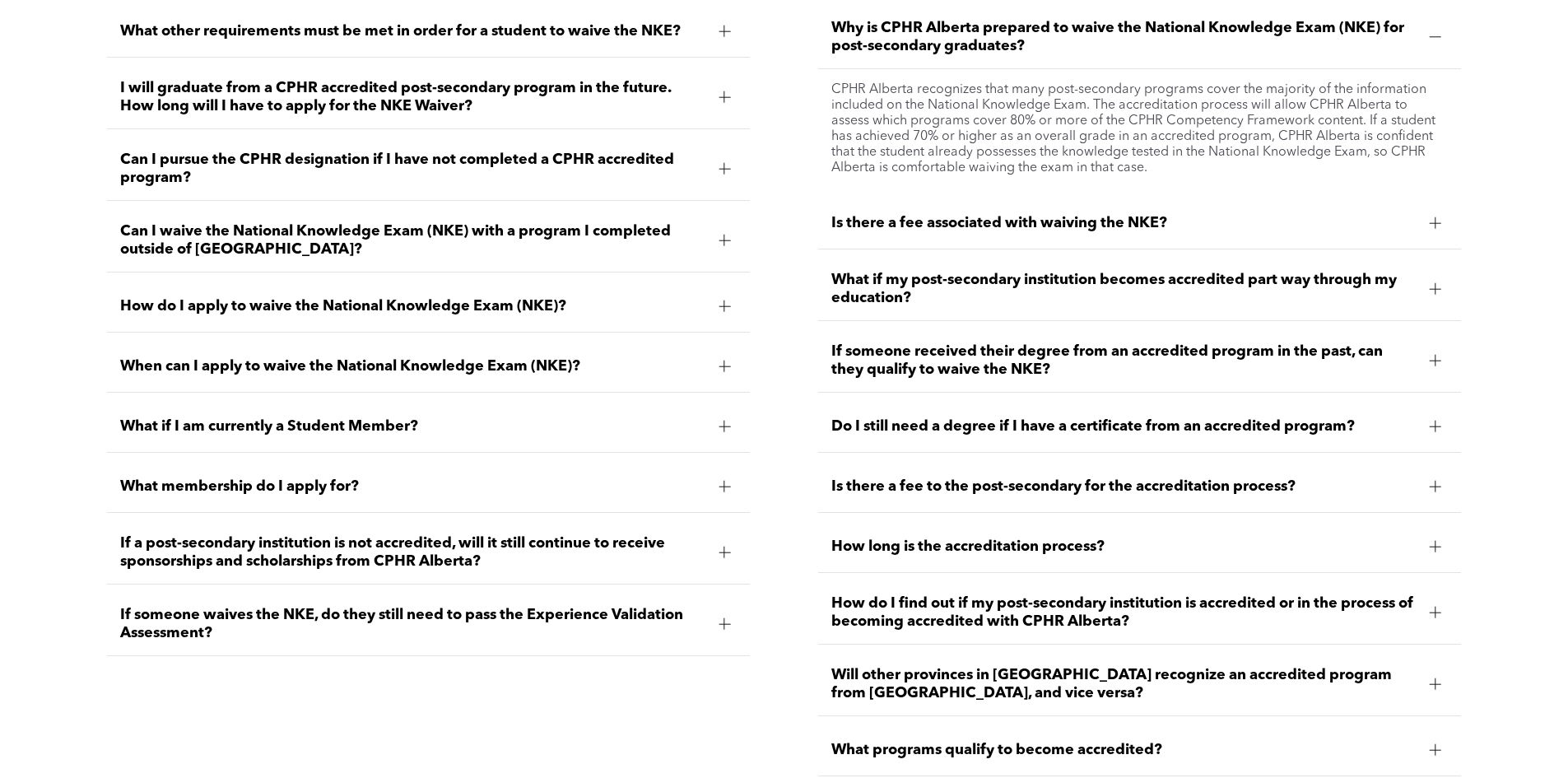
click at [680, 593] on div "If someone waives the NKE, do they still need to pass the Experience Validation…" at bounding box center [429, 624] width 642 height 64
click at [686, 606] on span "If someone waives the NKE, do they still need to pass the Experience Validation…" at bounding box center [412, 624] width 585 height 36
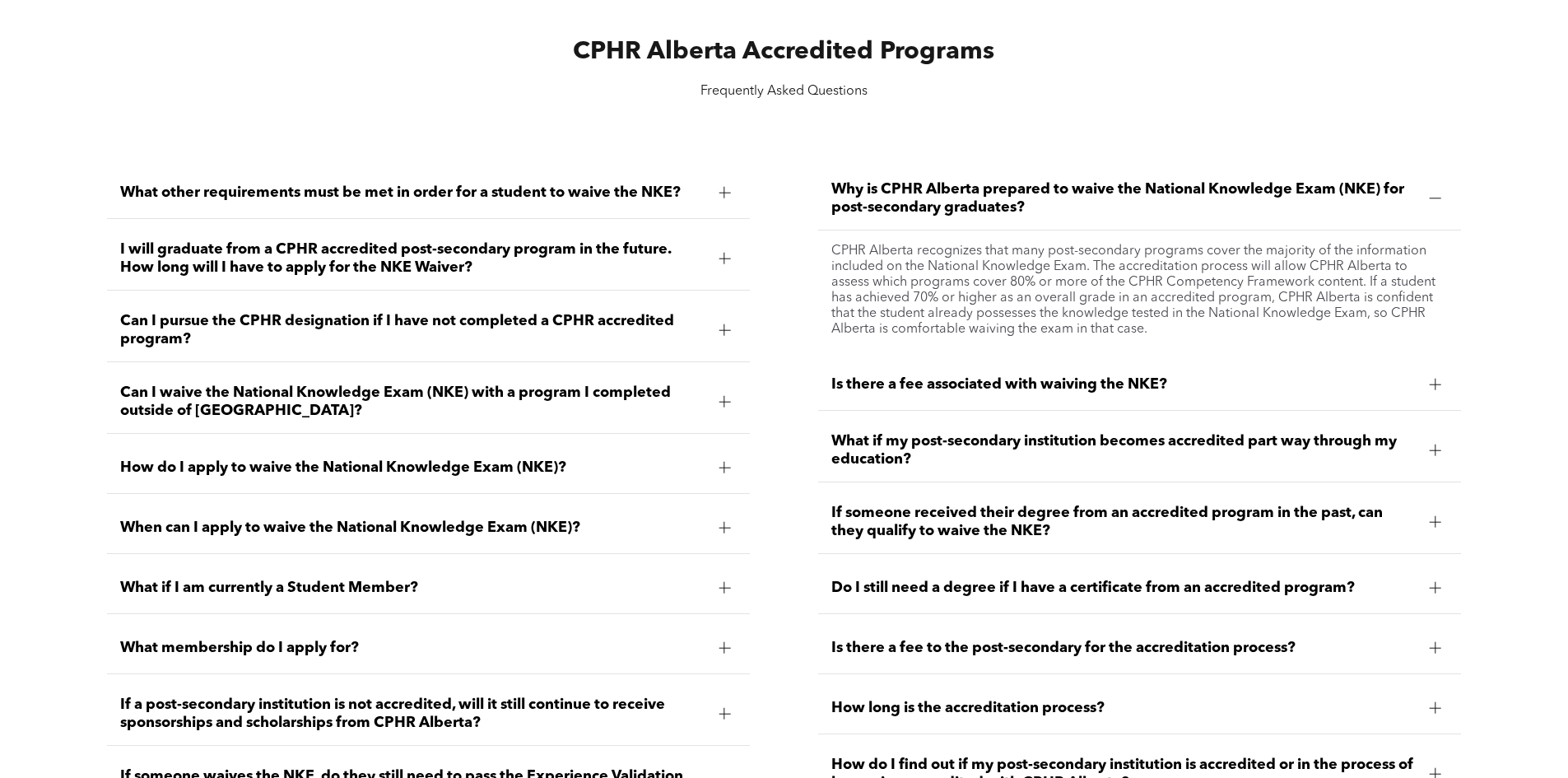
scroll to position [2222, 0]
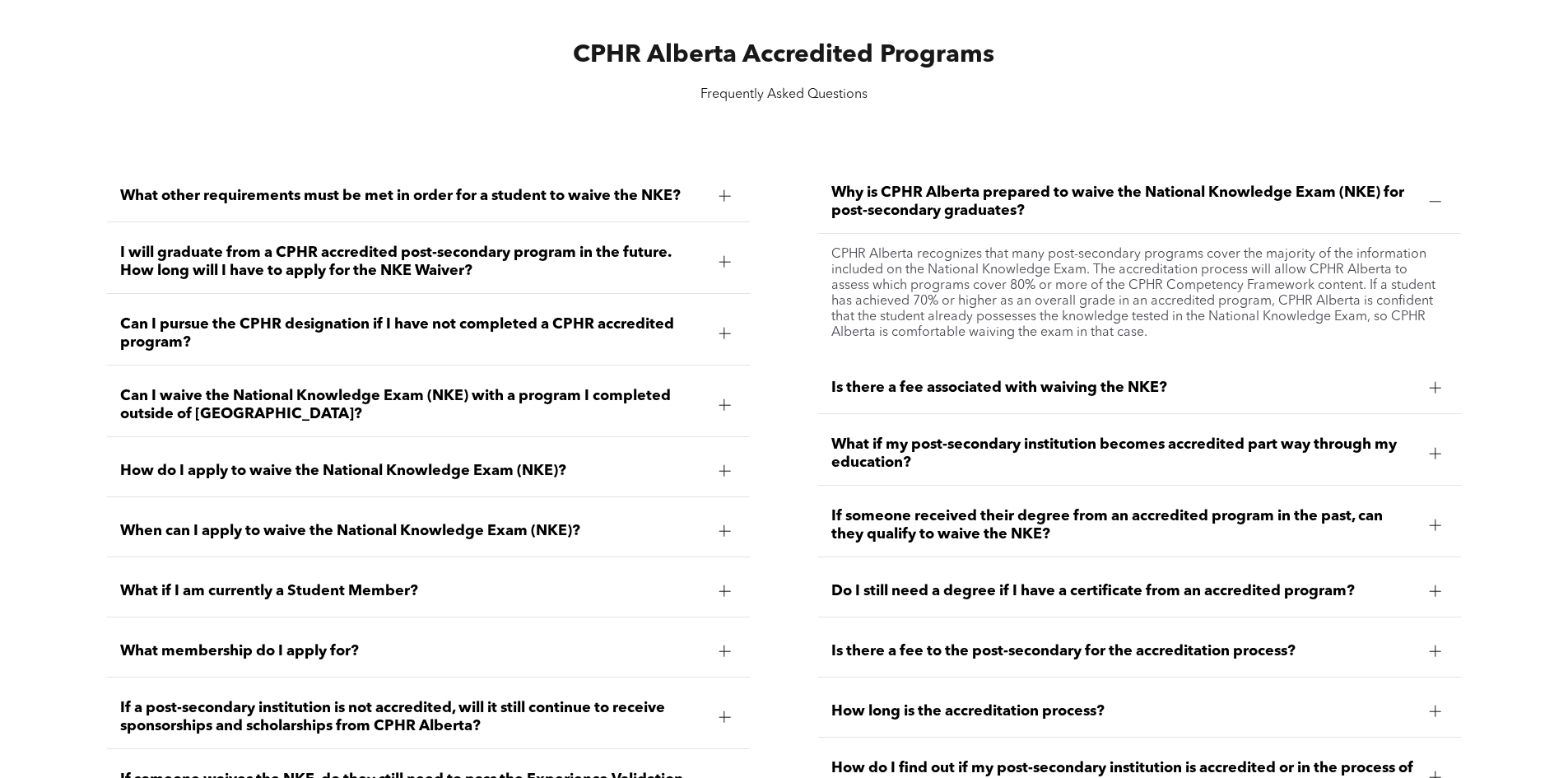
click at [1110, 194] on span "Why is CPHR Alberta prepared to waive the National Knowledge Exam (NKE) for pos…" at bounding box center [1124, 202] width 585 height 36
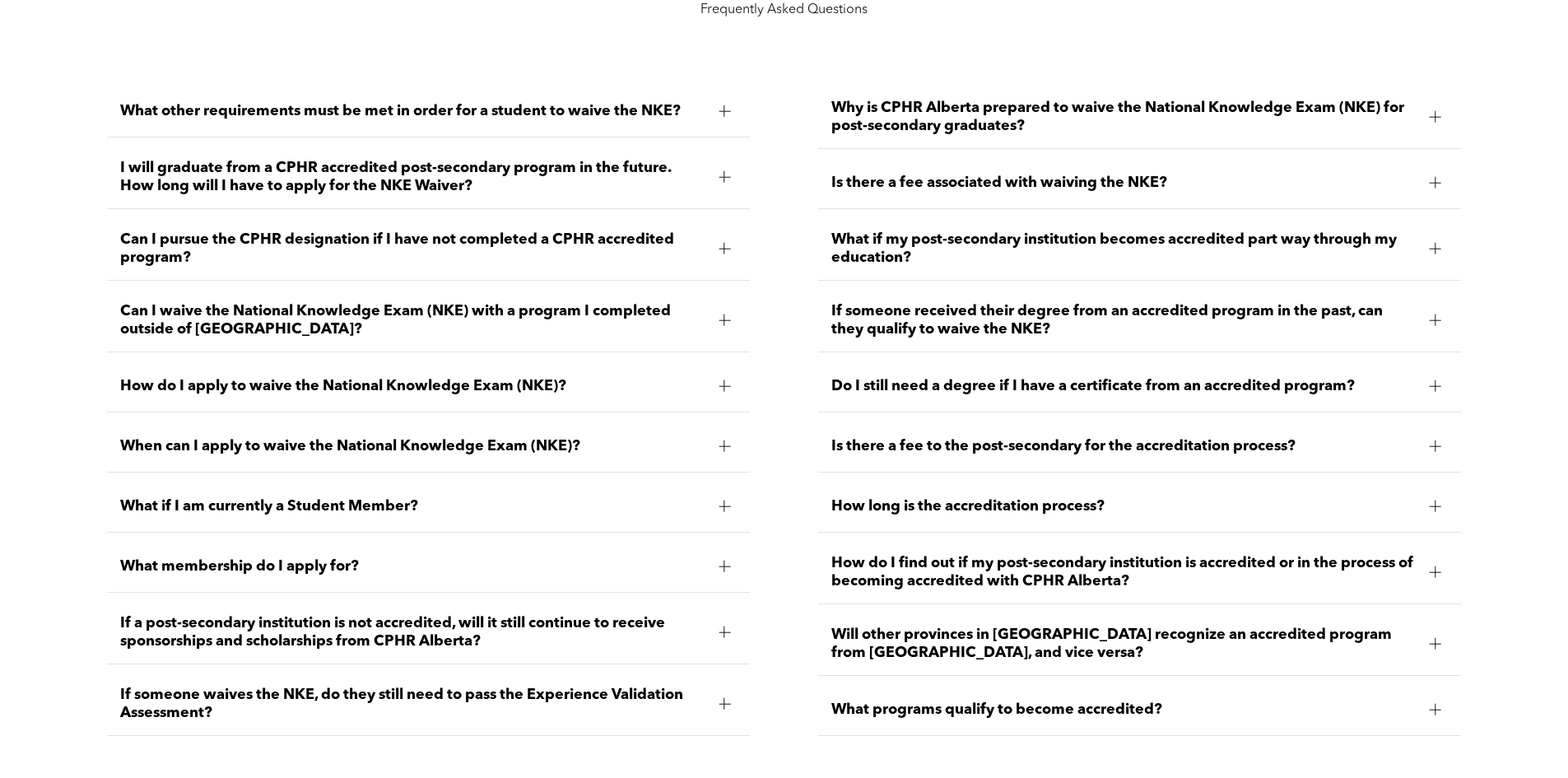
scroll to position [2305, 0]
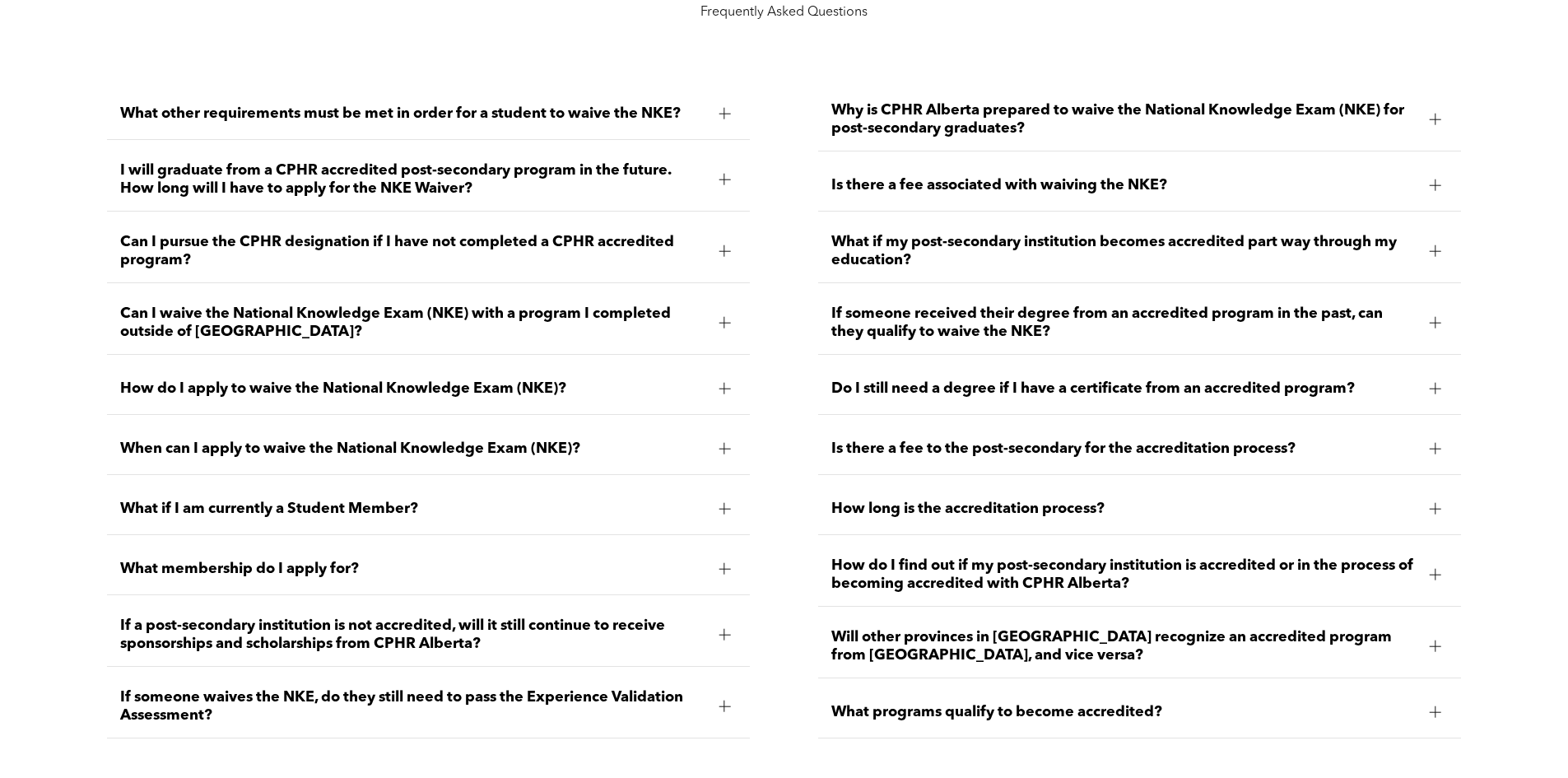
click at [1128, 389] on span "Do I still need a degree if I have a certificate from an accredited program?" at bounding box center [1124, 389] width 585 height 18
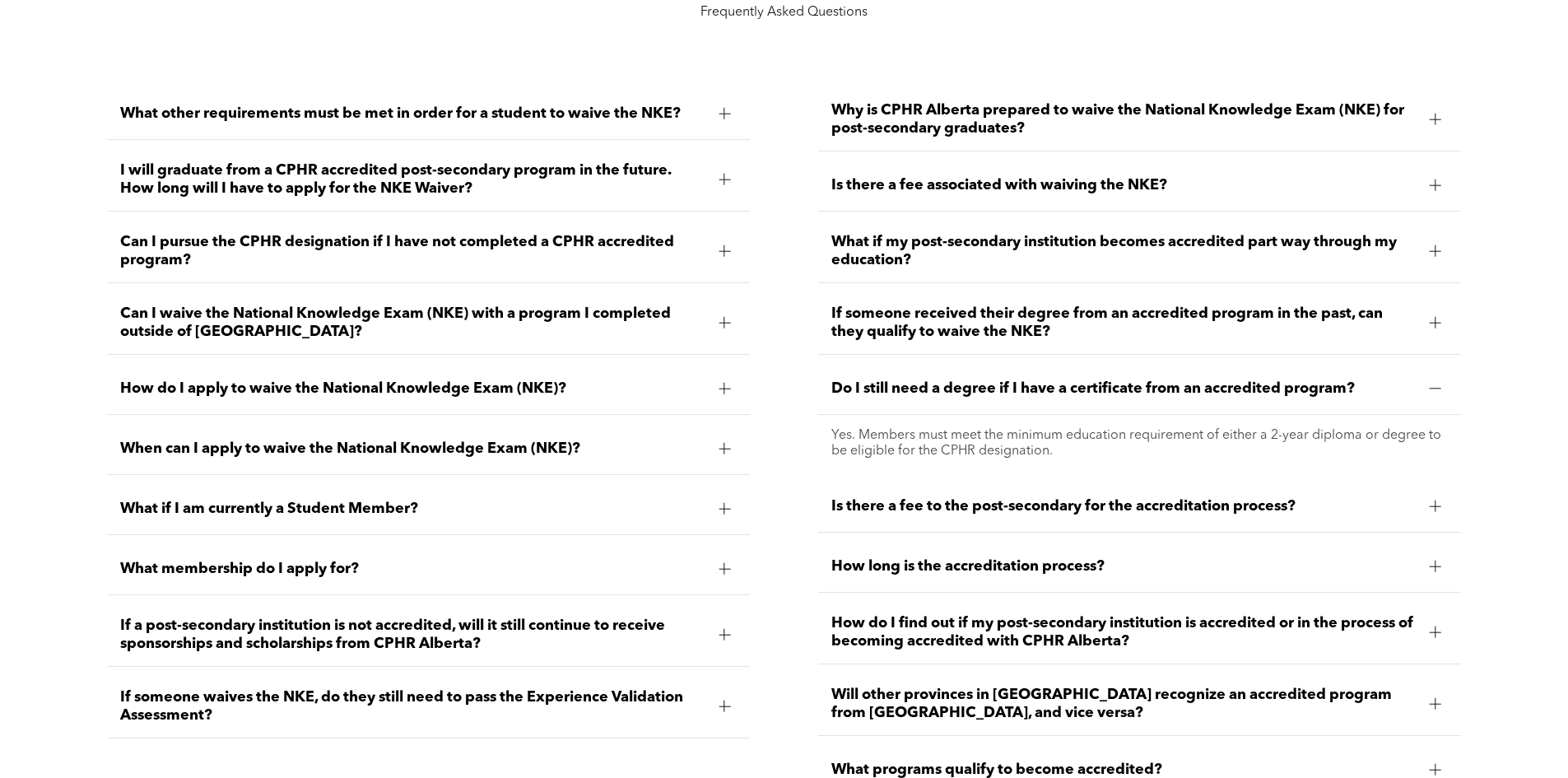
click at [1109, 382] on span "Do I still need a degree if I have a certificate from an accredited program?" at bounding box center [1124, 389] width 585 height 18
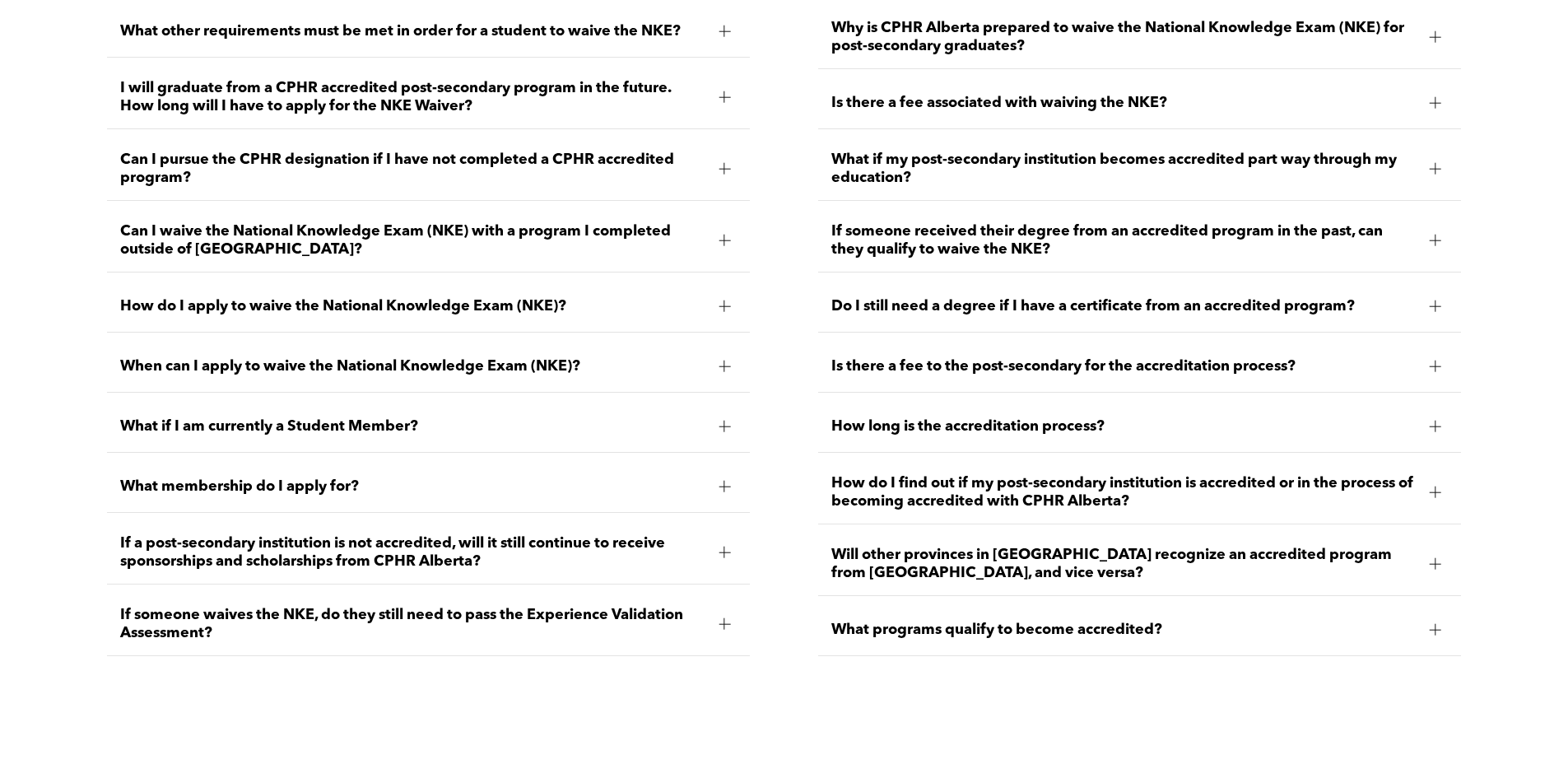
scroll to position [2470, 0]
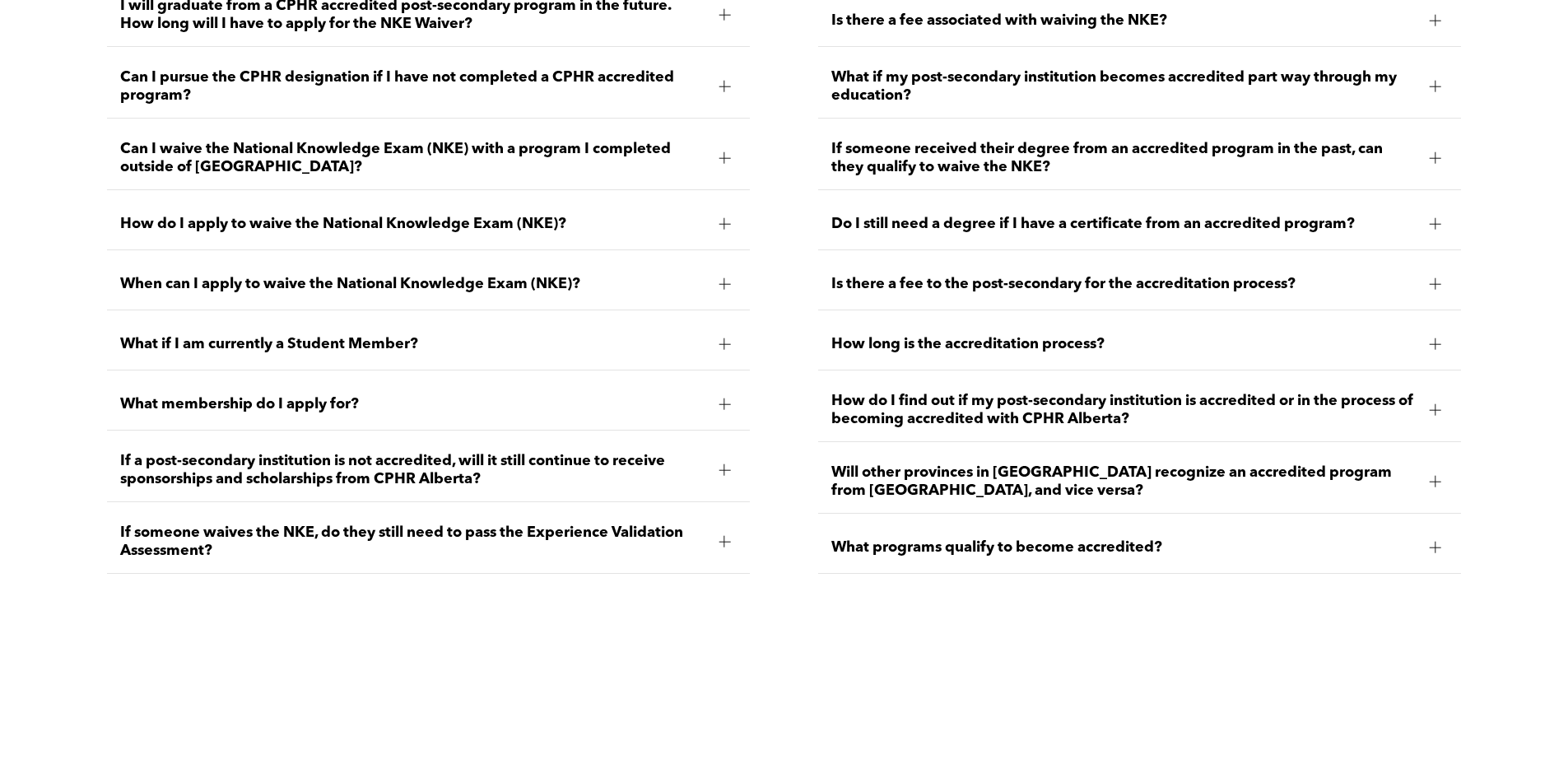
click at [1164, 287] on span "Is there a fee to the post-secondary for the accreditation process?" at bounding box center [1124, 284] width 585 height 18
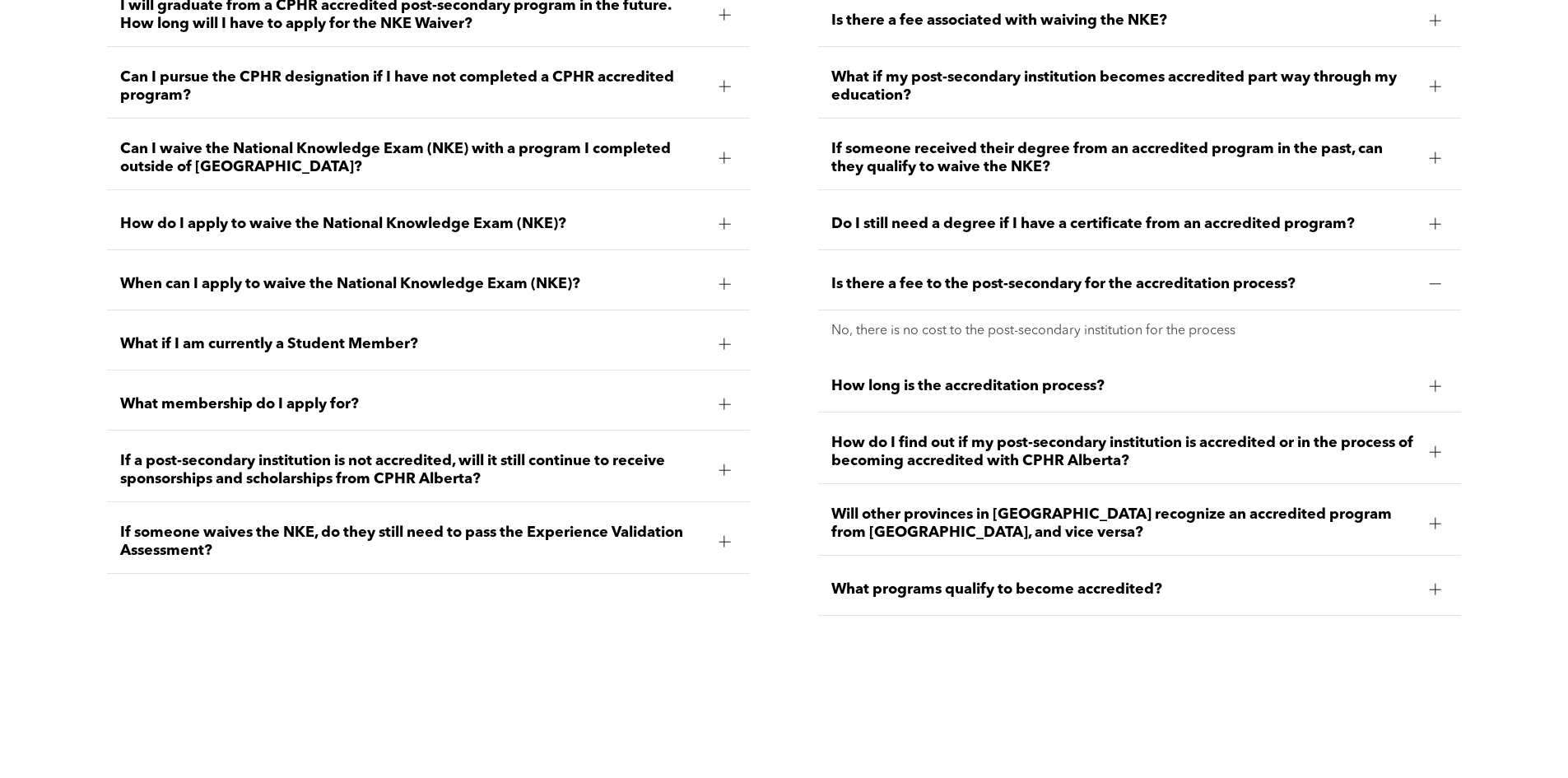
click at [1164, 277] on span "Is there a fee to the post-secondary for the accreditation process?" at bounding box center [1124, 284] width 585 height 18
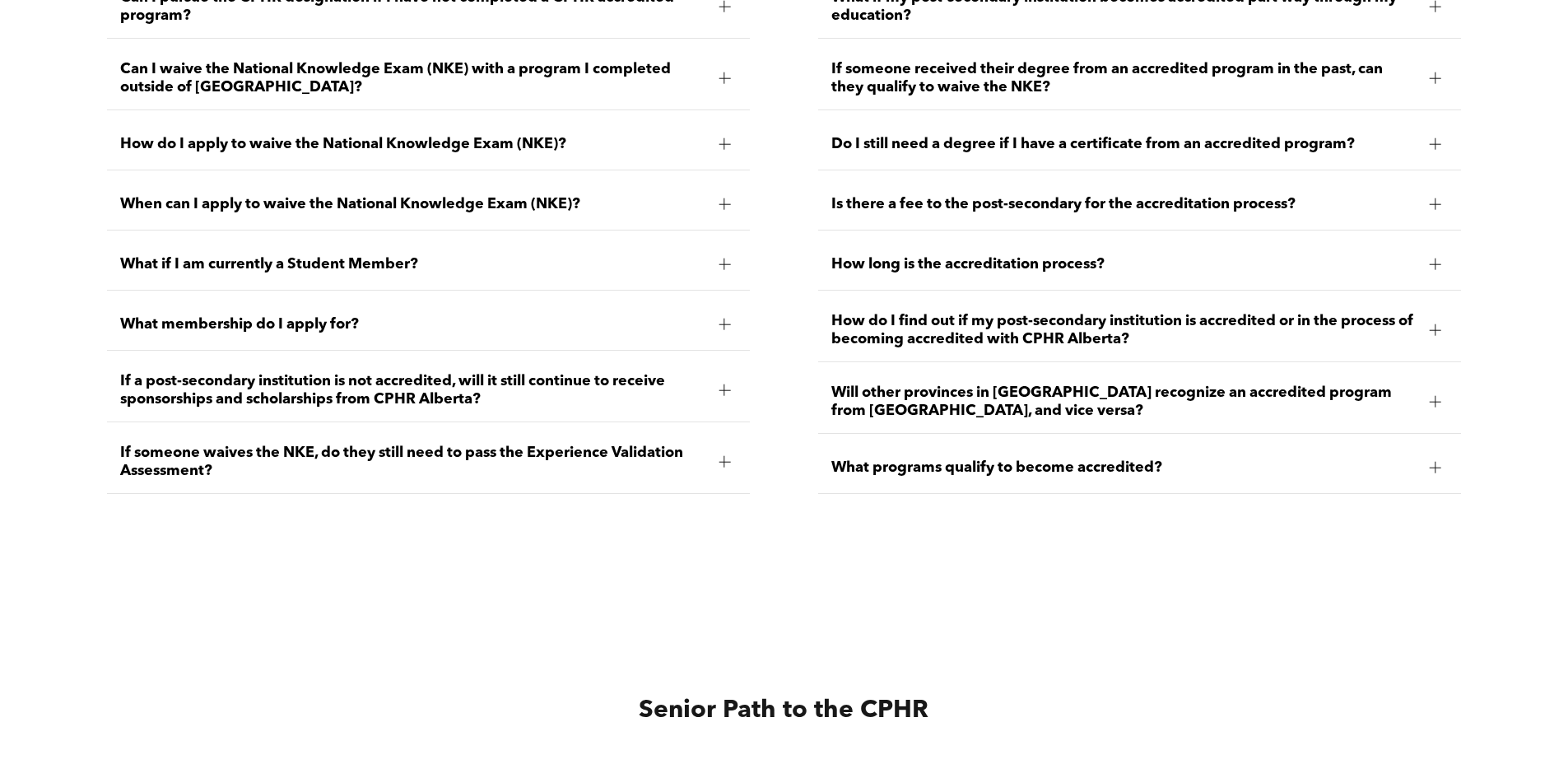
scroll to position [2551, 0]
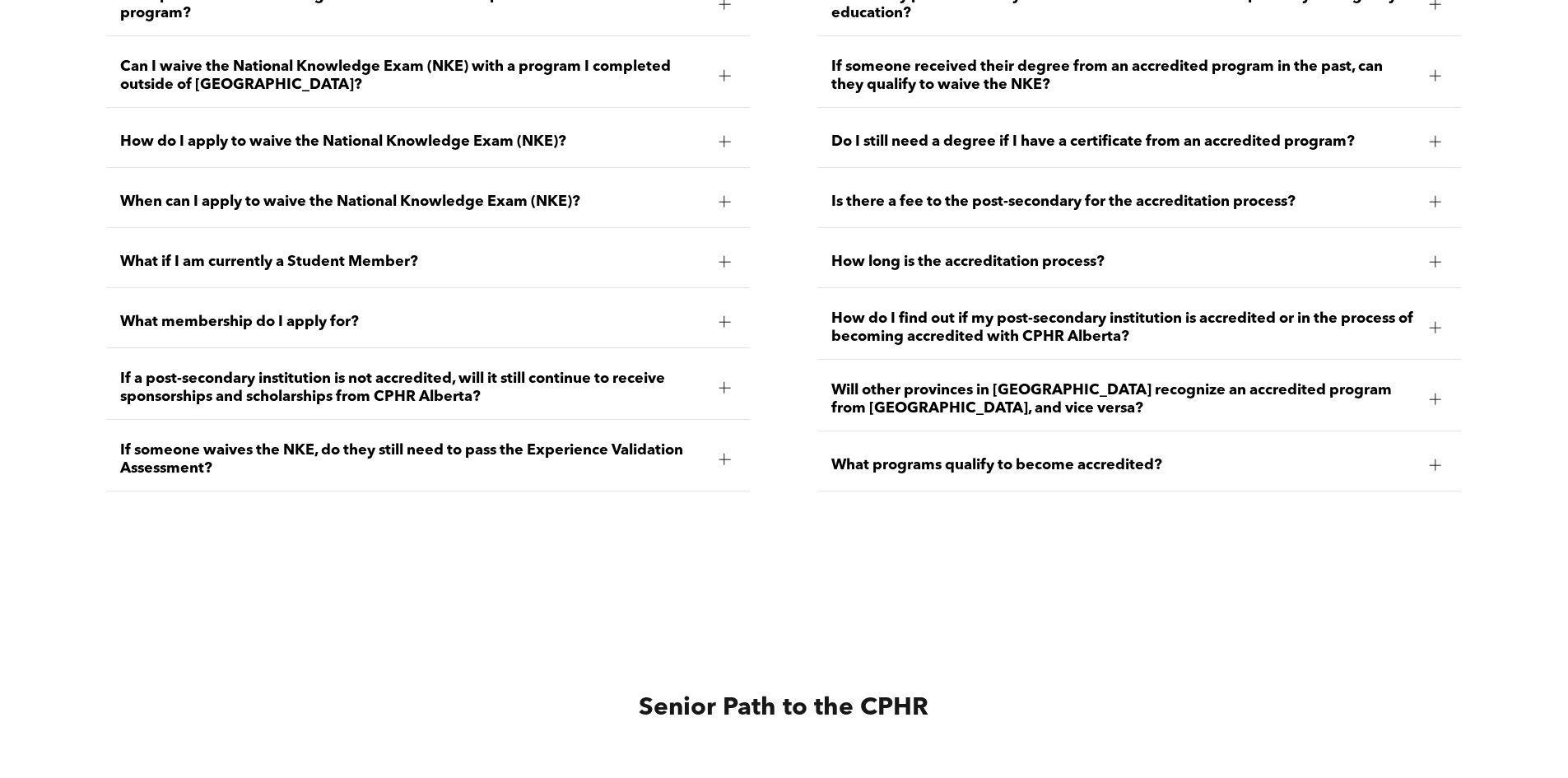
click at [1116, 261] on span "How long is the accreditation process?" at bounding box center [1124, 262] width 585 height 18
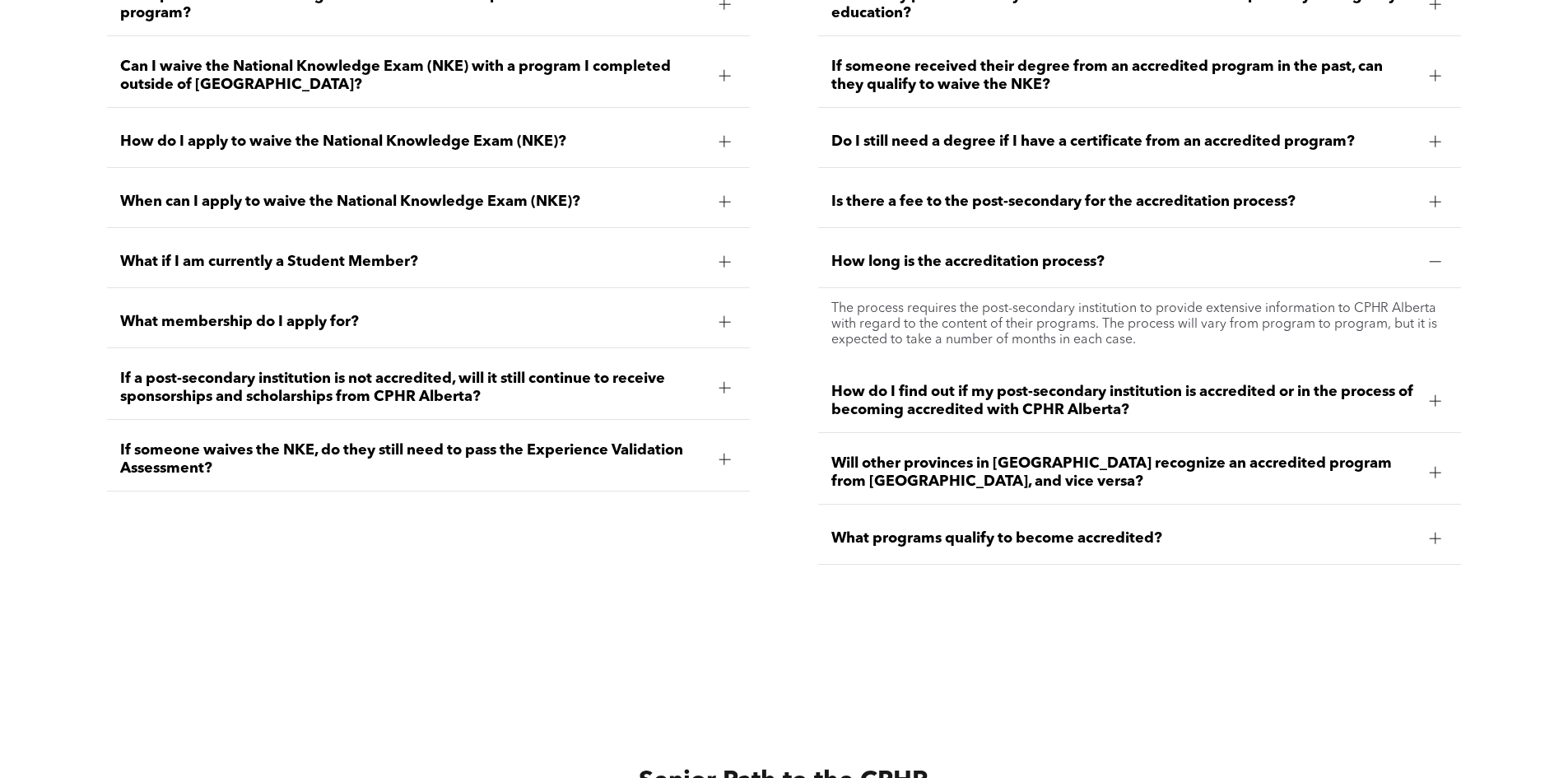
click at [1118, 253] on span "How long is the accreditation process?" at bounding box center [1124, 262] width 585 height 18
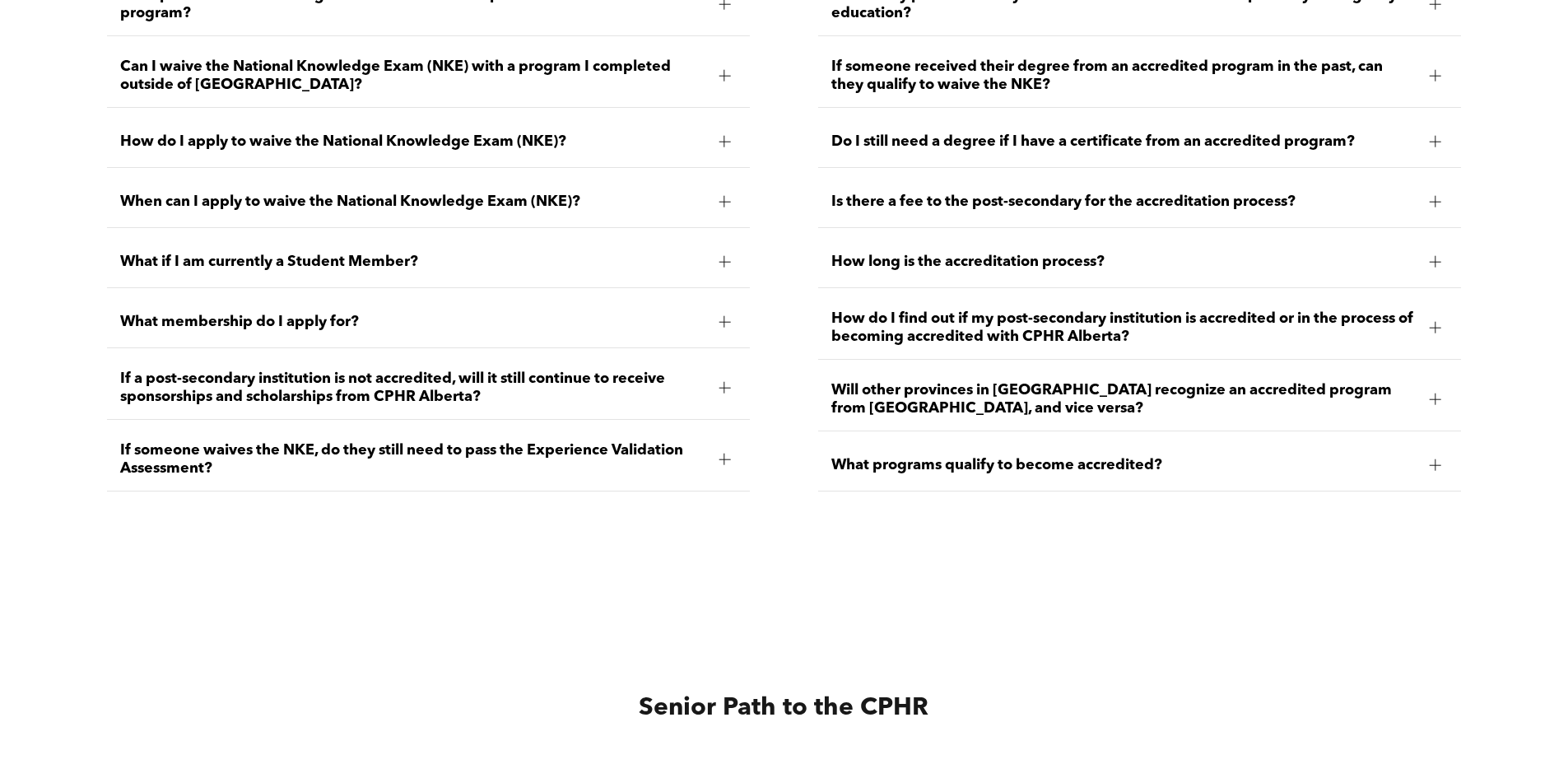
click at [1210, 441] on div "What programs qualify to become accredited?" at bounding box center [1139, 465] width 642 height 52
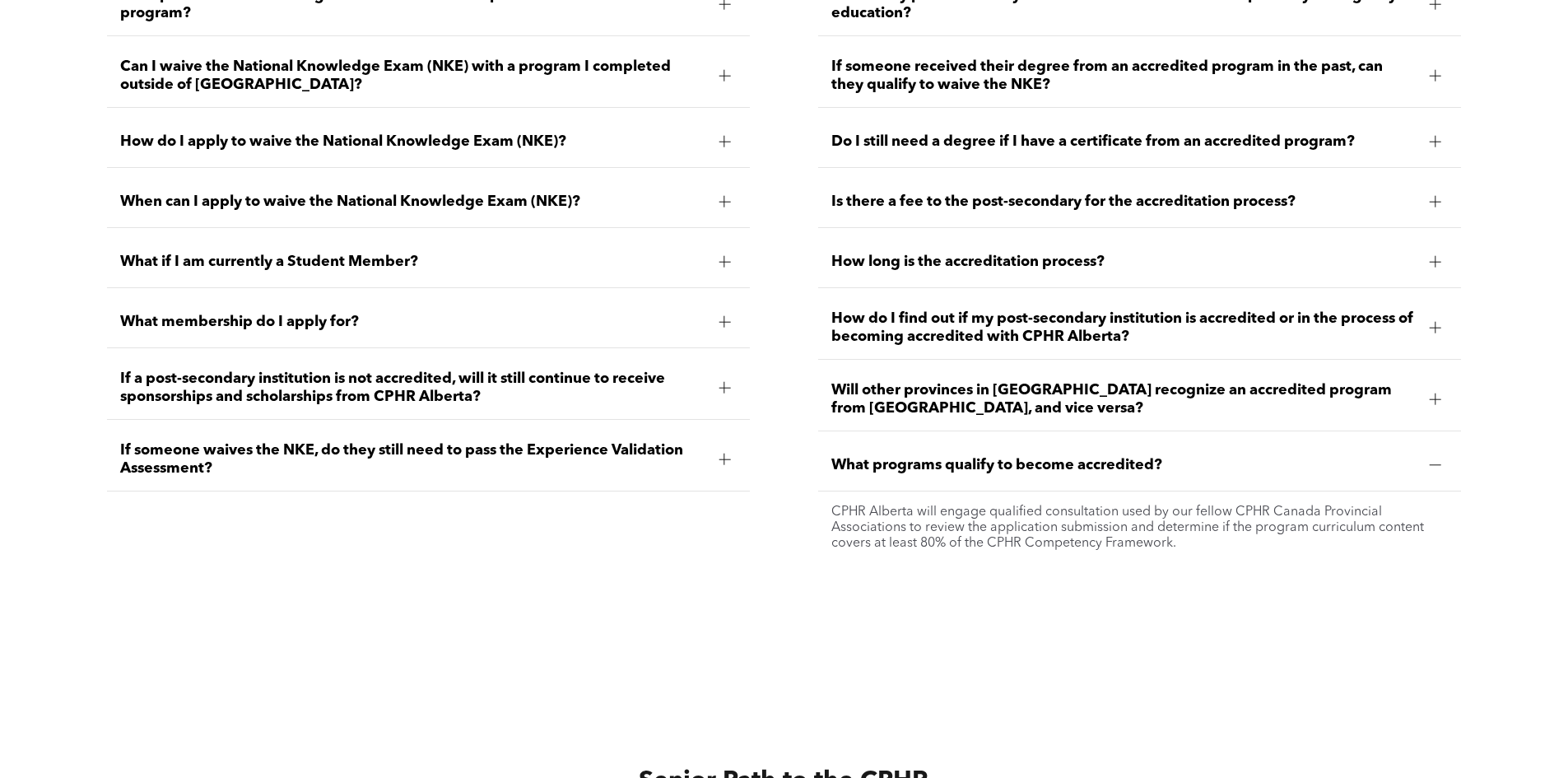
click at [1209, 447] on div "What programs qualify to become accredited?" at bounding box center [1139, 465] width 642 height 52
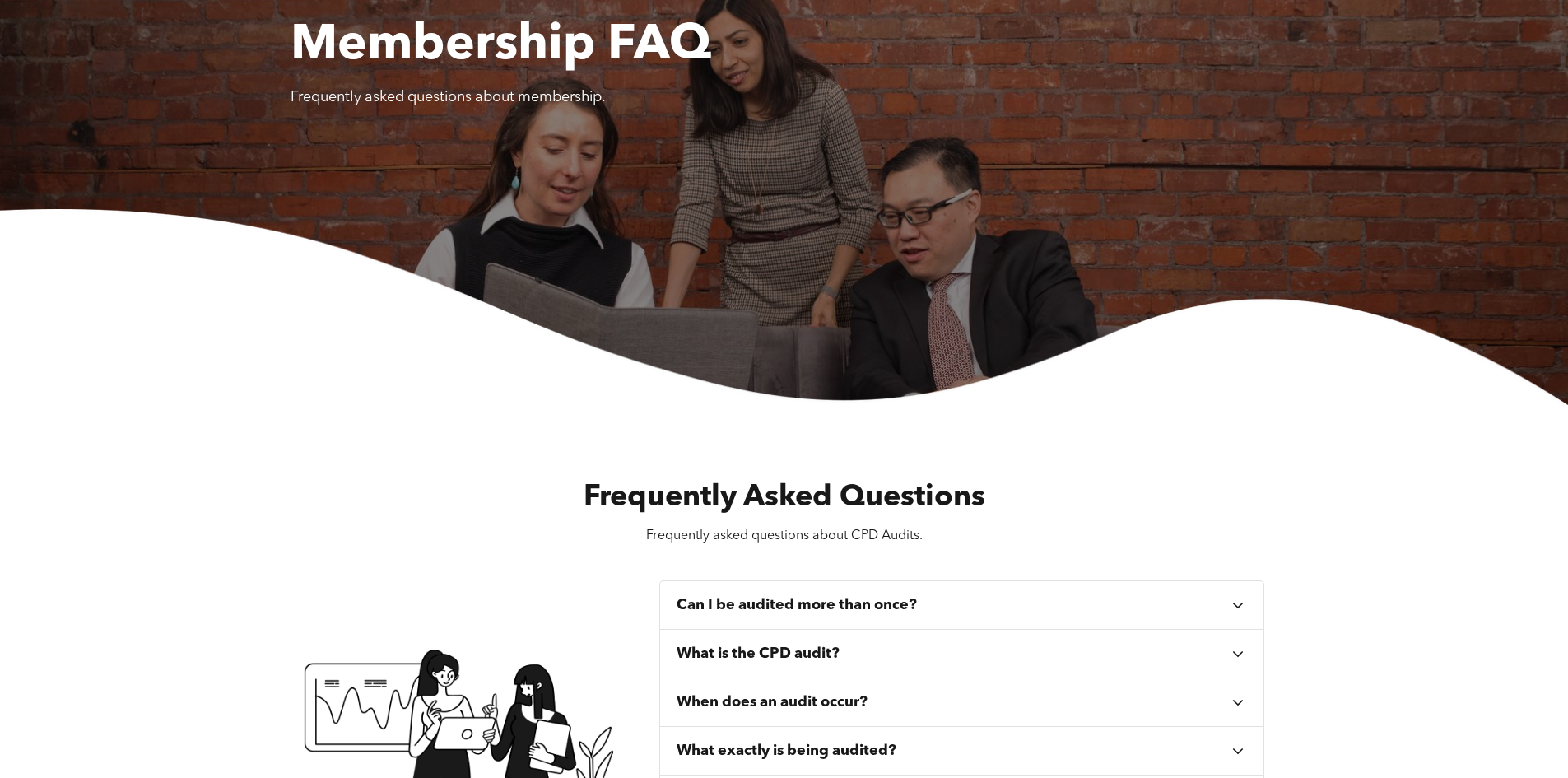
scroll to position [0, 0]
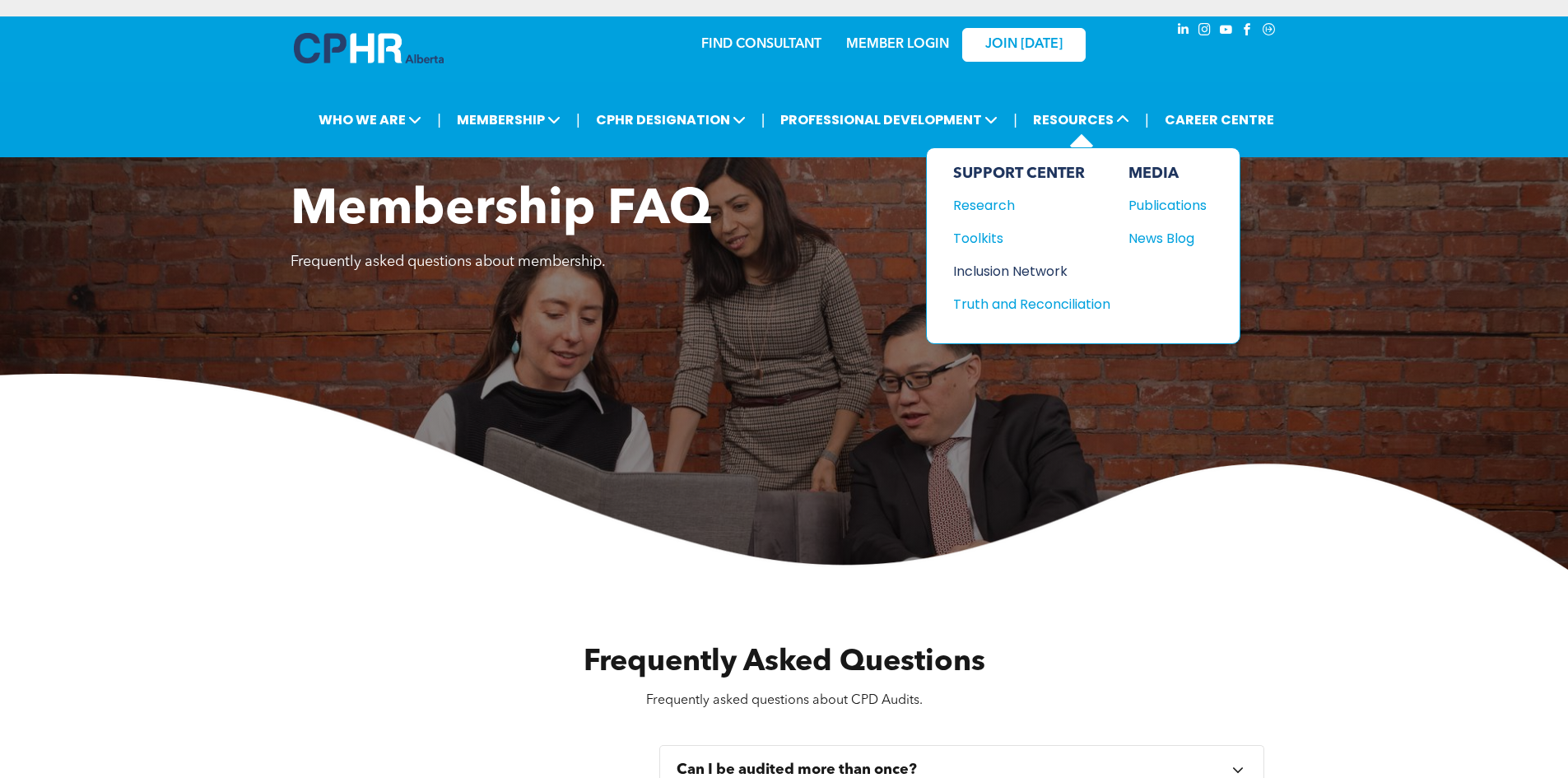
click at [988, 273] on div "Inclusion Network" at bounding box center [1025, 271] width 142 height 21
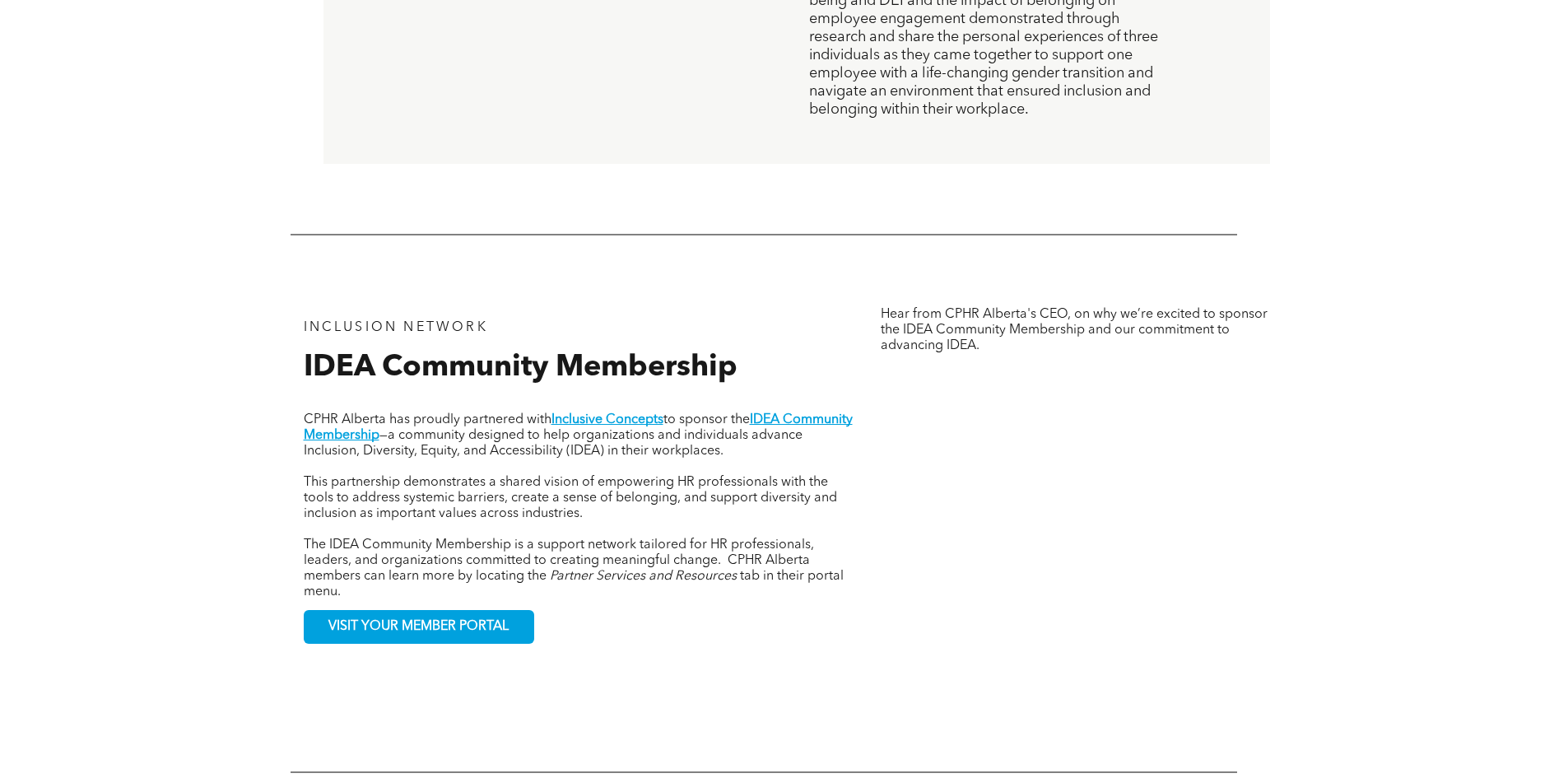
scroll to position [1550, 0]
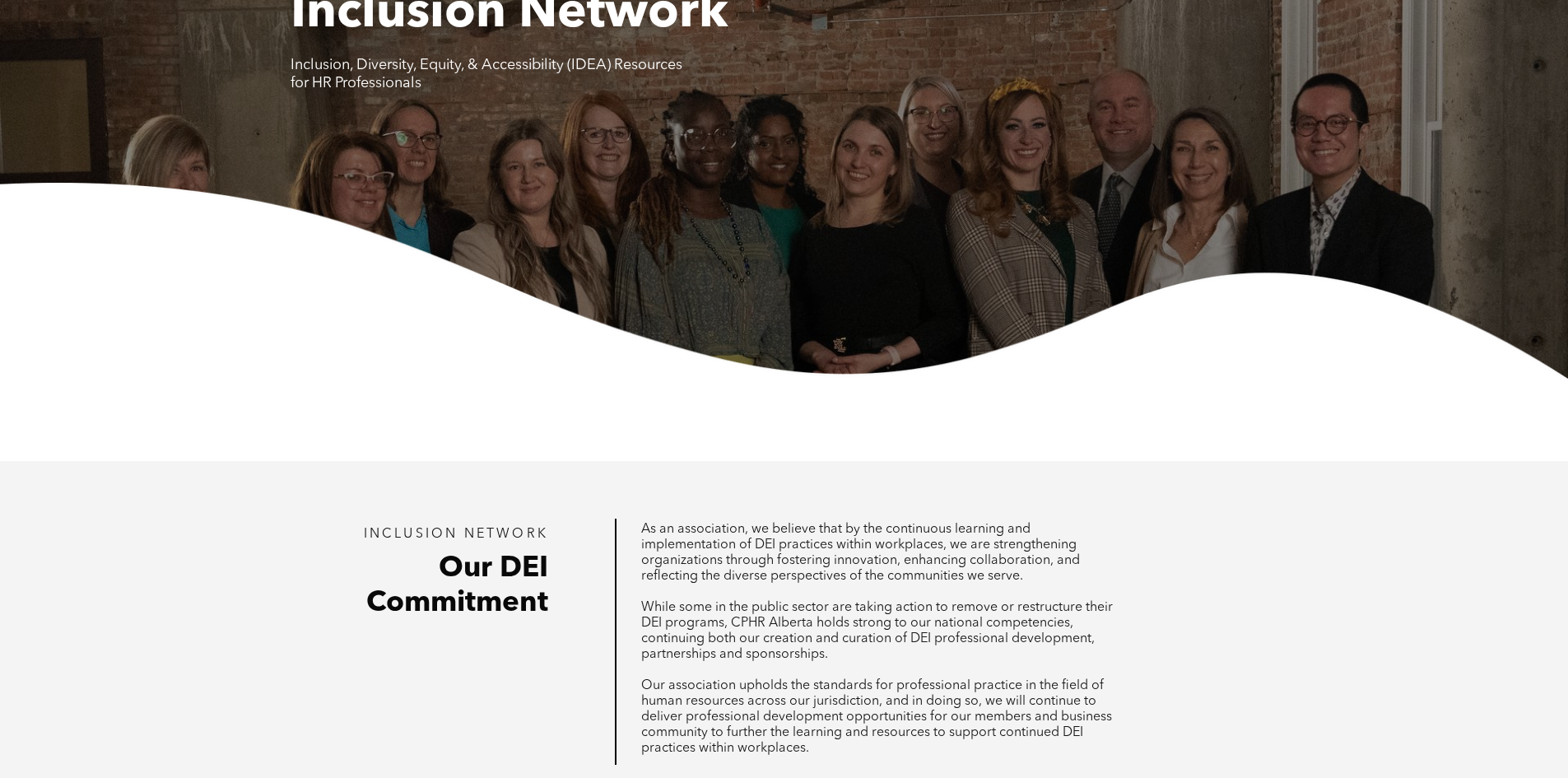
scroll to position [151, 0]
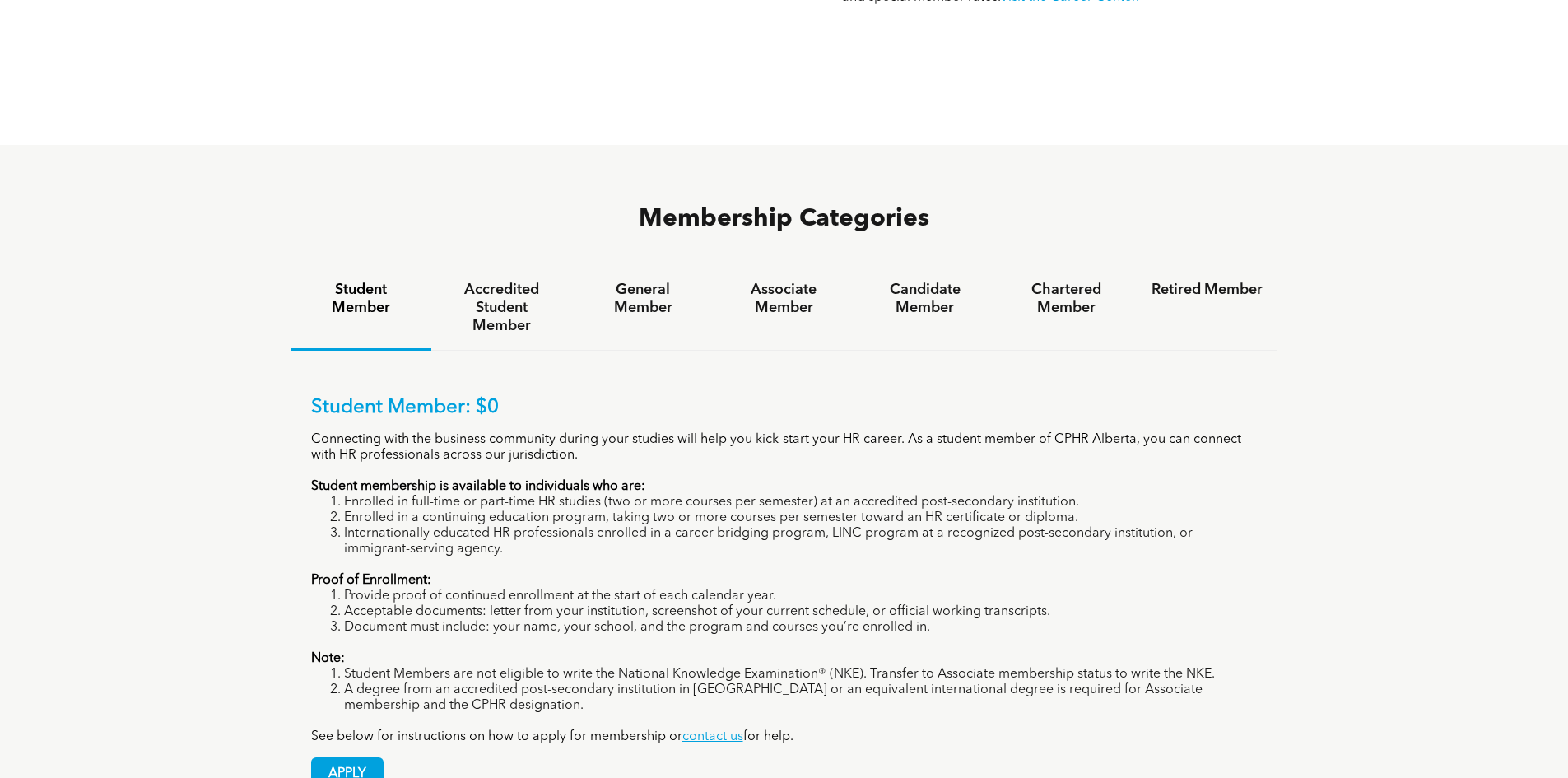
scroll to position [988, 0]
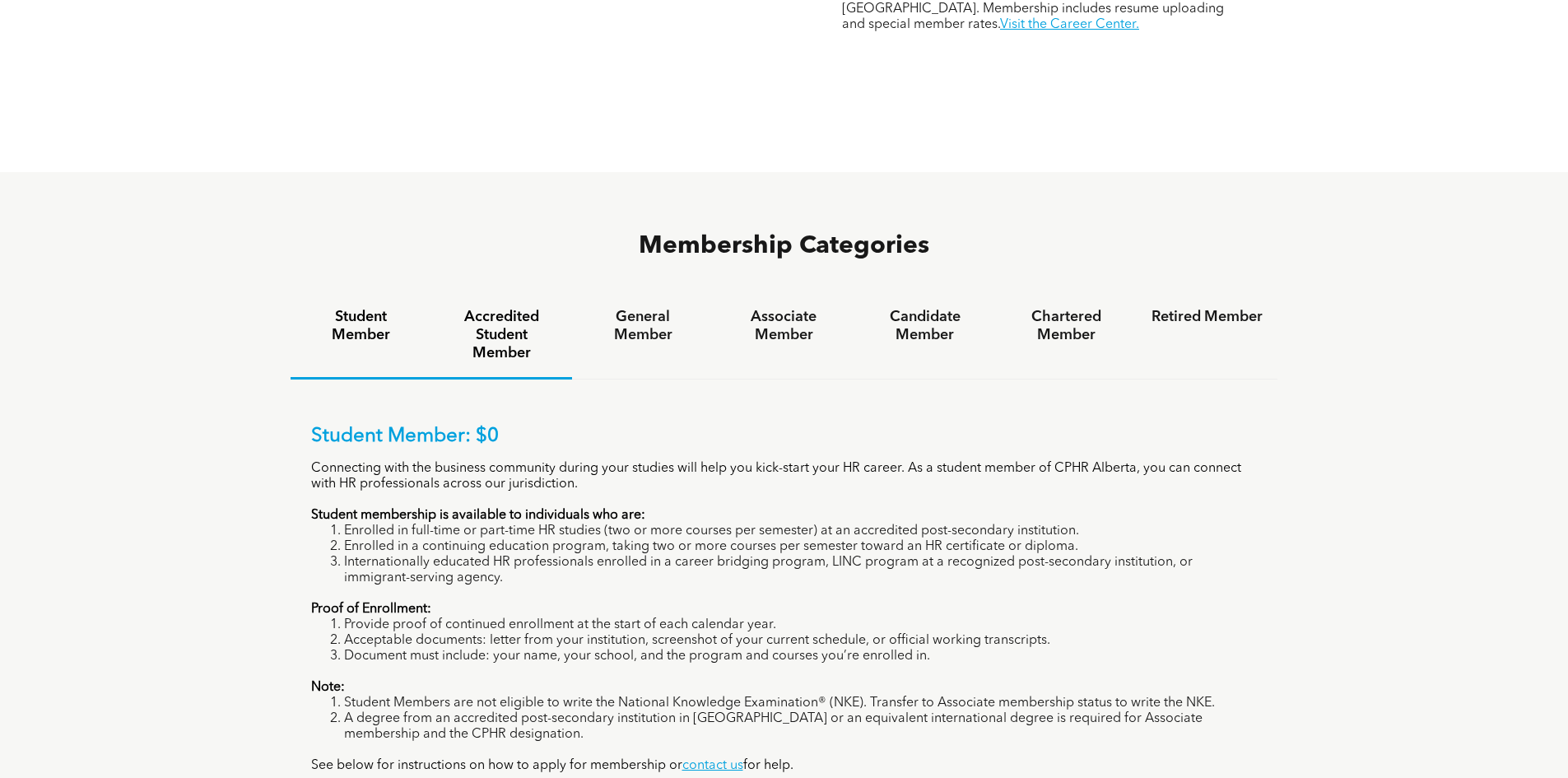
click at [479, 308] on h4 "Accredited Student Member" at bounding box center [501, 335] width 111 height 55
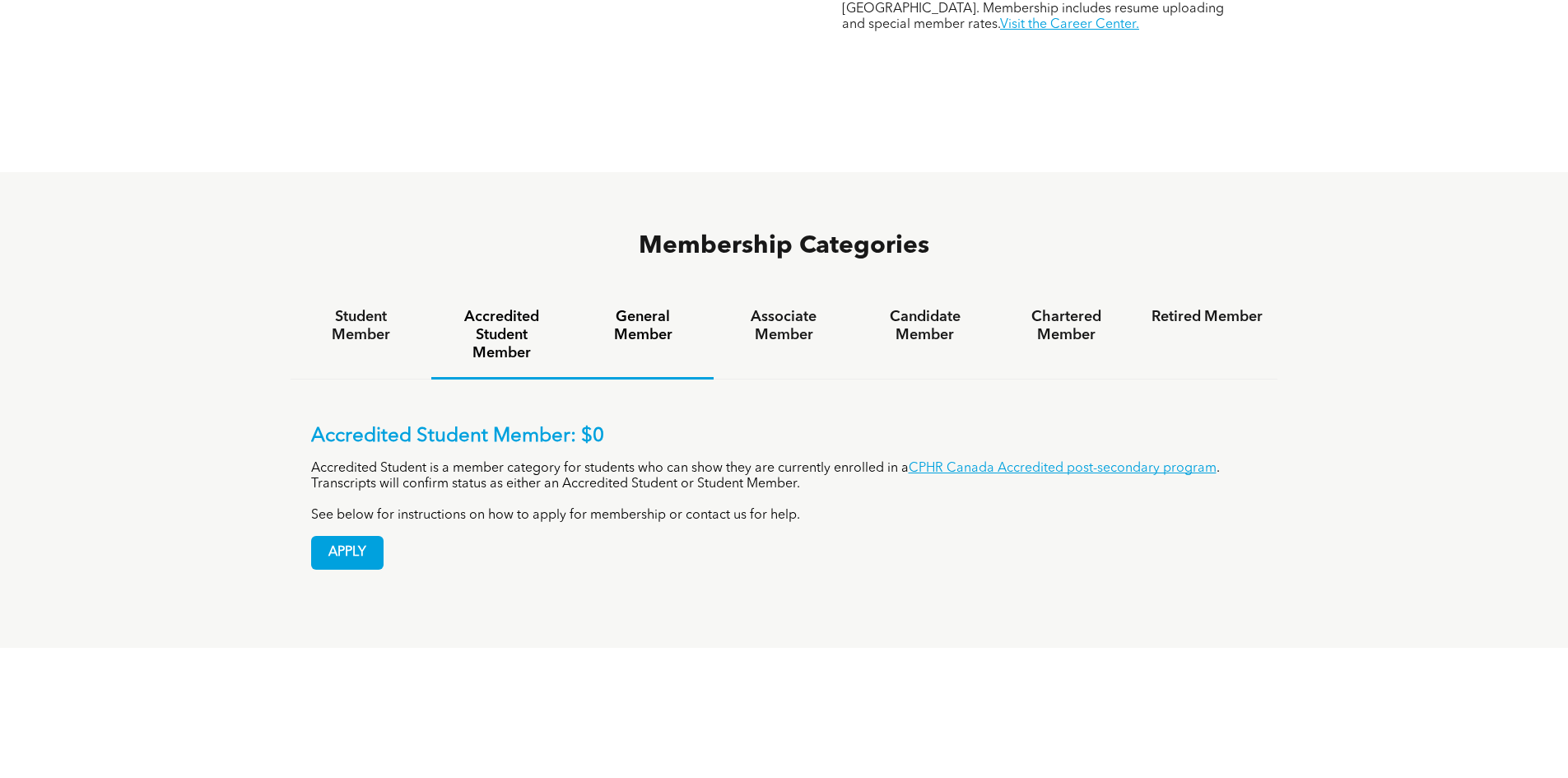
click at [613, 308] on h4 "General Member" at bounding box center [642, 326] width 111 height 36
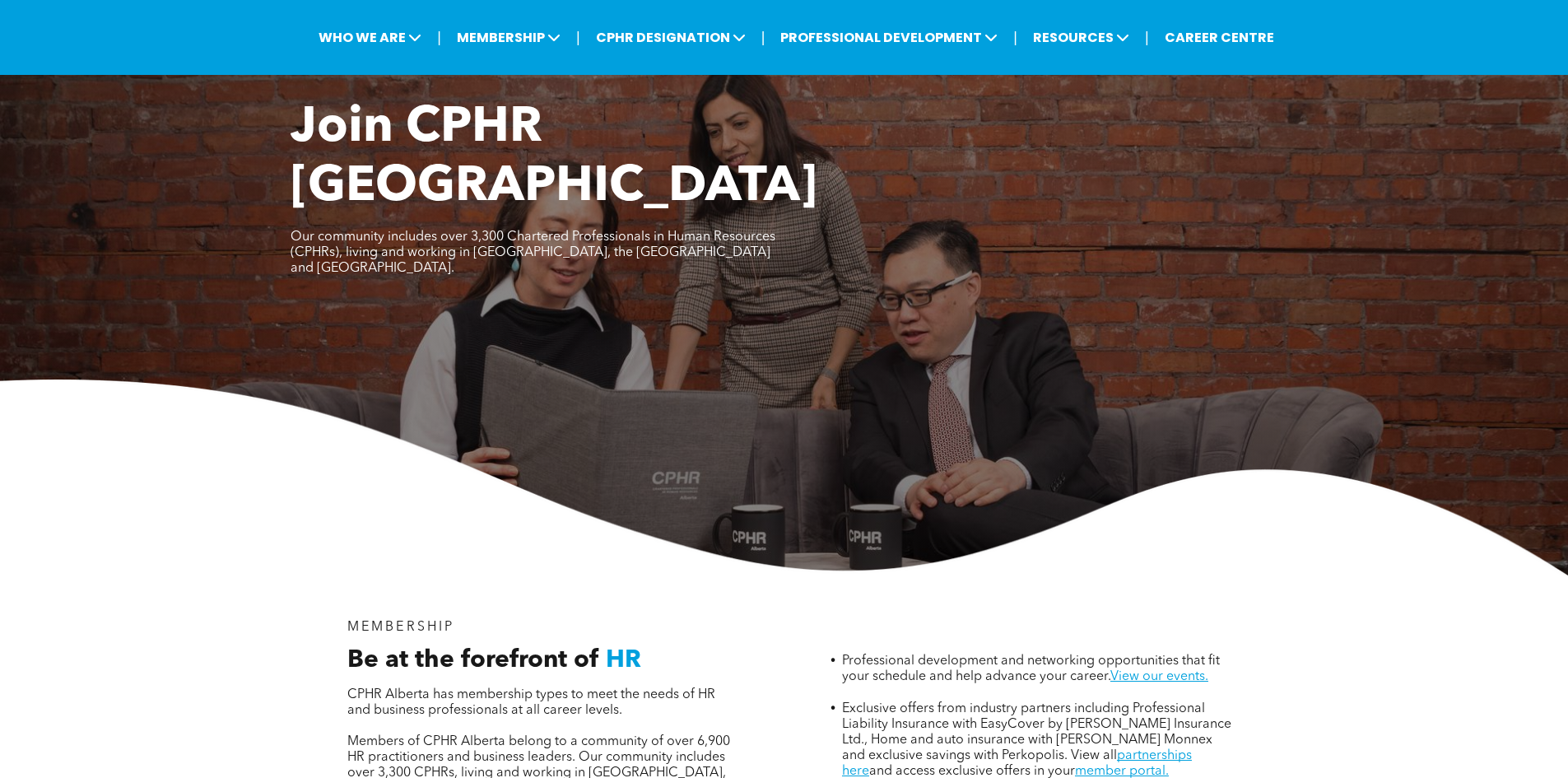
scroll to position [0, 0]
